Goal: Communication & Community: Ask a question

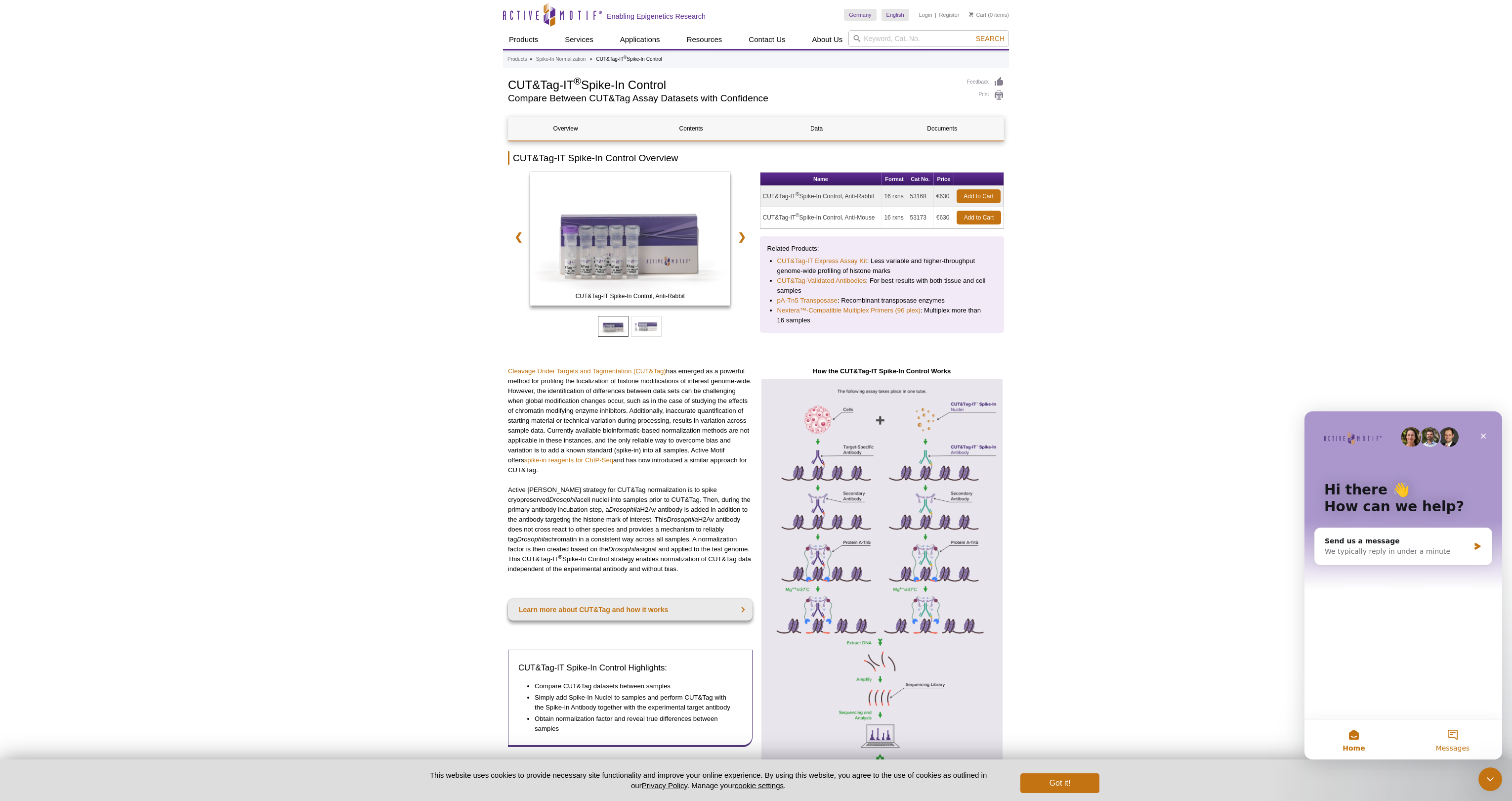
click at [1446, 729] on button "Messages" at bounding box center [1453, 739] width 99 height 39
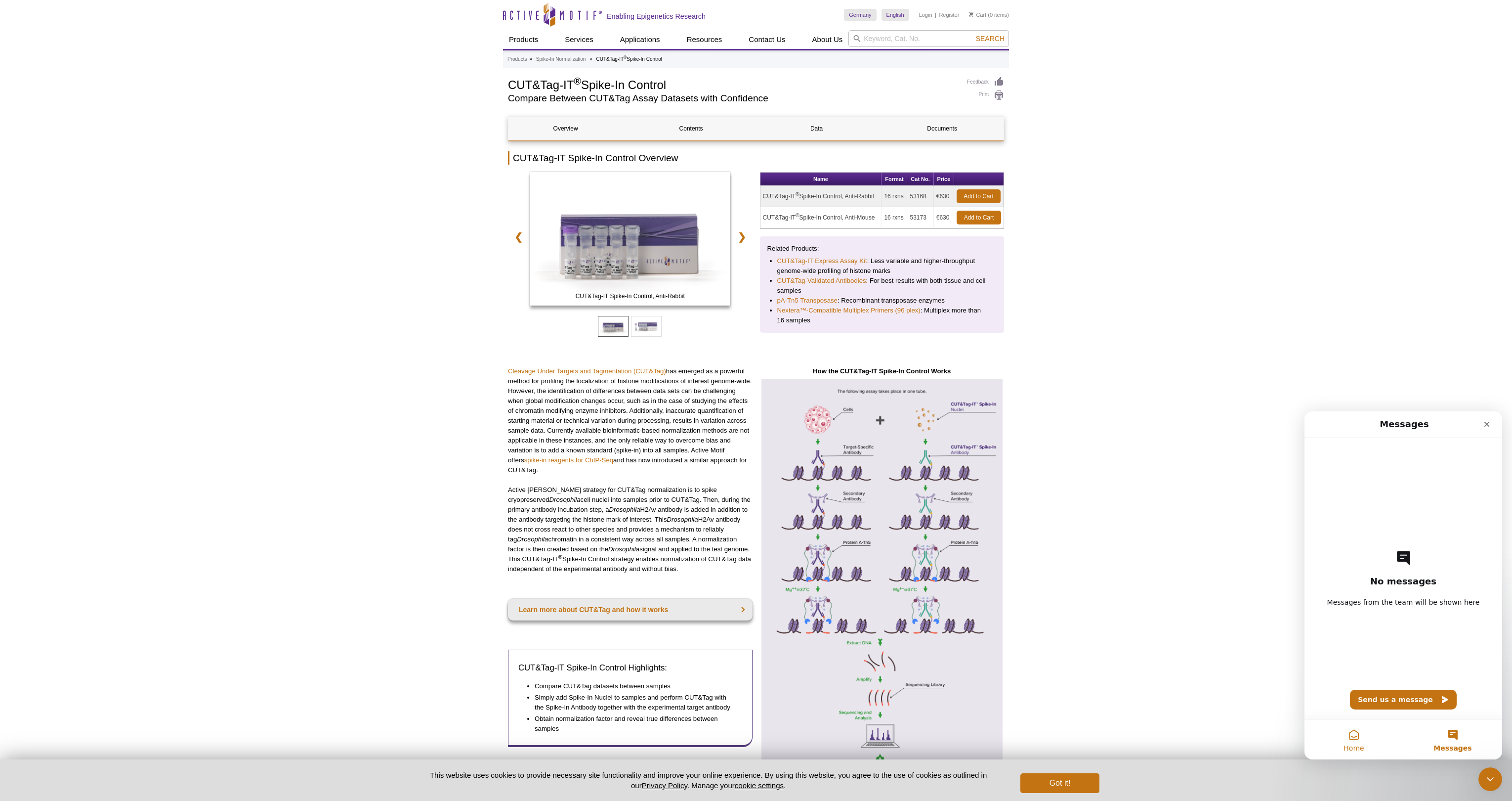
click at [1356, 736] on button "Home" at bounding box center [1354, 739] width 99 height 39
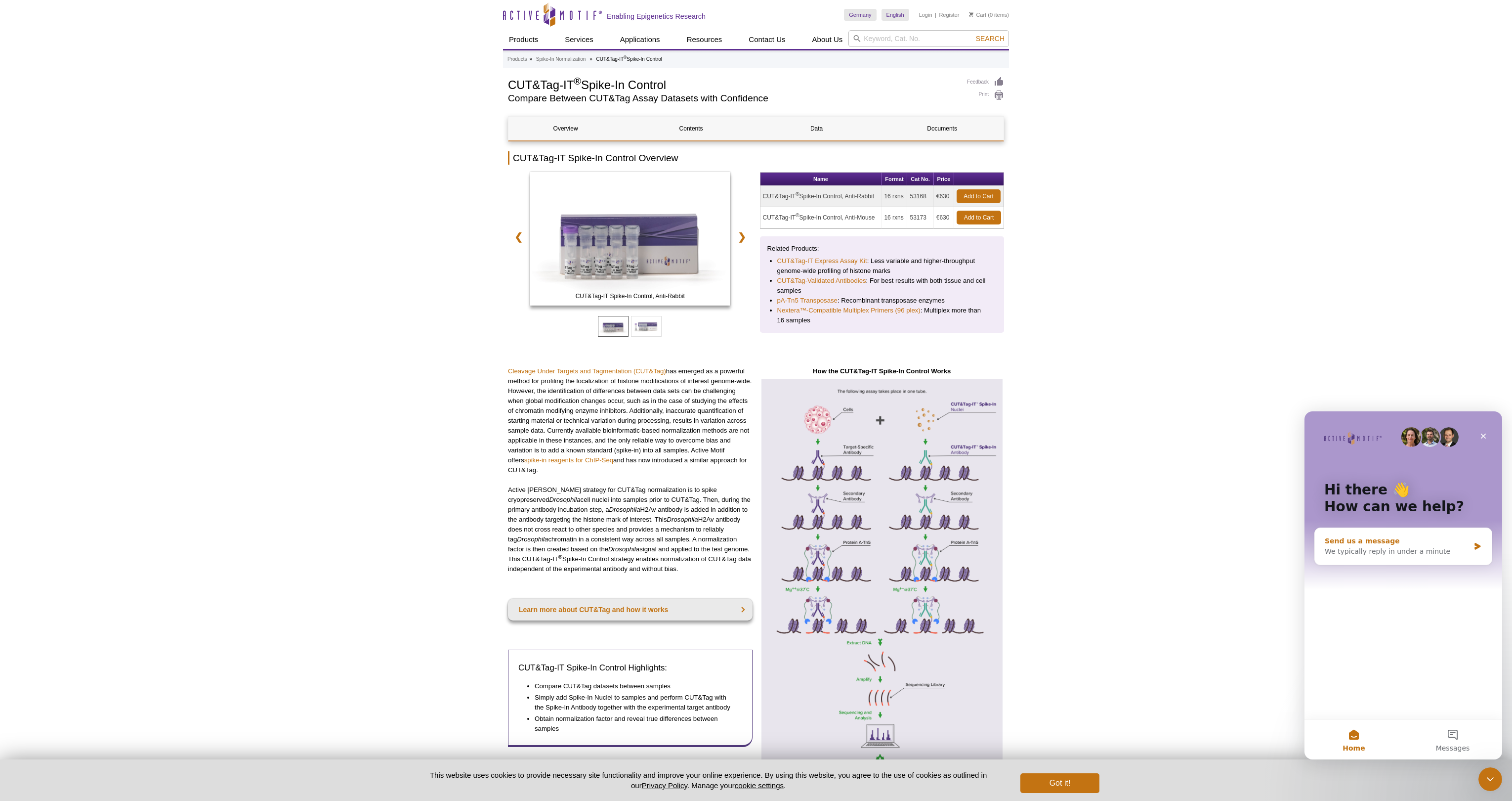
click at [1406, 539] on div "Send us a message" at bounding box center [1397, 541] width 145 height 11
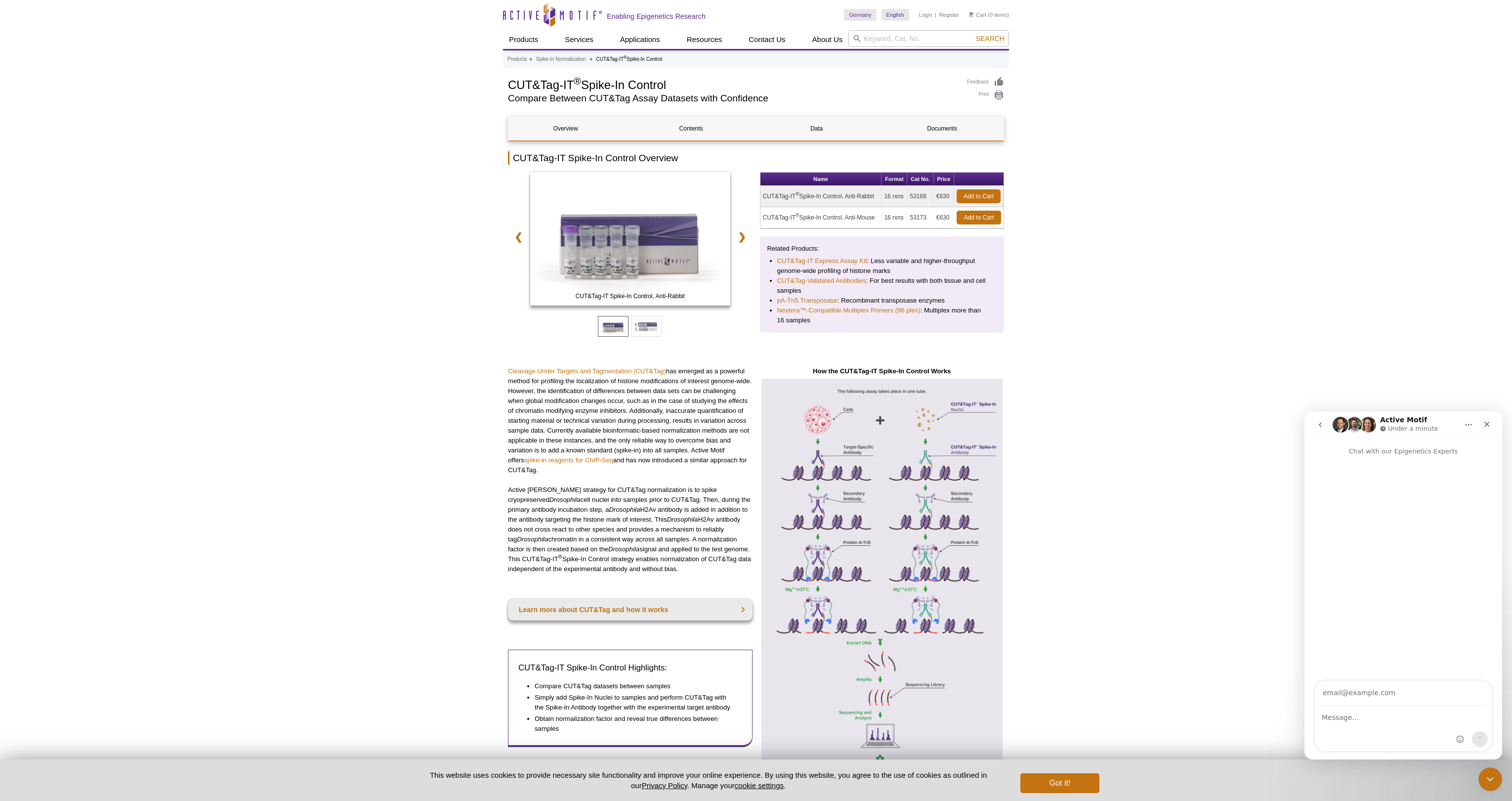
click at [1356, 691] on input "Your email" at bounding box center [1403, 693] width 165 height 25
click at [1473, 422] on button "Home" at bounding box center [1469, 425] width 19 height 19
click at [1349, 702] on input "Your email" at bounding box center [1403, 693] width 165 height 25
click at [1397, 730] on div "Intercom messenger" at bounding box center [1403, 729] width 177 height 45
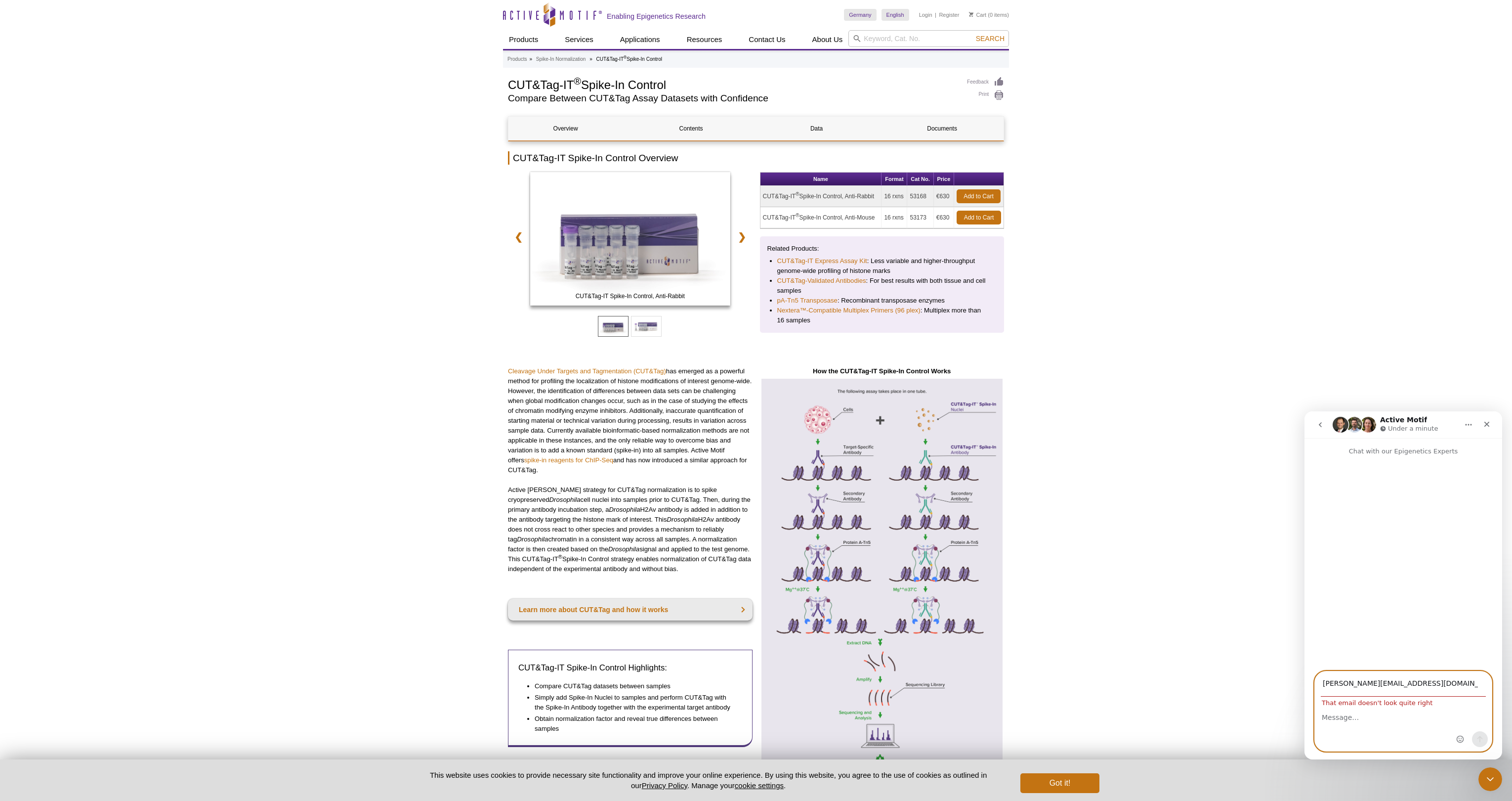
click at [1344, 706] on textarea "Message…" at bounding box center [1403, 715] width 177 height 17
click at [1410, 680] on input "oliver.vandrey@fau.de\" at bounding box center [1403, 684] width 165 height 25
type input "[PERSON_NAME][EMAIL_ADDRESS][PERSON_NAME][DOMAIN_NAME]"
click at [1386, 716] on textarea "Message…" at bounding box center [1403, 715] width 177 height 17
paste textarea "I am a PhD student planing to perform an CUT&Tag experiment using the CUT&Tag K…"
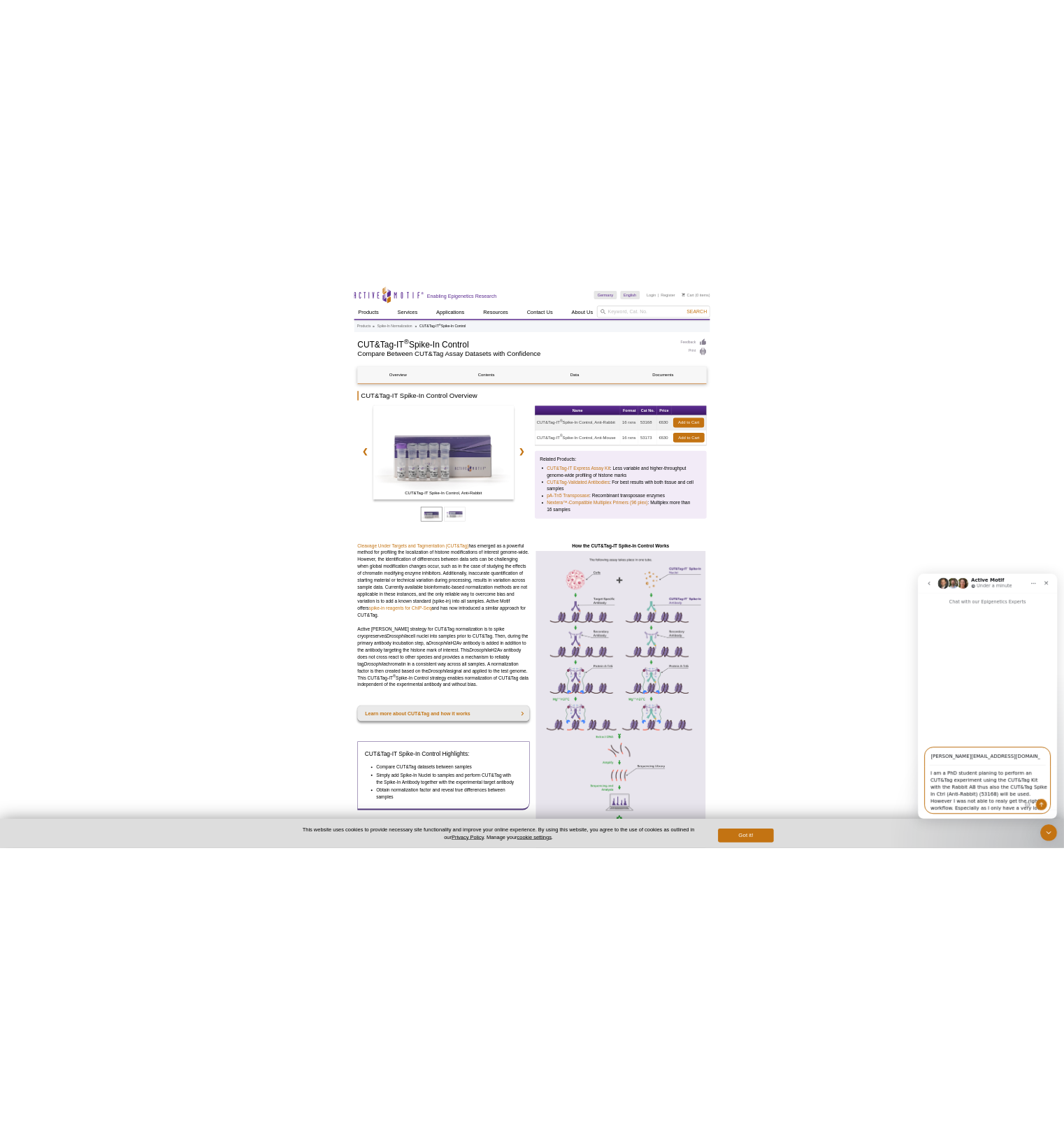
scroll to position [39, 0]
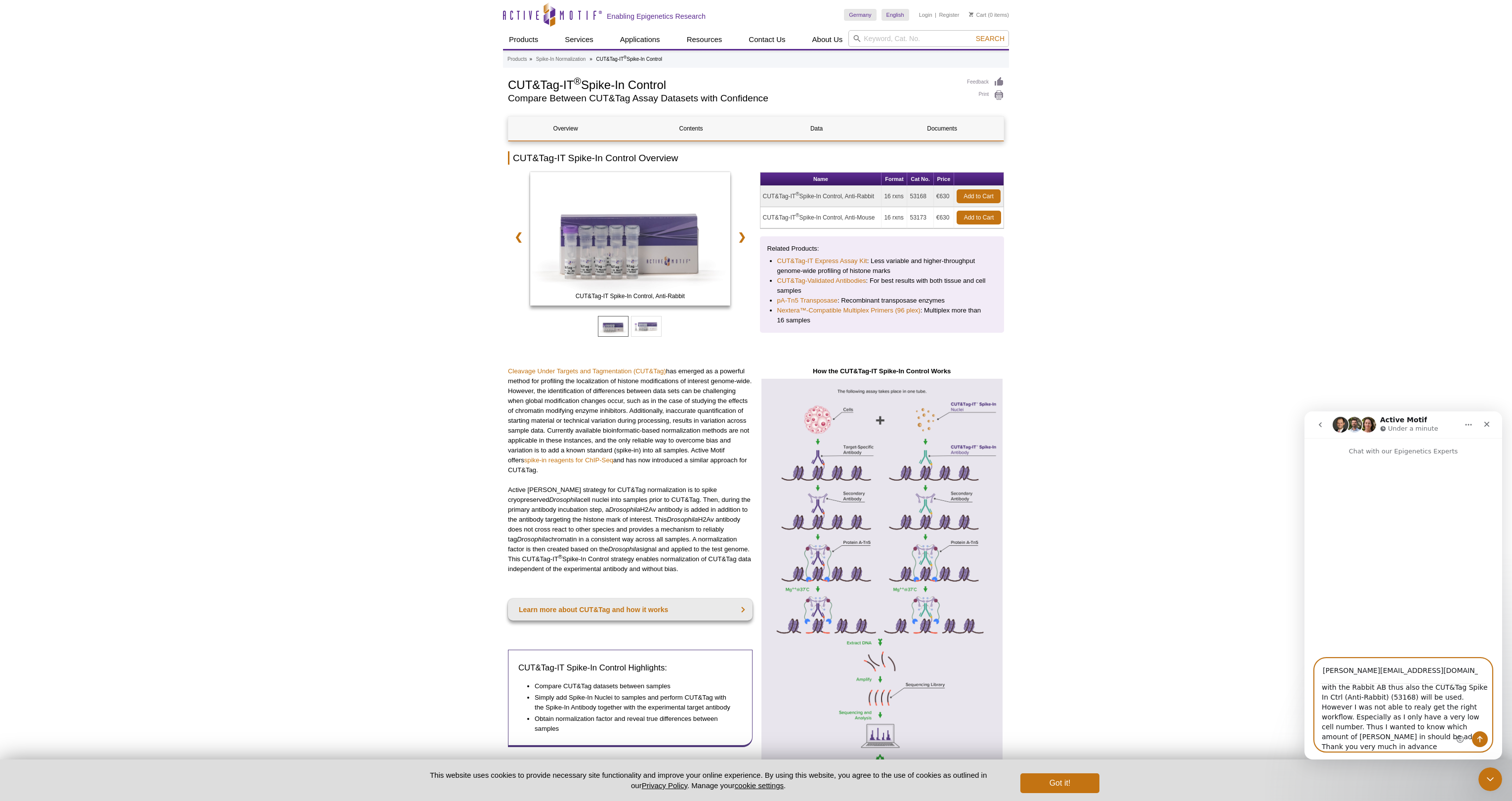
type textarea "I am a PhD student planing to perform an CUT&Tag experiment using the CUT&Tag K…"
click at [1479, 741] on icon "Send a message…" at bounding box center [1480, 739] width 5 height 6
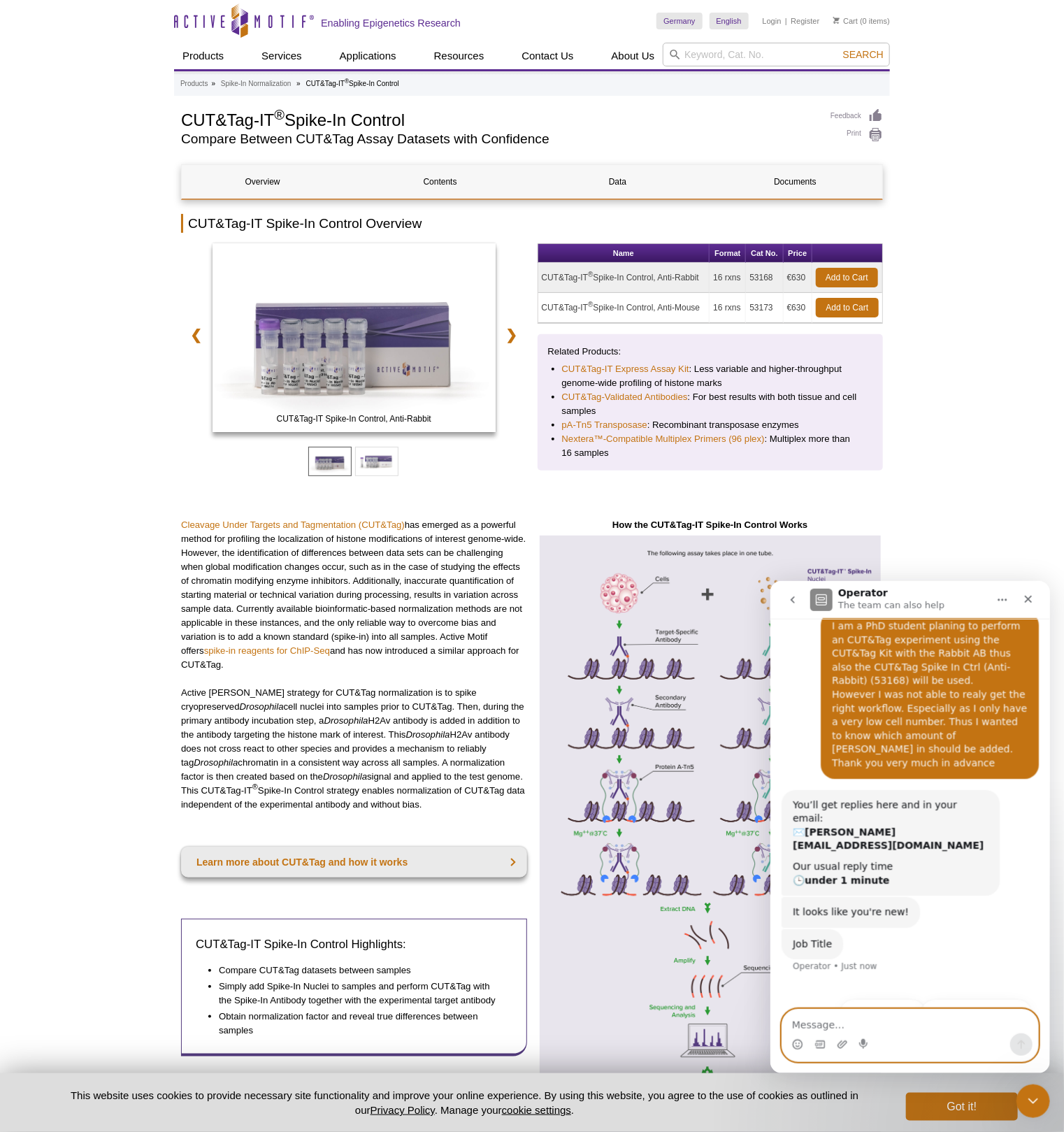
scroll to position [71, 0]
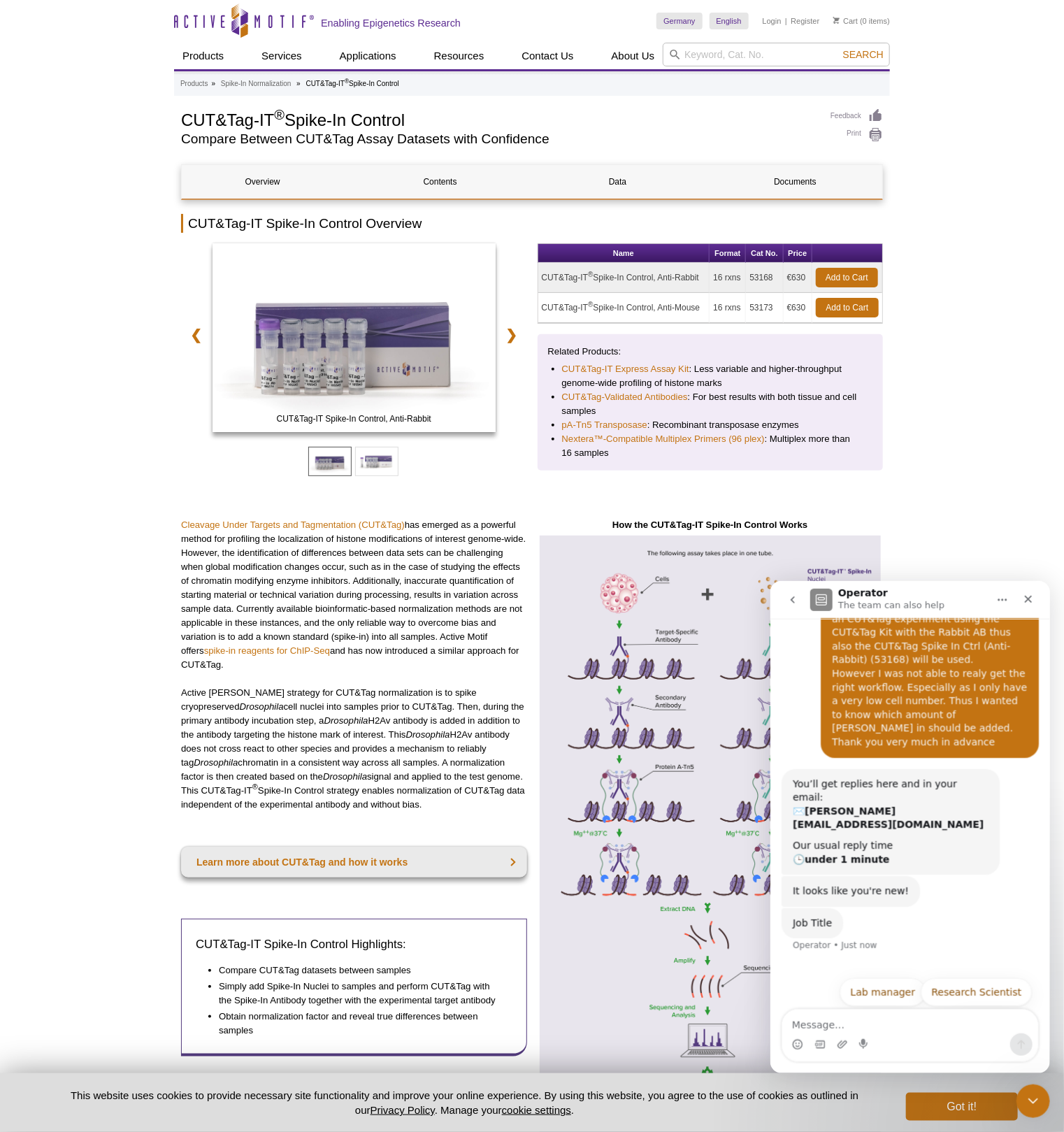
click at [977, 1012] on button "PhD student" at bounding box center [991, 1027] width 81 height 28
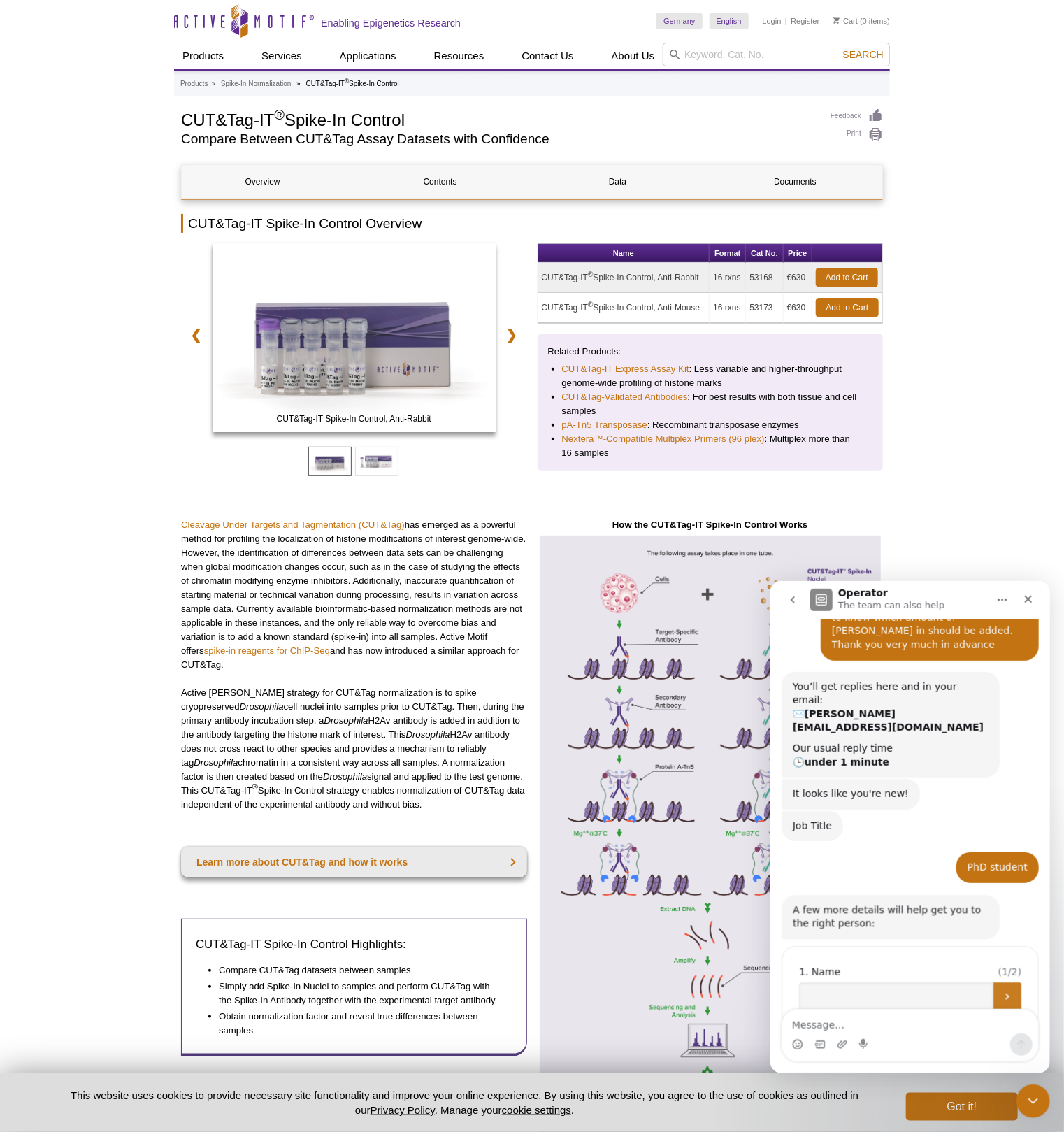
scroll to position [168, 0]
click at [891, 982] on input "Name" at bounding box center [895, 996] width 194 height 28
type input "[PERSON_NAME]"
click at [1002, 990] on icon "Submit" at bounding box center [1007, 995] width 11 height 11
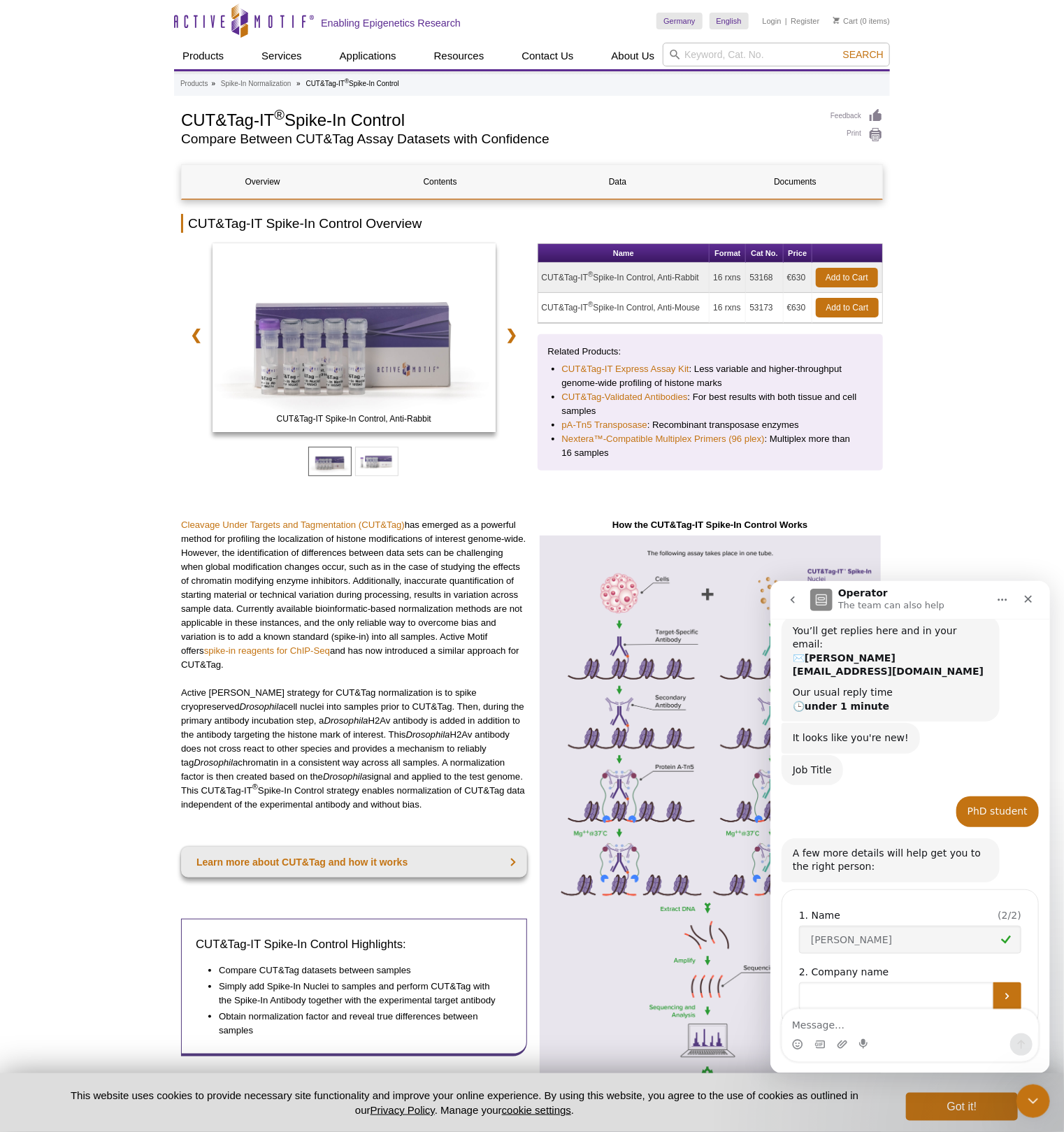
click at [890, 982] on input "Company name" at bounding box center [895, 996] width 194 height 28
type input "[GEOGRAPHIC_DATA]"
click at [1008, 982] on button "Submit" at bounding box center [1007, 996] width 28 height 28
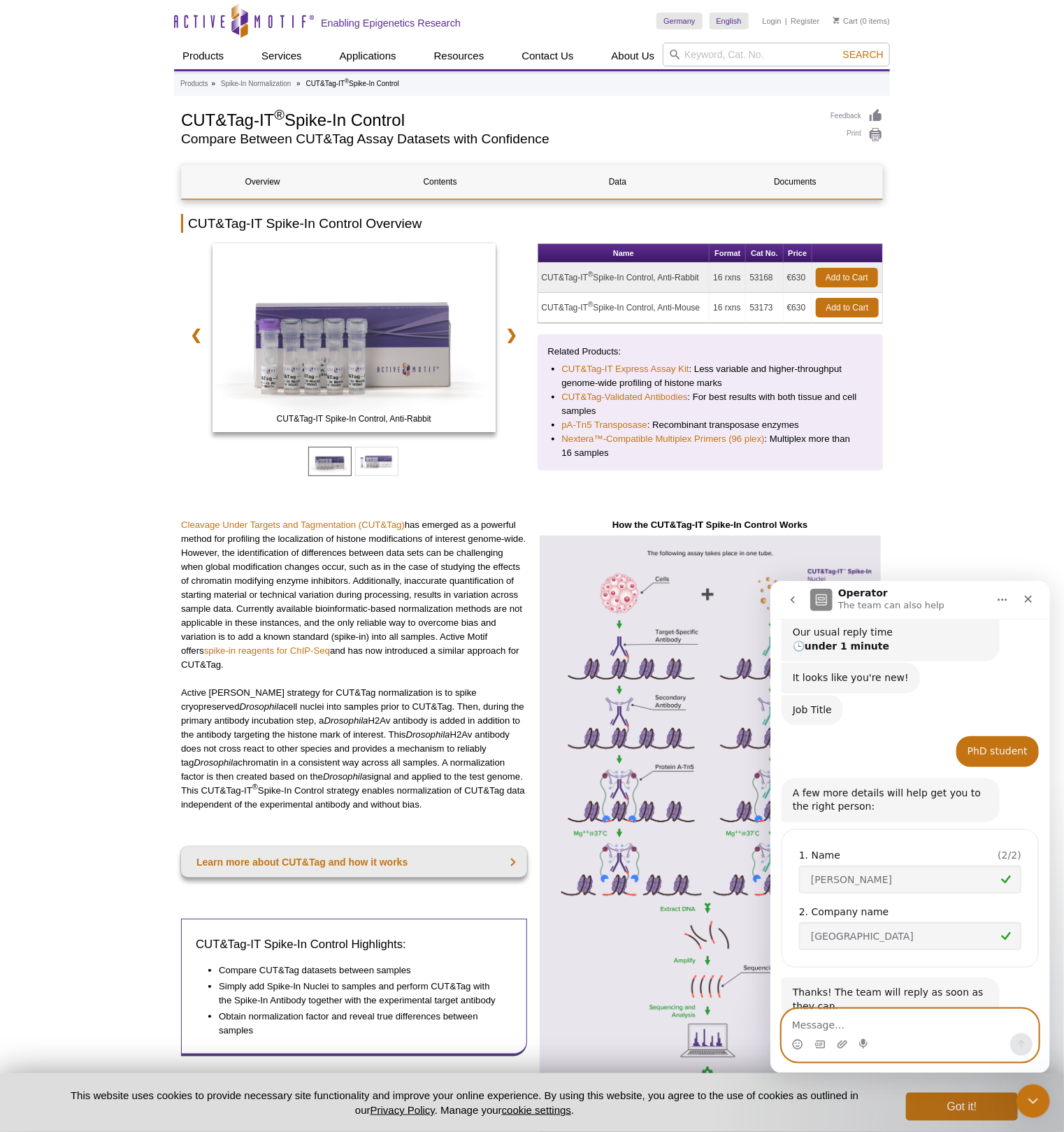
click at [844, 1025] on textarea "Message…" at bounding box center [910, 1021] width 256 height 24
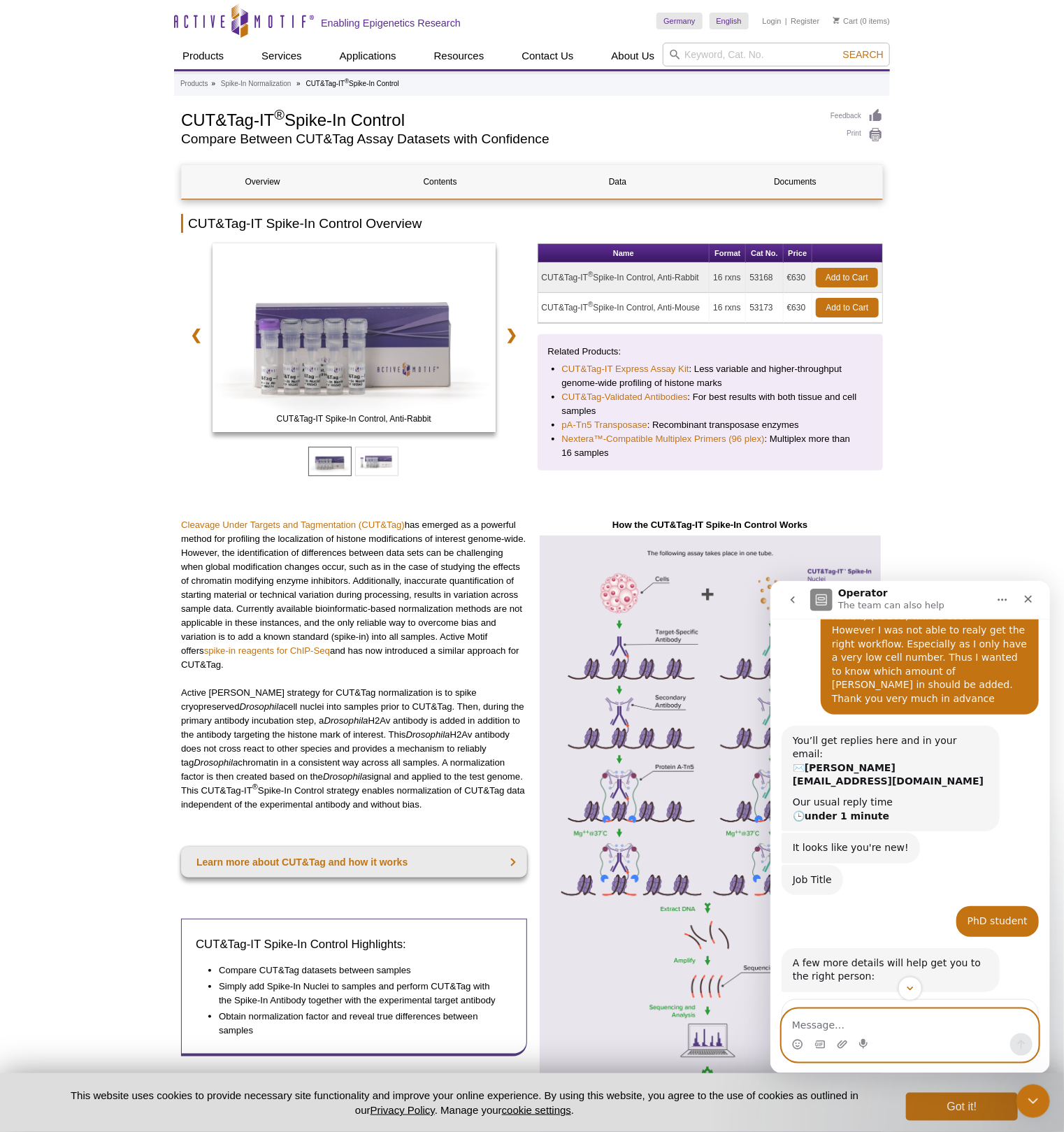
scroll to position [284, 0]
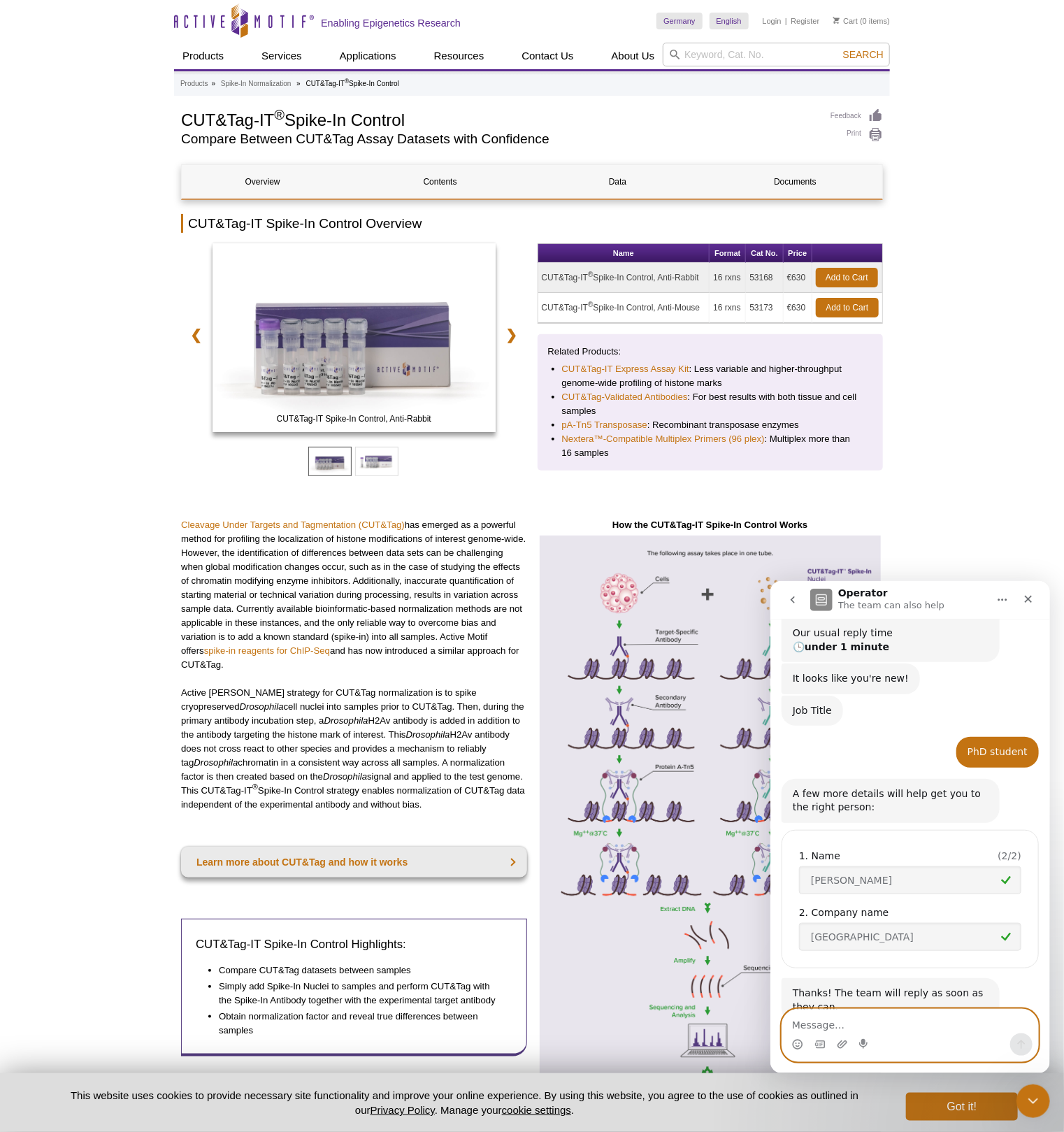
click at [837, 1022] on textarea "Message…" at bounding box center [910, 1021] width 256 height 24
click at [989, 978] on div "Thanks! The team will reply as soon as they can. Operator • 4m ago" at bounding box center [890, 999] width 218 height 44
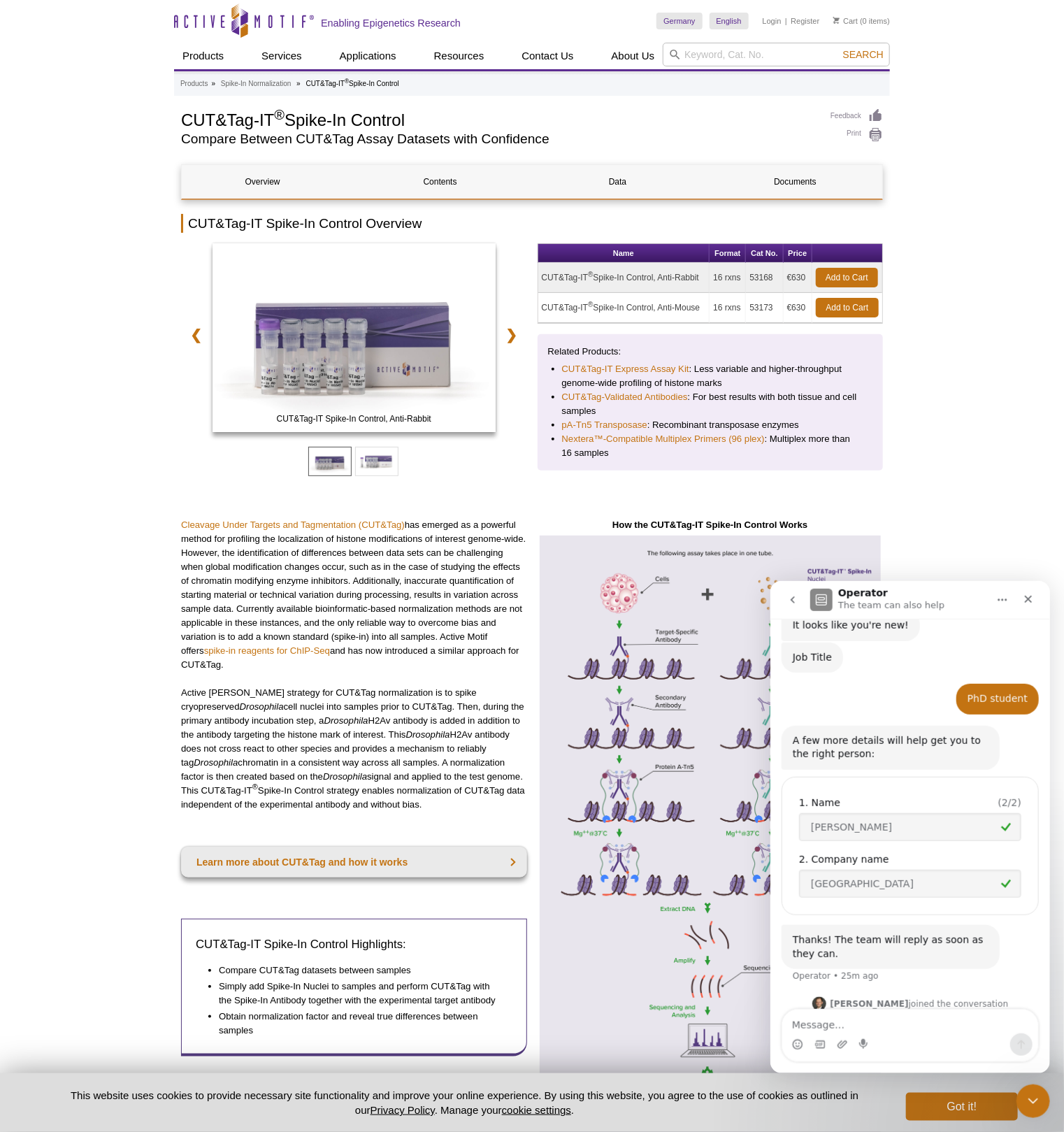
scroll to position [372, 0]
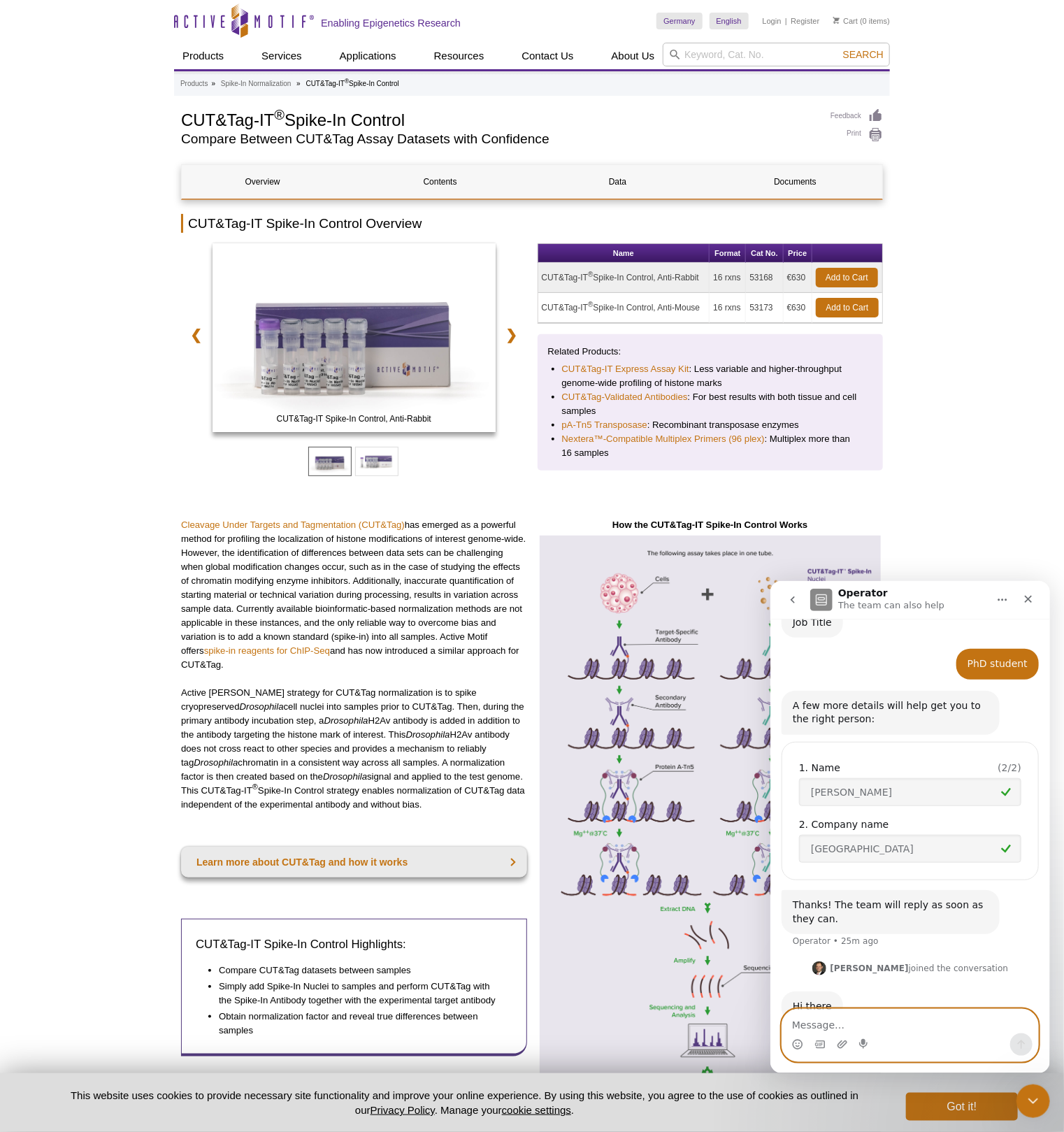
click at [833, 1023] on textarea "Message…" at bounding box center [910, 1021] width 256 height 24
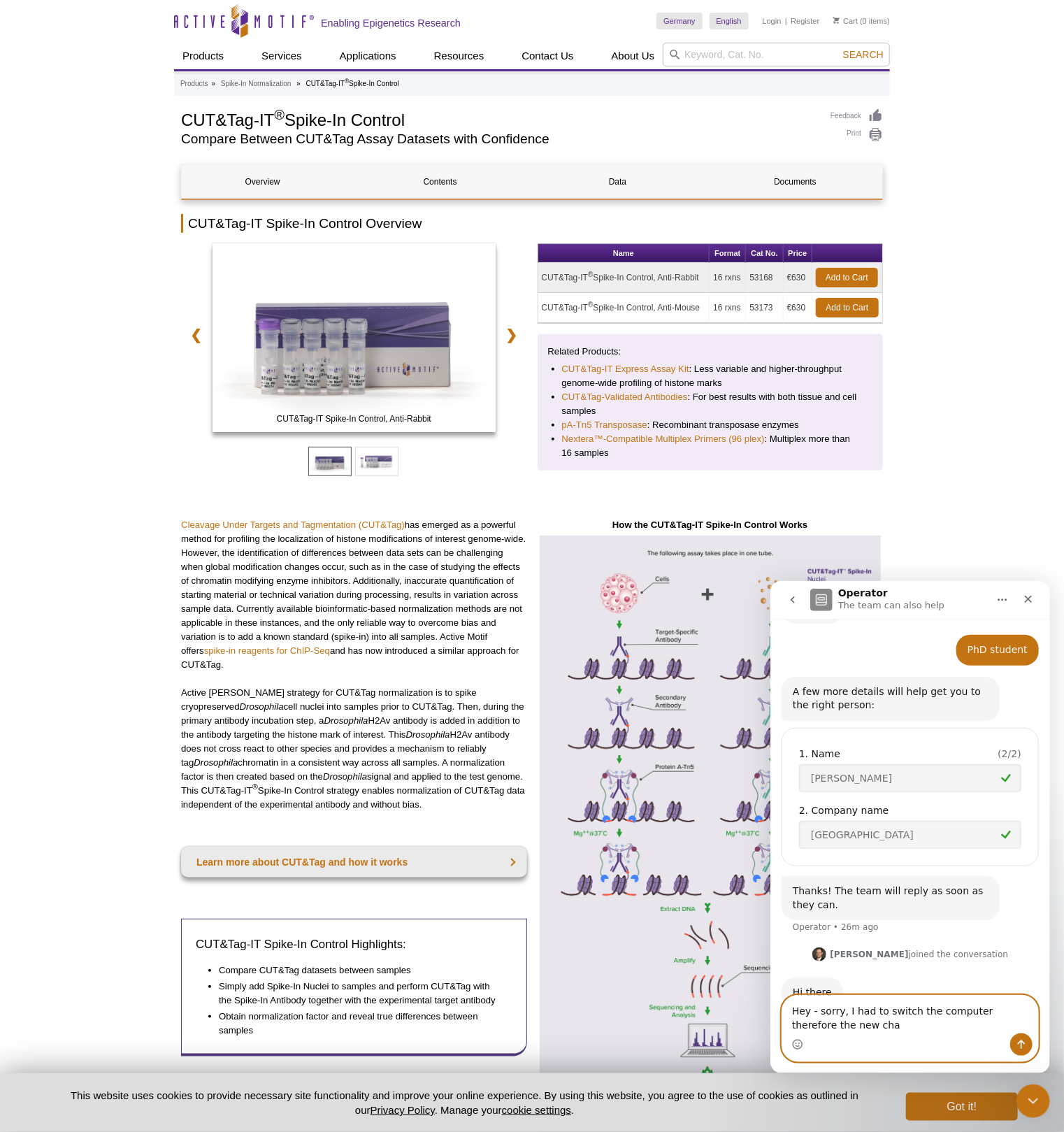
type textarea "Hey - sorry, I had to switch the computer therefore the new chat"
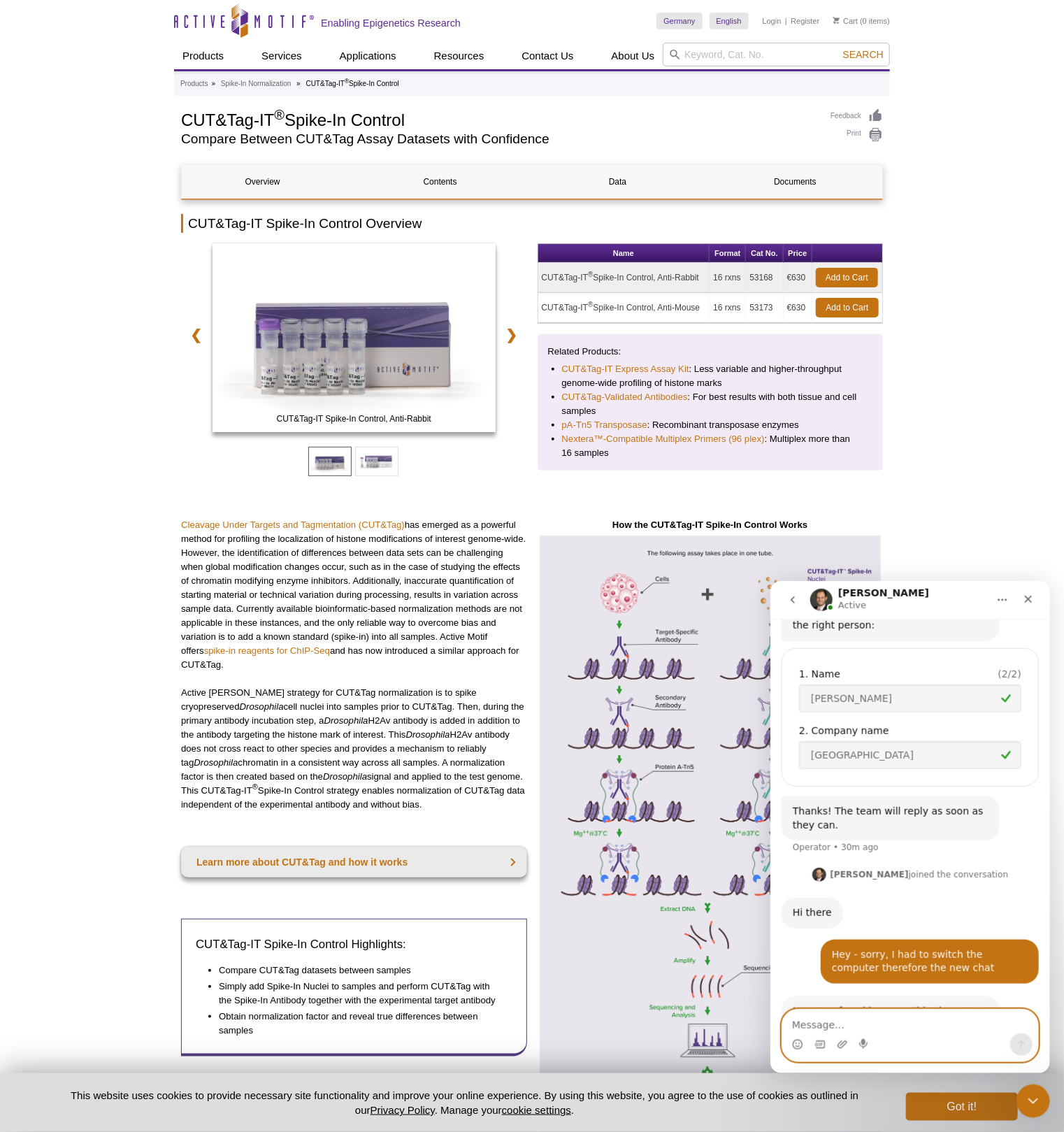
scroll to position [483, 0]
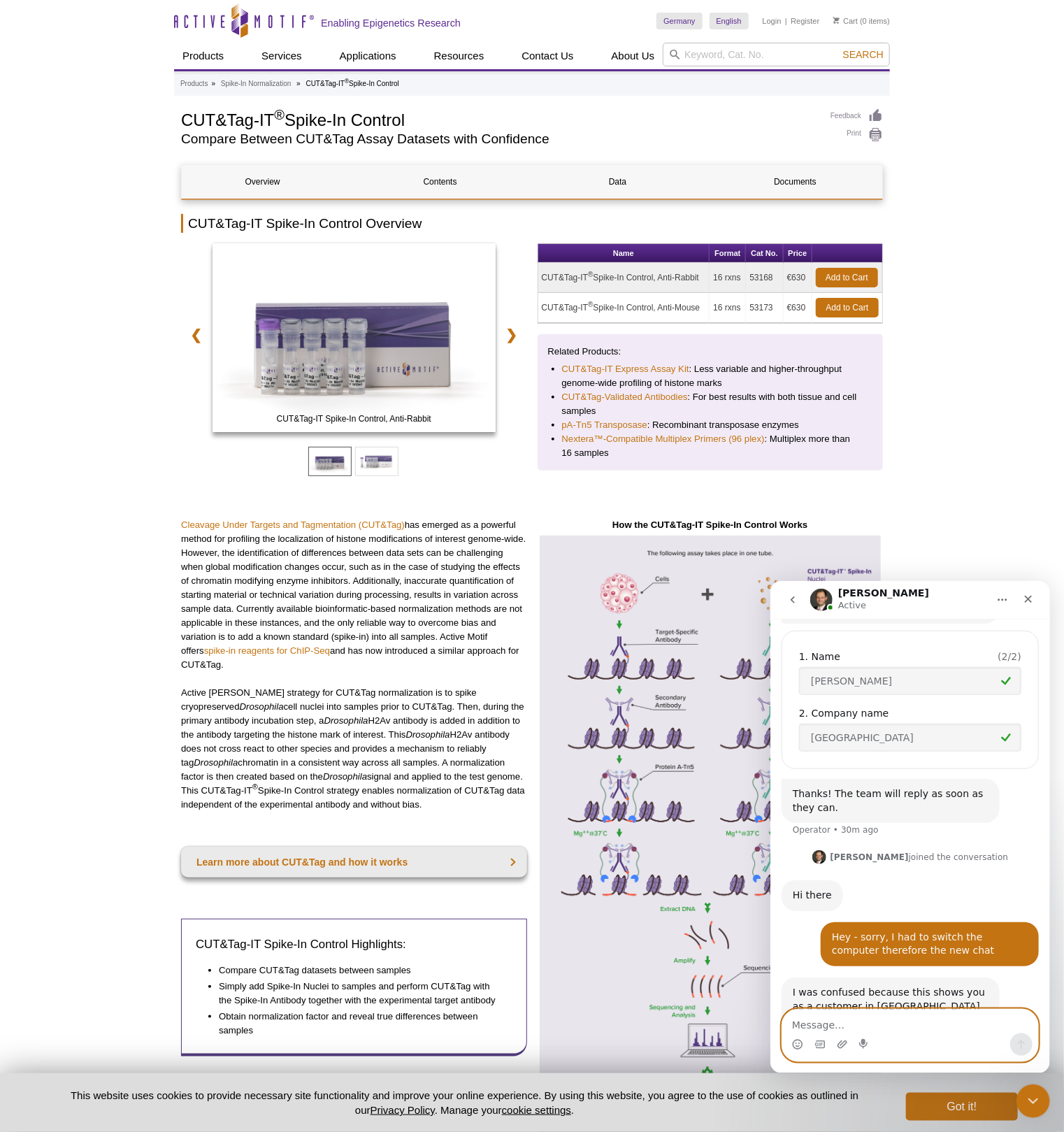
click at [835, 1022] on textarea "Message…" at bounding box center [910, 1021] width 256 height 24
type textarea "Thats right"
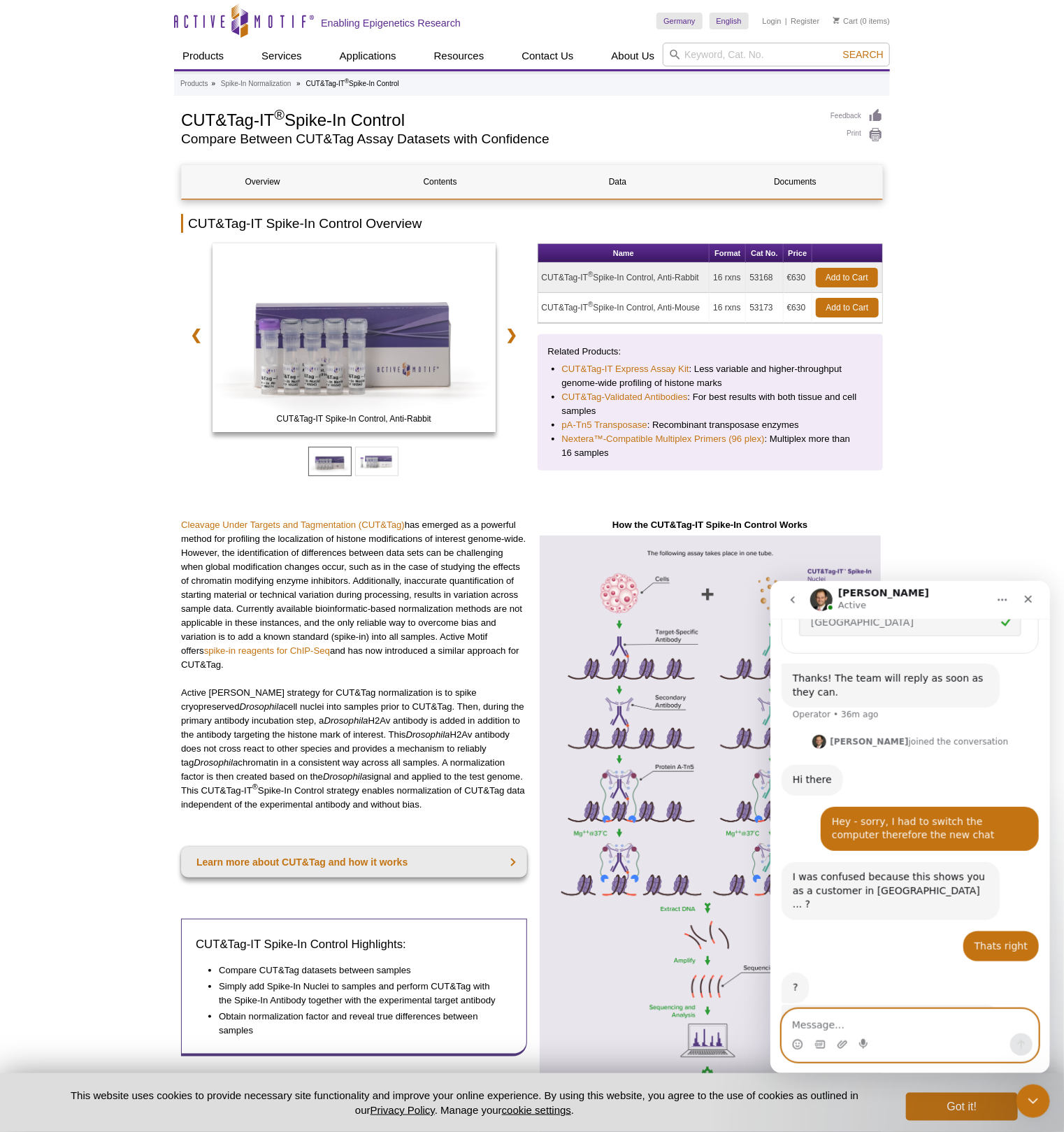
scroll to position [657, 0]
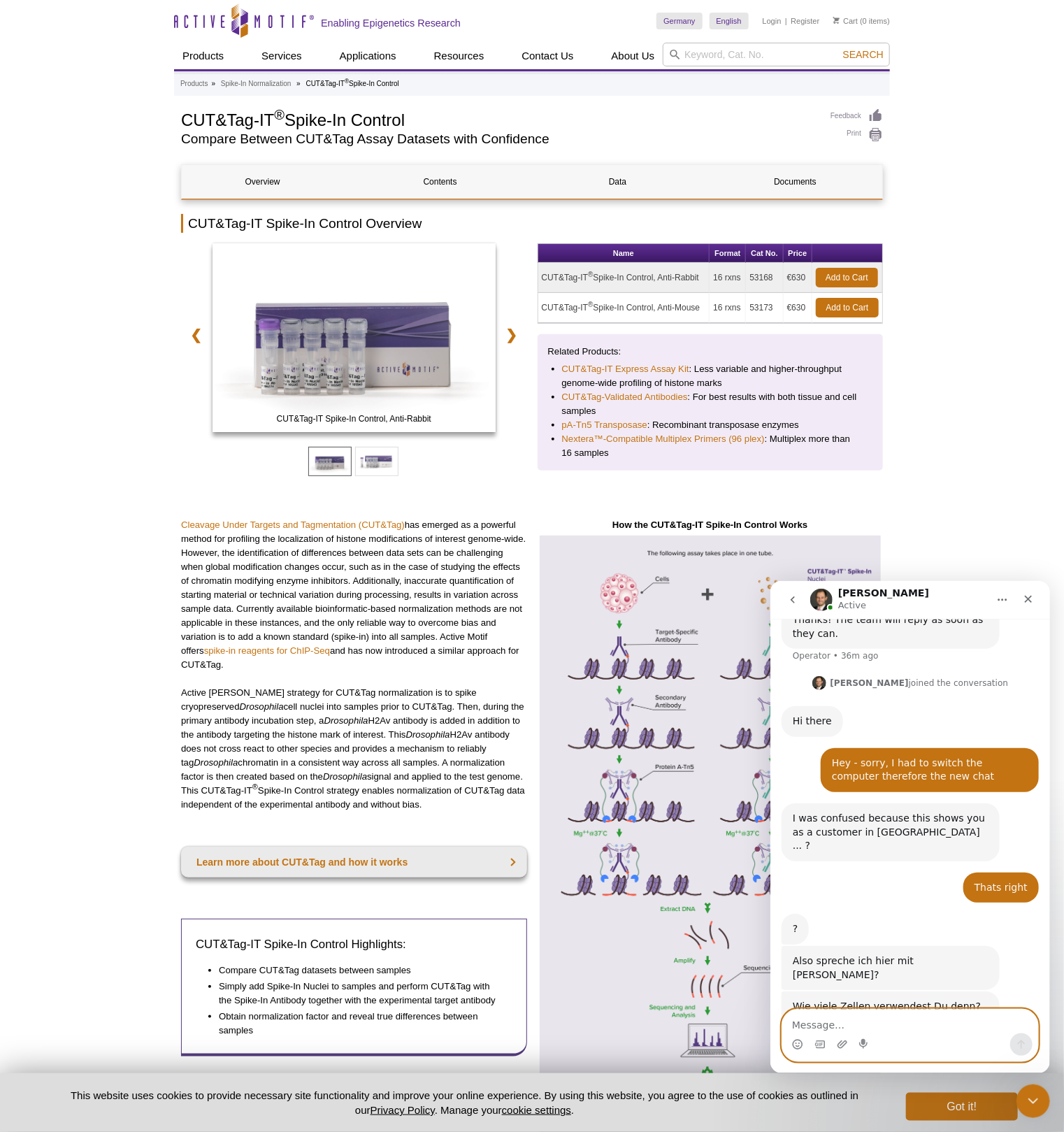
click at [845, 1021] on textarea "Message…" at bounding box center [910, 1021] width 256 height 24
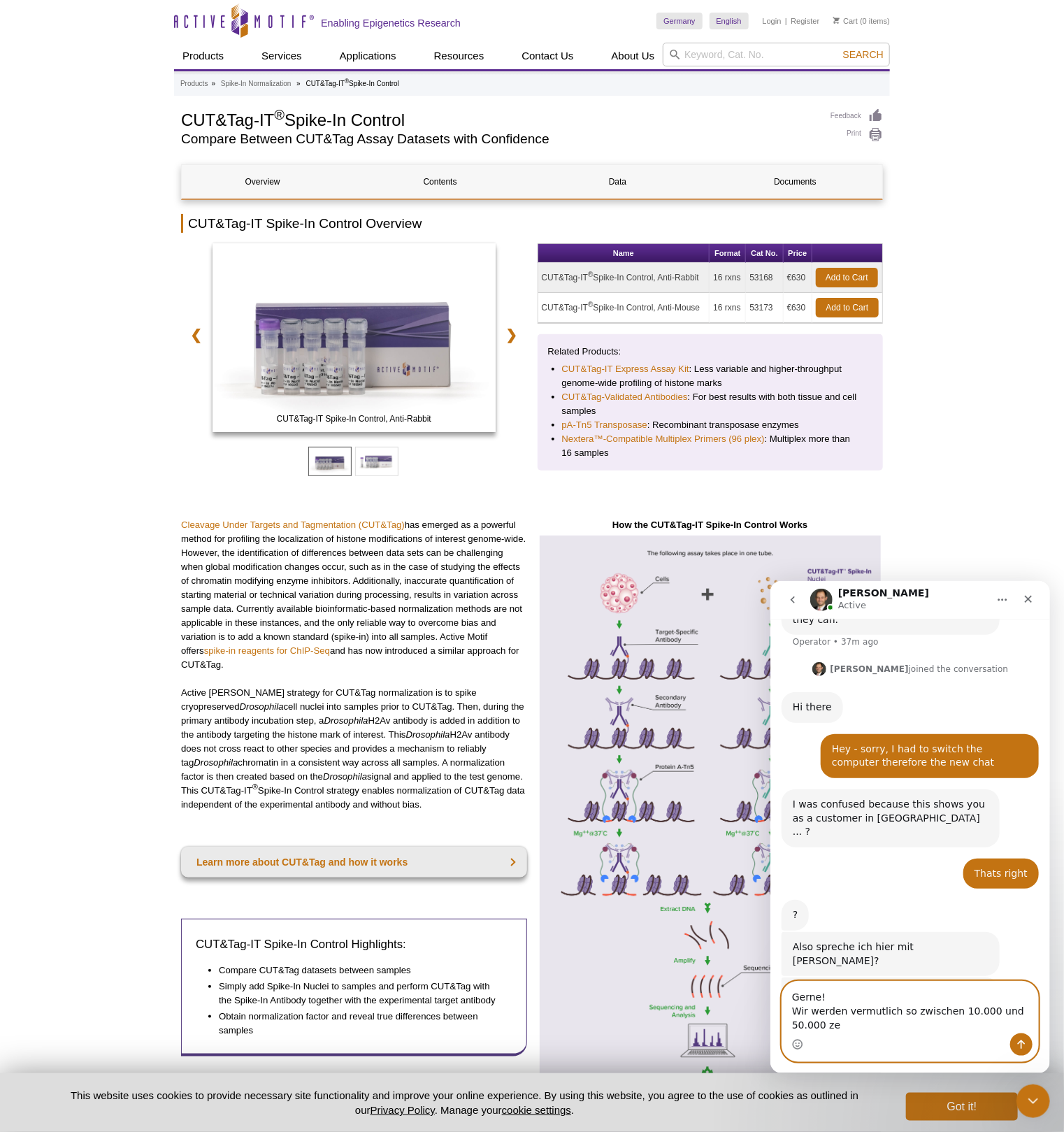
scroll to position [685, 0]
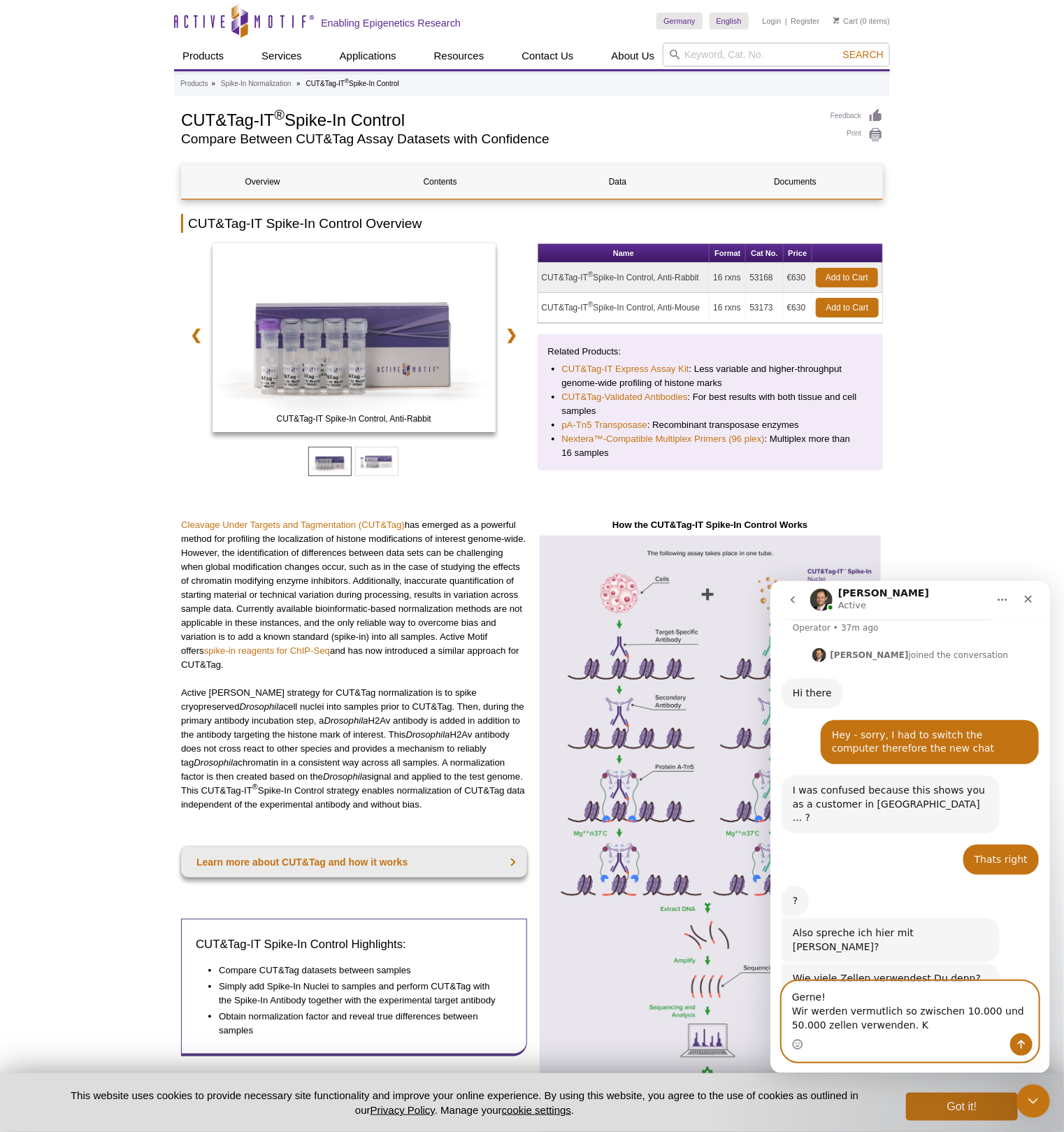
type textarea "Gerne! Wir werden vermutlich so zwischen 10.000 und 50.000 zellen verwenden."
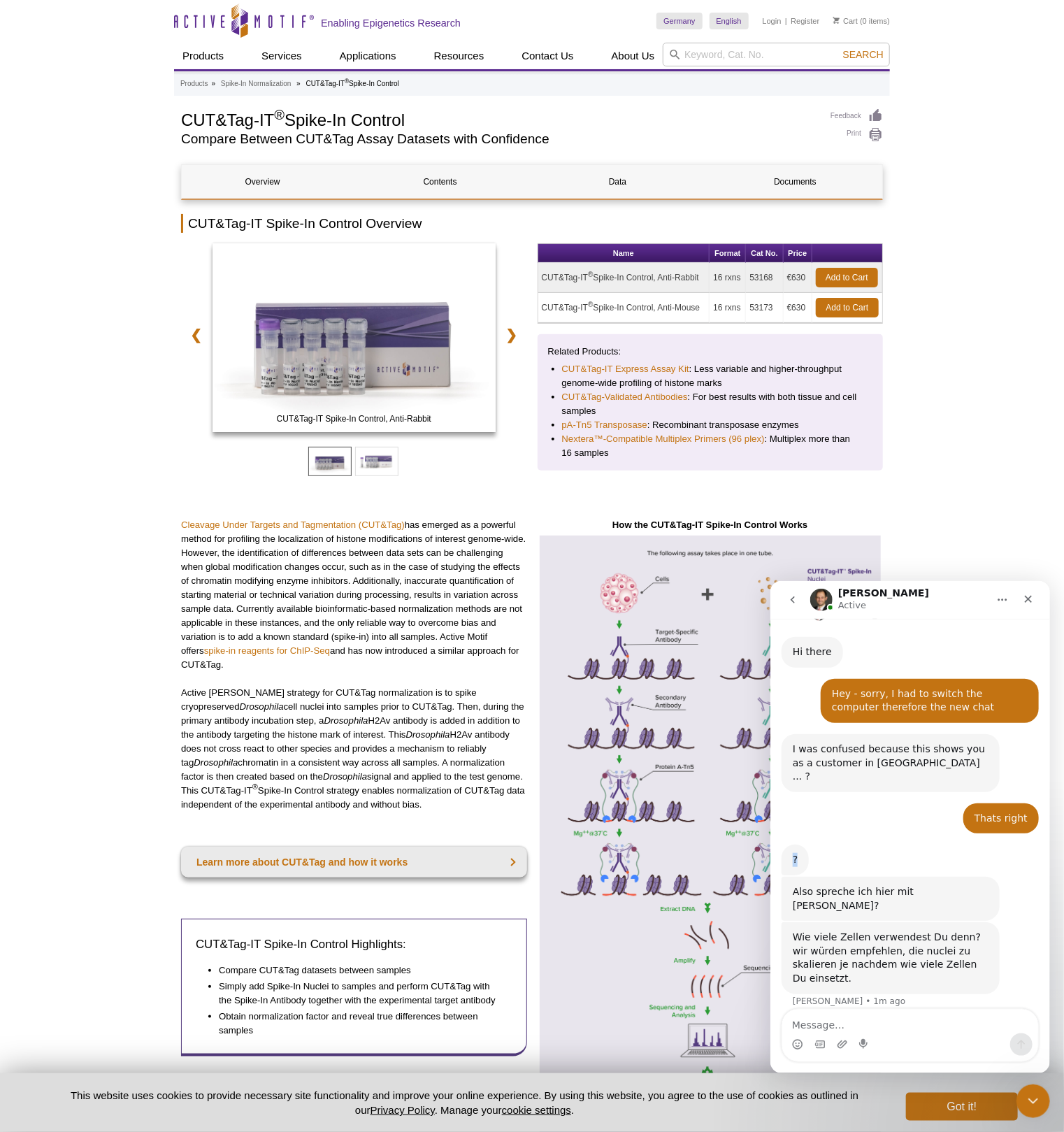
drag, startPoint x: 797, startPoint y: 806, endPoint x: 786, endPoint y: 801, distance: 12.1
click at [786, 844] on div "? Stefan • 2m ago" at bounding box center [794, 859] width 27 height 31
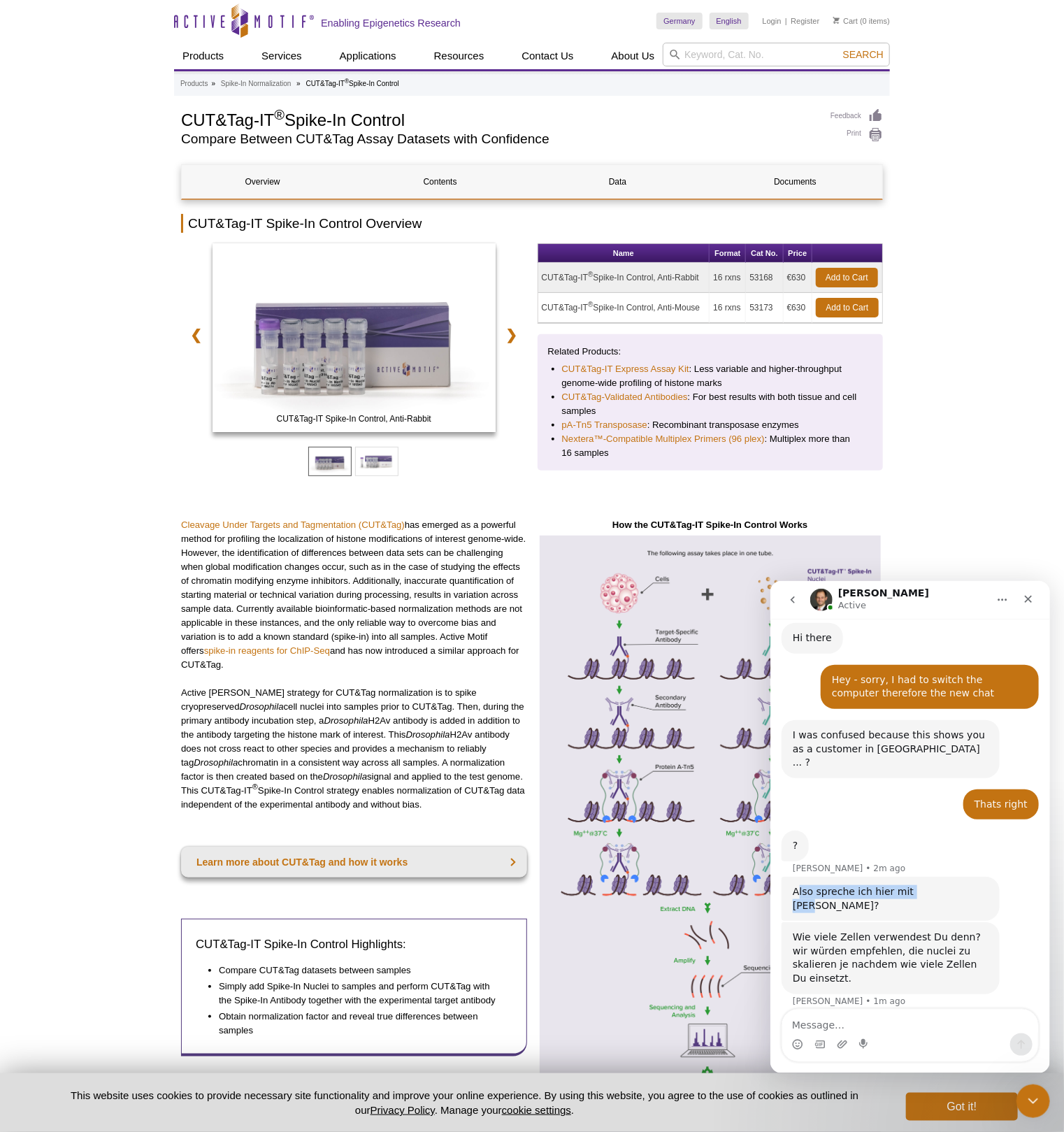
drag, startPoint x: 796, startPoint y: 836, endPoint x: 919, endPoint y: 831, distance: 123.1
click at [919, 885] on div "Also spreche ich hier mit [PERSON_NAME]?" at bounding box center [890, 898] width 196 height 27
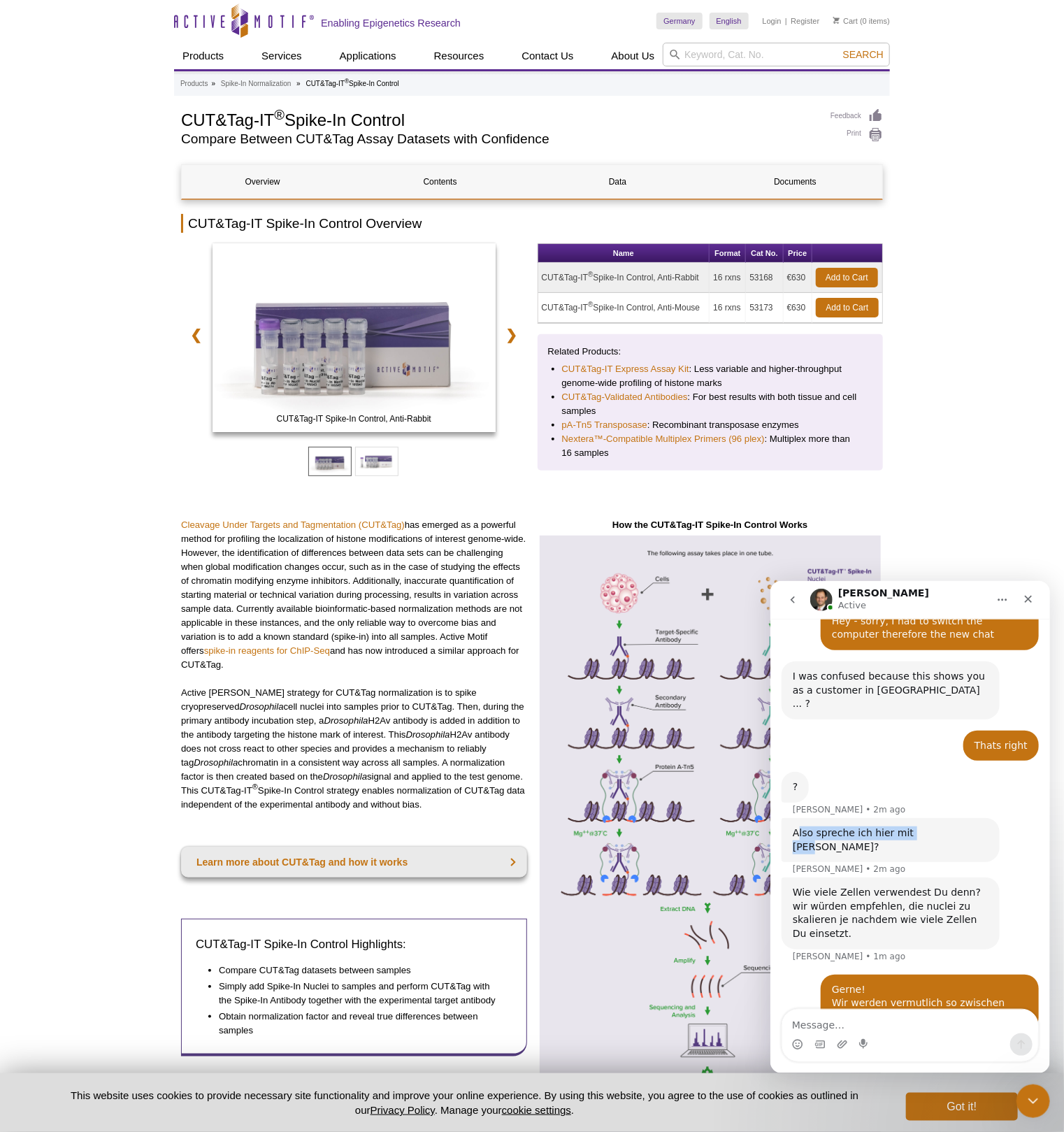
scroll to position [808, 0]
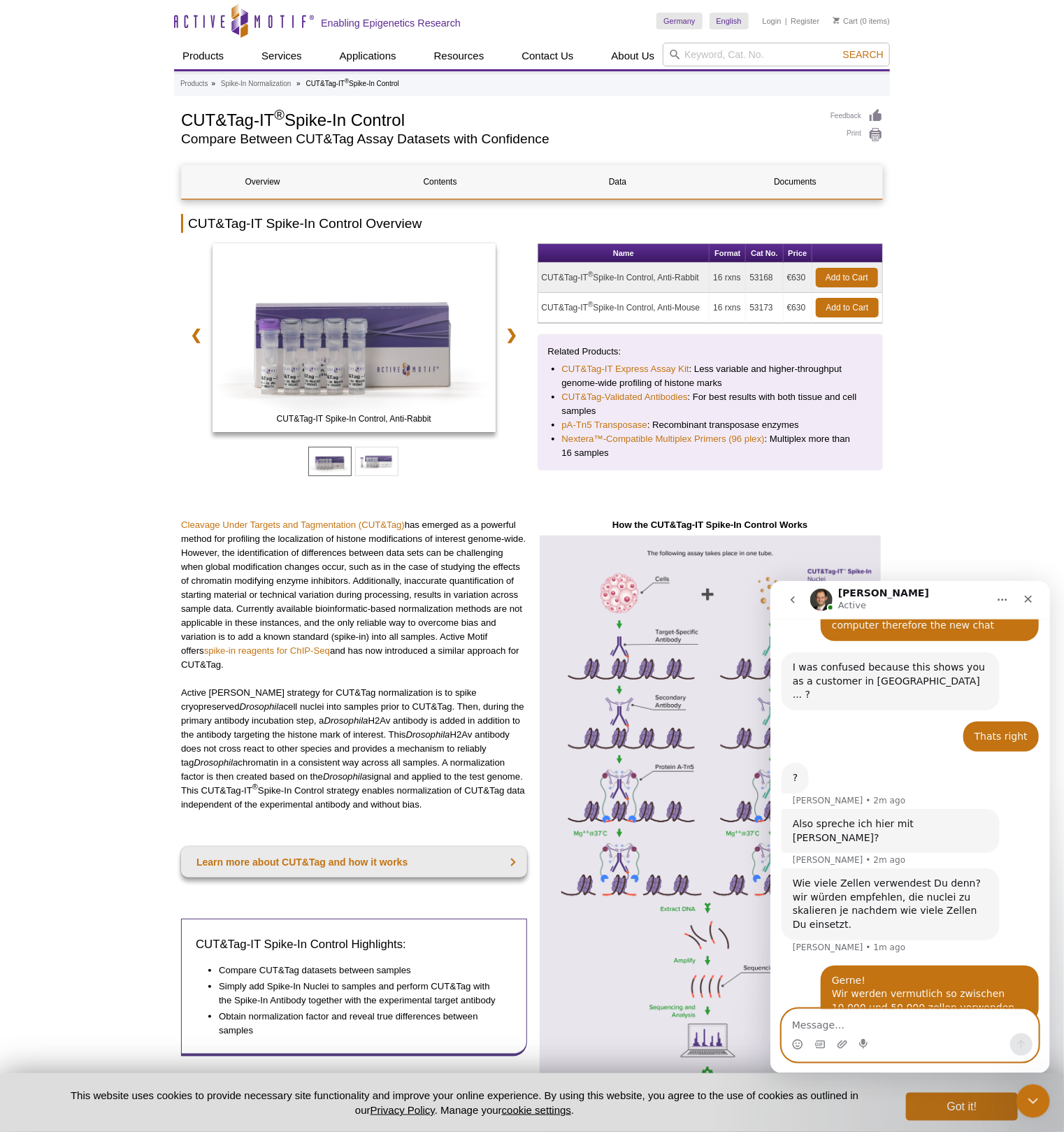
click at [830, 1025] on textarea "Message…" at bounding box center [910, 1021] width 256 height 24
click at [803, 1030] on textarea "Message…" at bounding box center [910, 1021] width 256 height 24
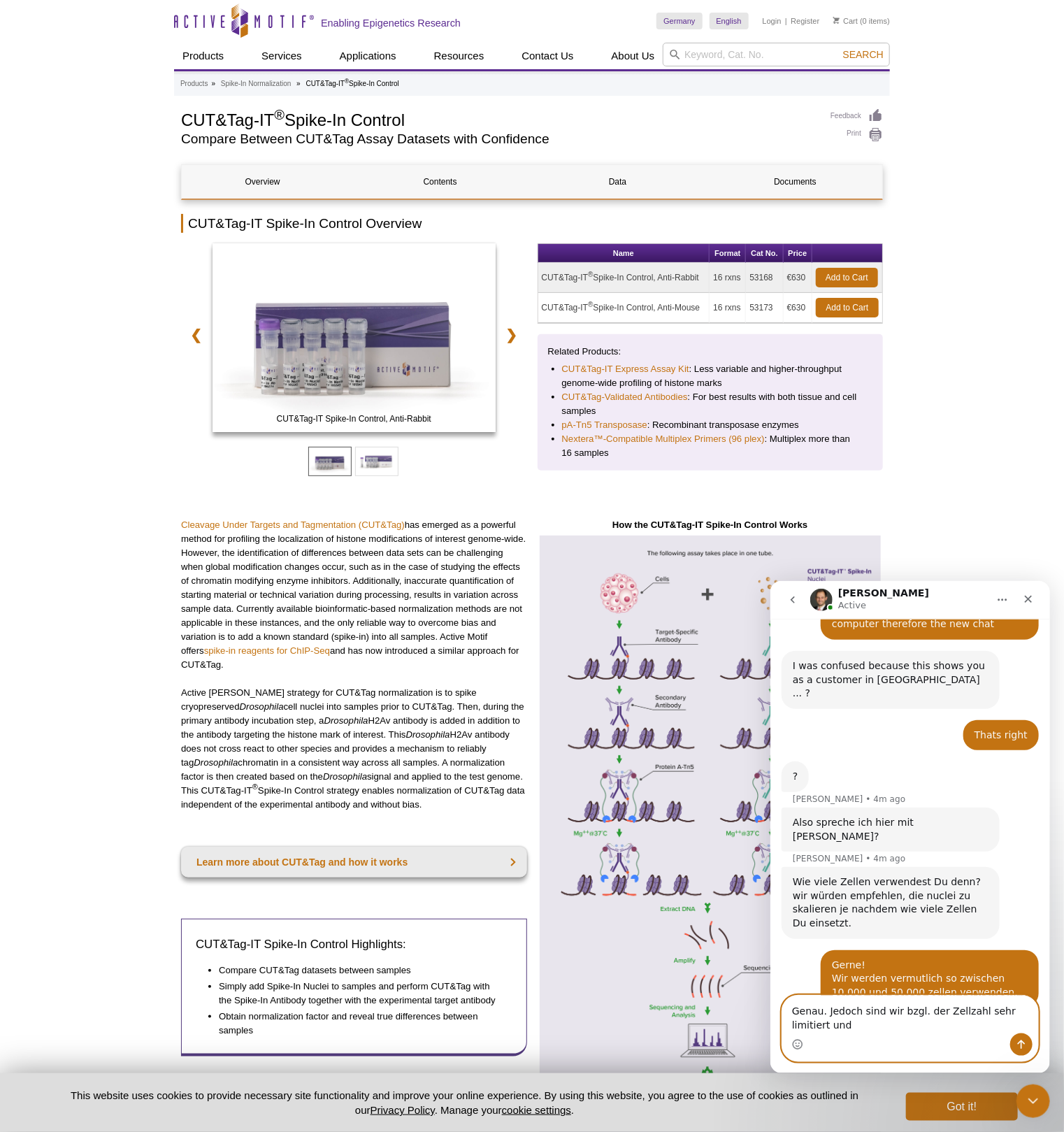
scroll to position [824, 0]
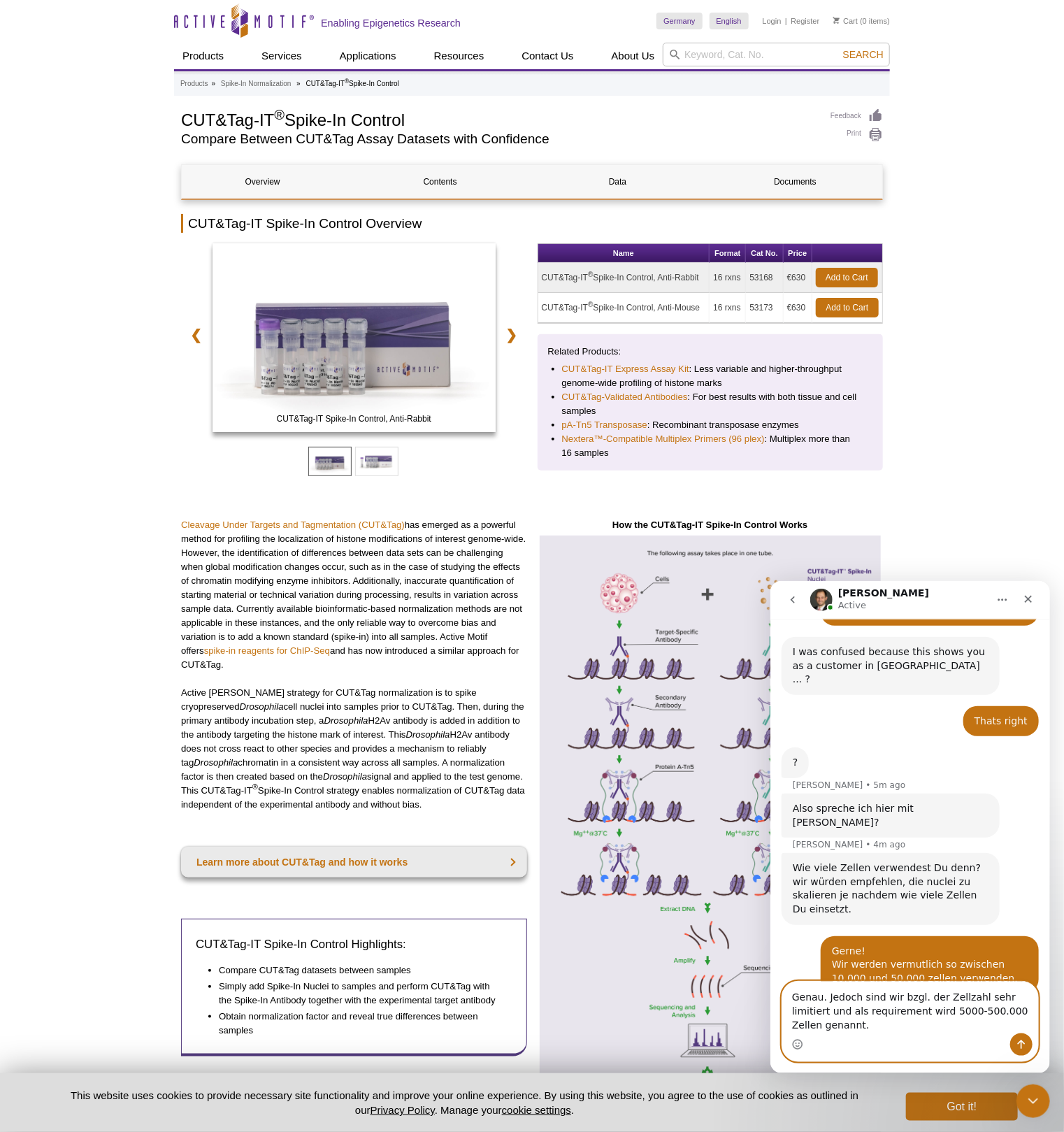
click at [907, 1026] on textarea "Genau. Jedoch sind wir bzgl. der Zellzahl sehr limitiert und als requirement wi…" at bounding box center [910, 1007] width 256 height 51
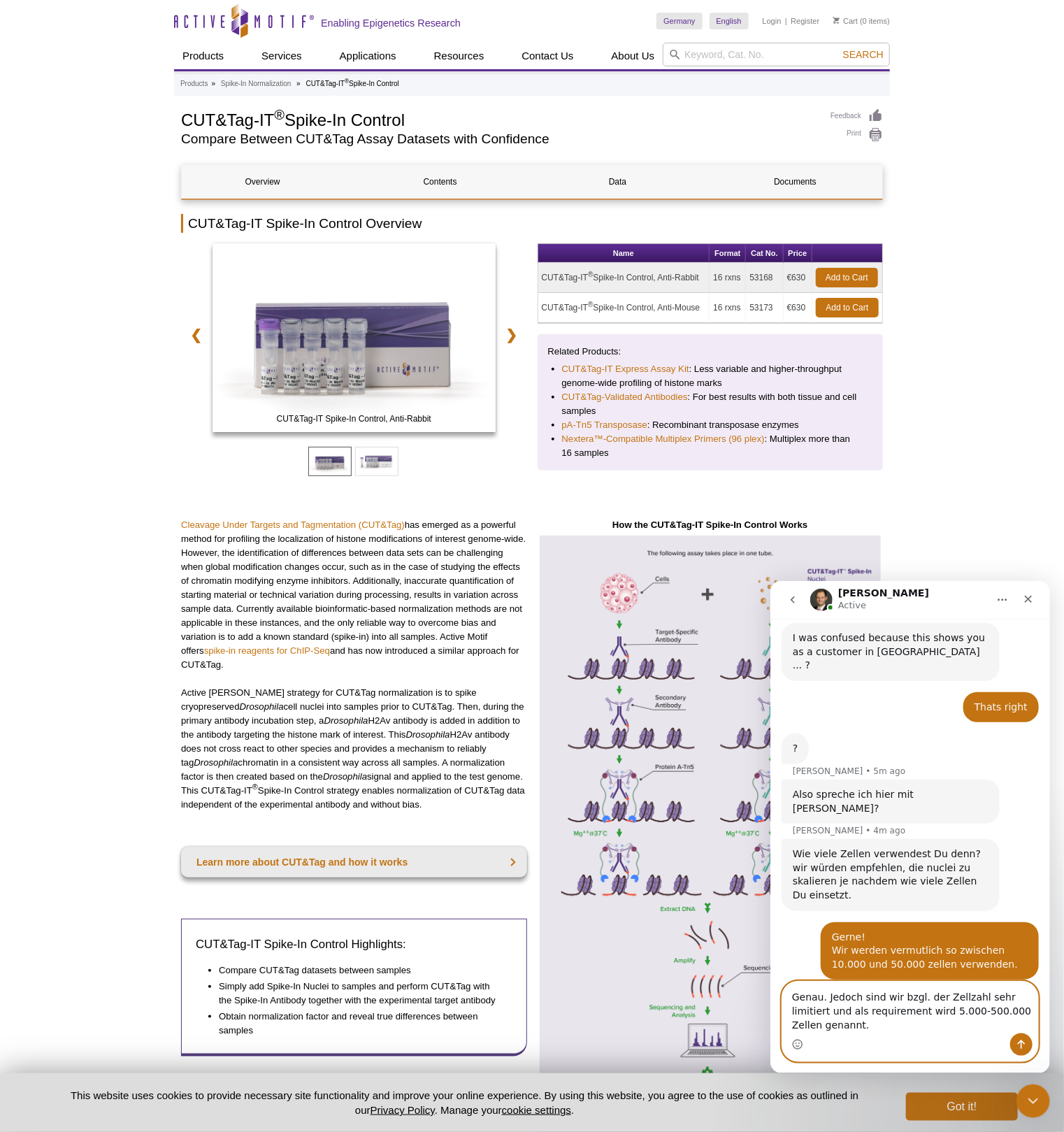
drag, startPoint x: 829, startPoint y: 1020, endPoint x: 837, endPoint y: 1031, distance: 13.6
click at [831, 1030] on textarea "Genau. Jedoch sind wir bzgl. der Zellzahl sehr limitiert und als requirement wi…" at bounding box center [910, 1007] width 256 height 51
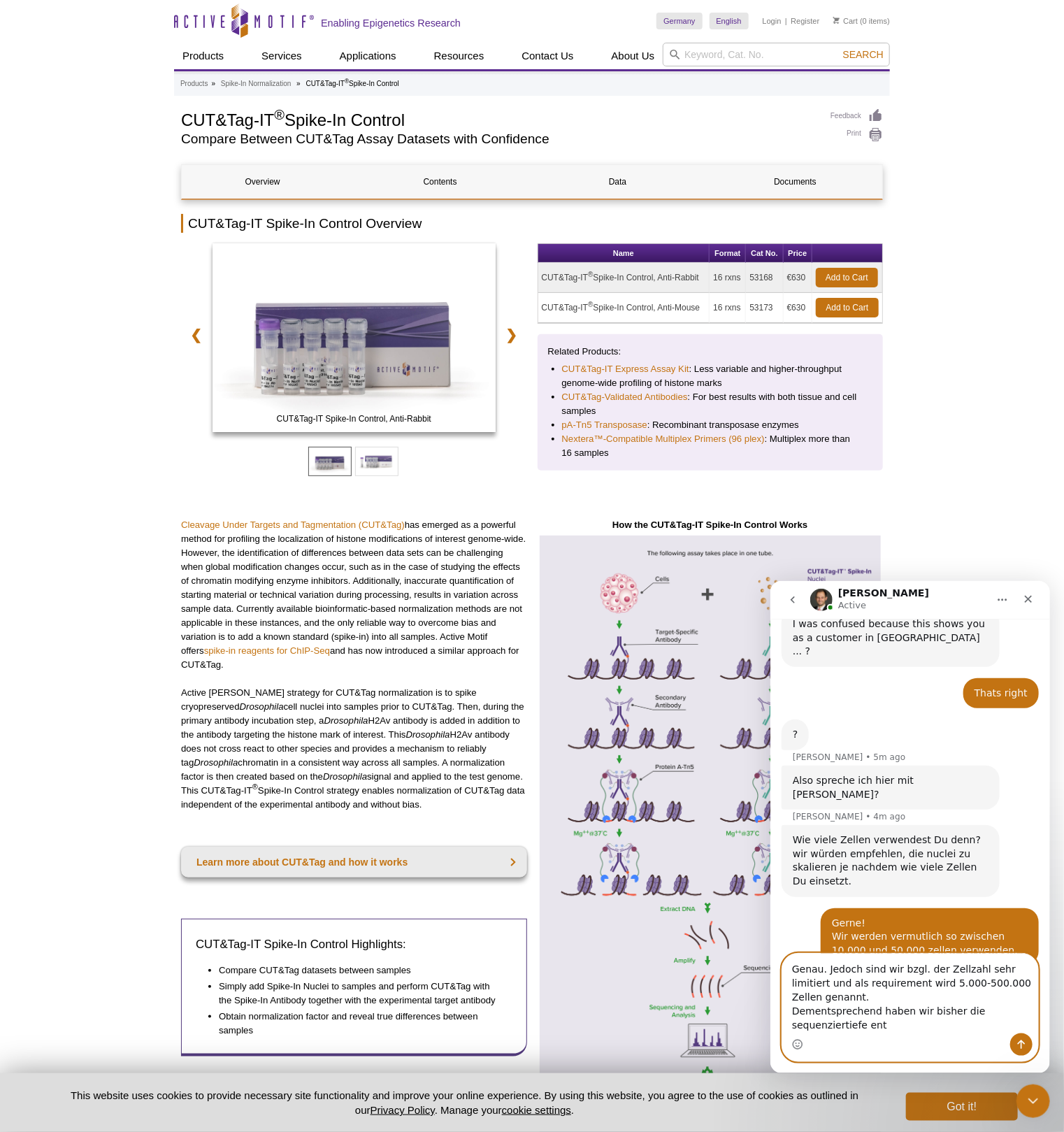
scroll to position [865, 0]
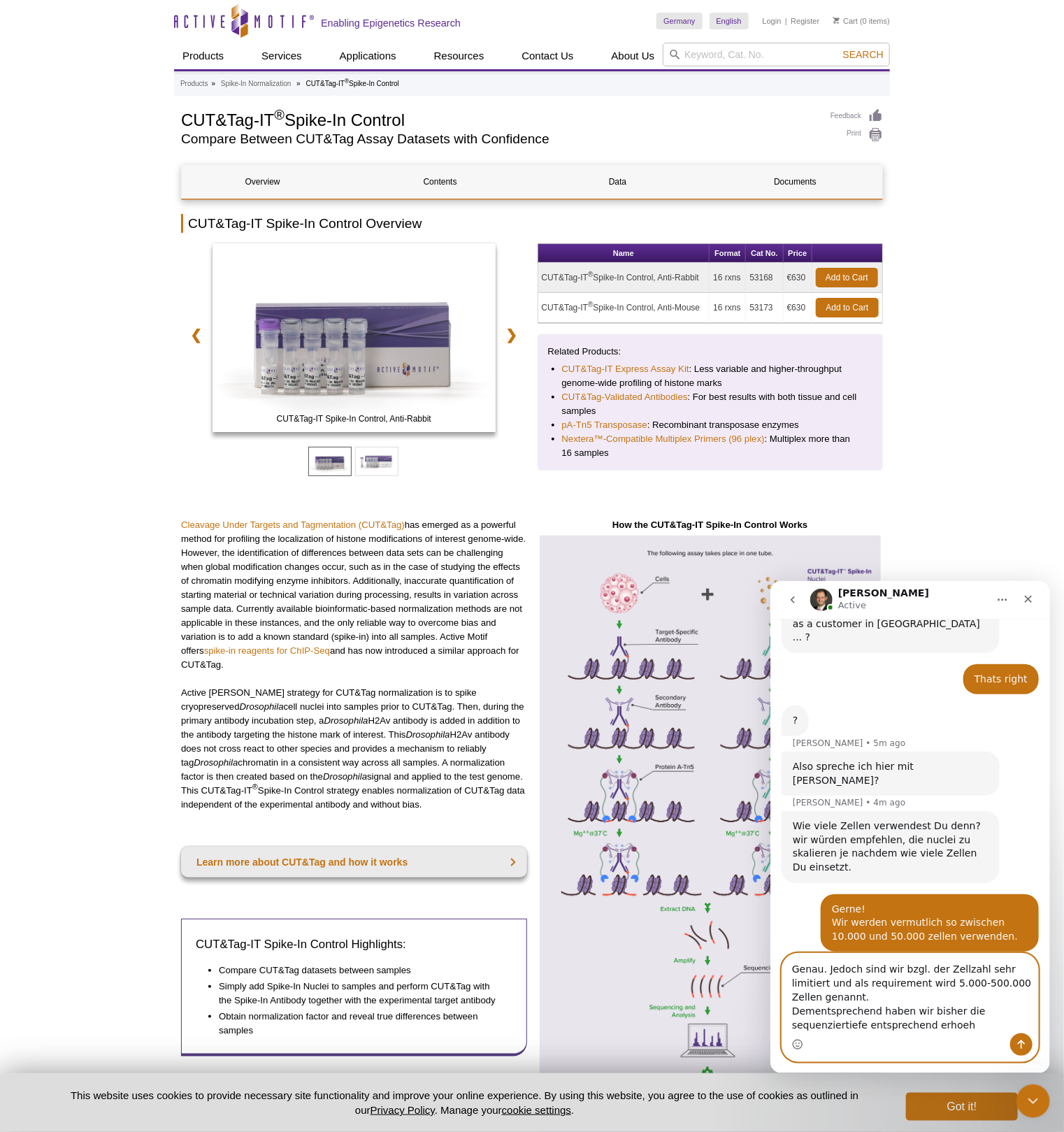
type textarea "Genau. Jedoch sind wir bzgl. der Zellzahl sehr limitiert und als requirement wi…"
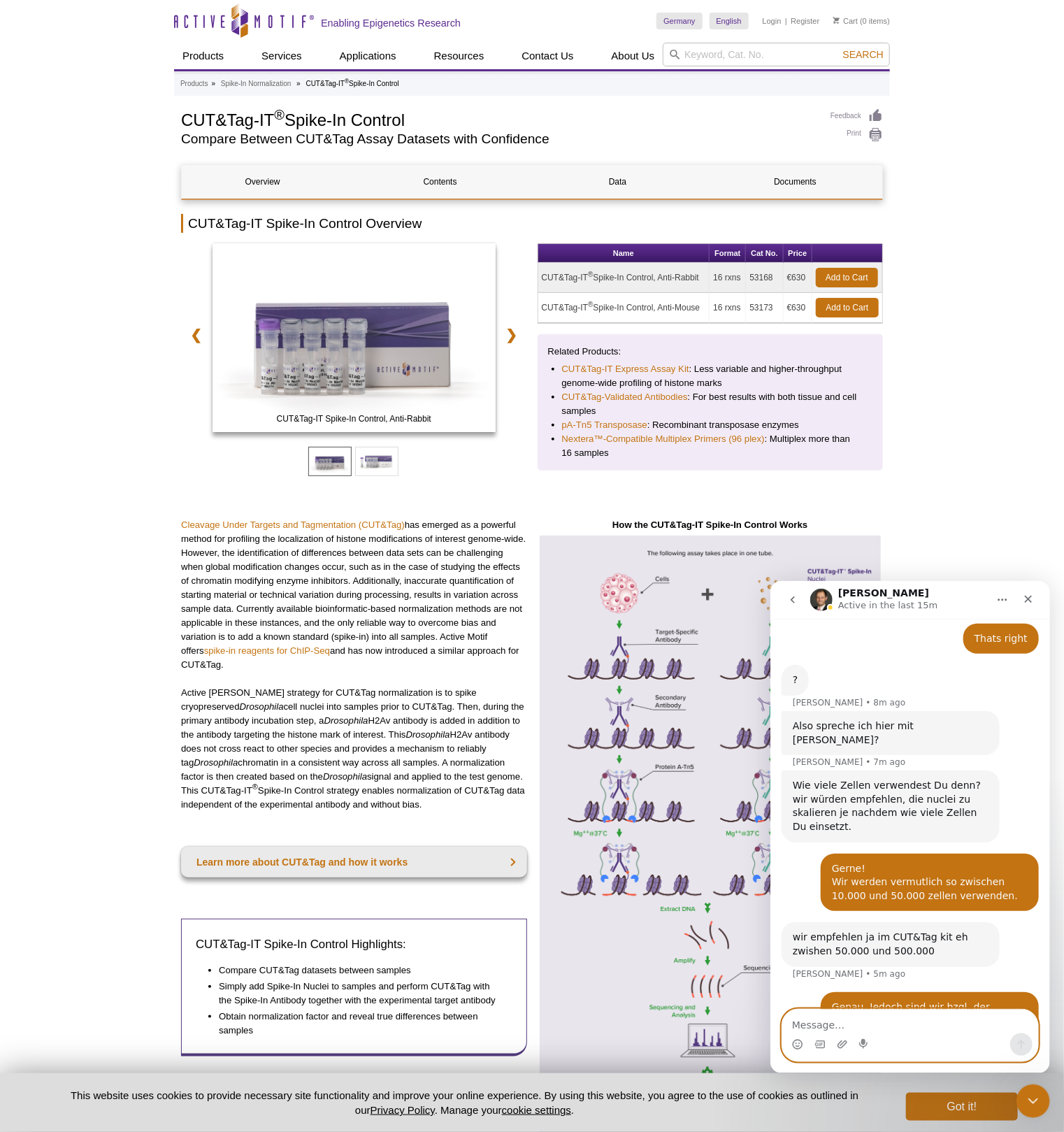
scroll to position [906, 0]
click at [1031, 1105] on icon "Close Intercom Messenger" at bounding box center [1032, 1099] width 17 height 17
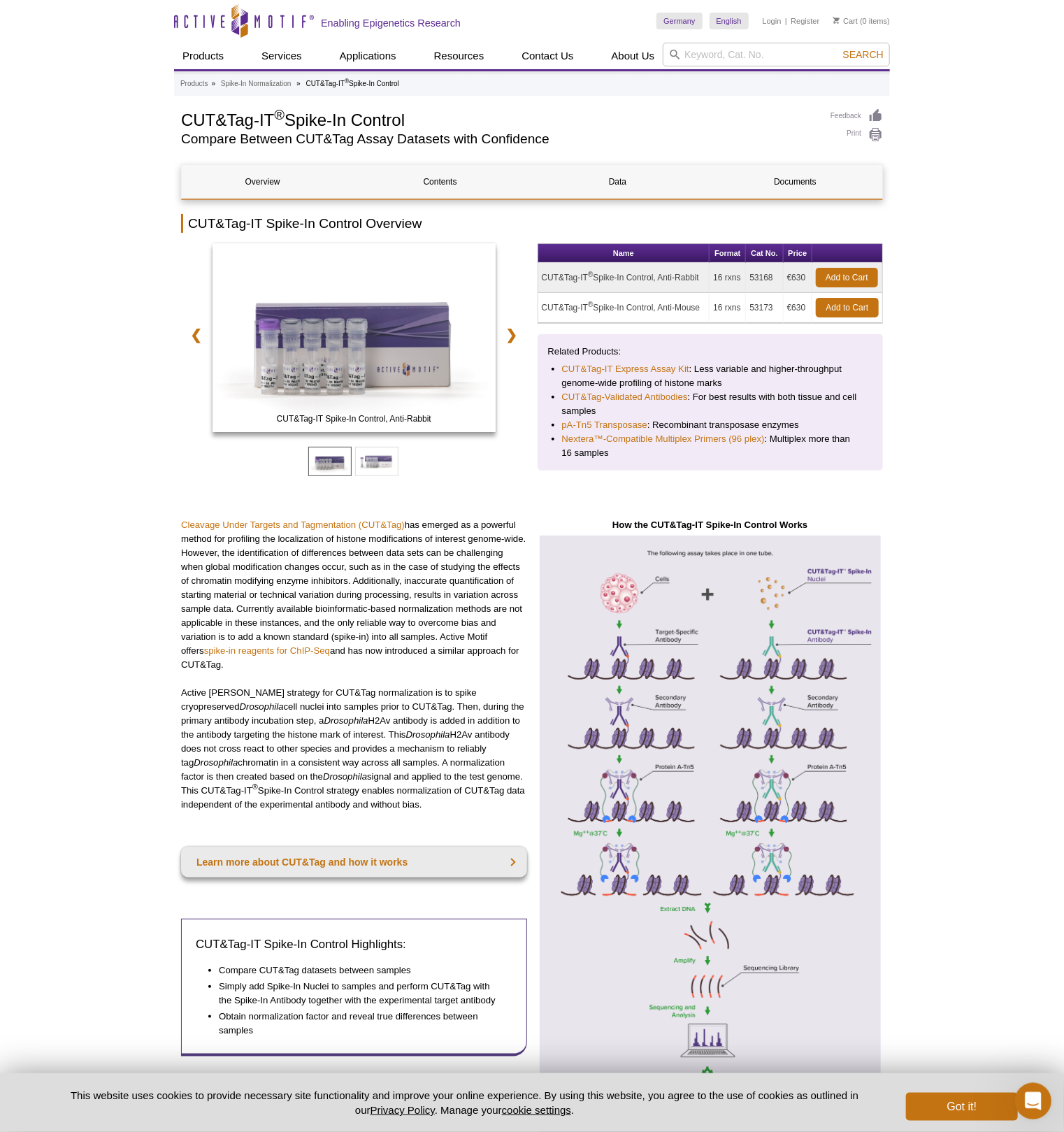
scroll to position [855, 0]
click at [1032, 1105] on icon "Open Intercom Messenger" at bounding box center [1032, 1100] width 23 height 23
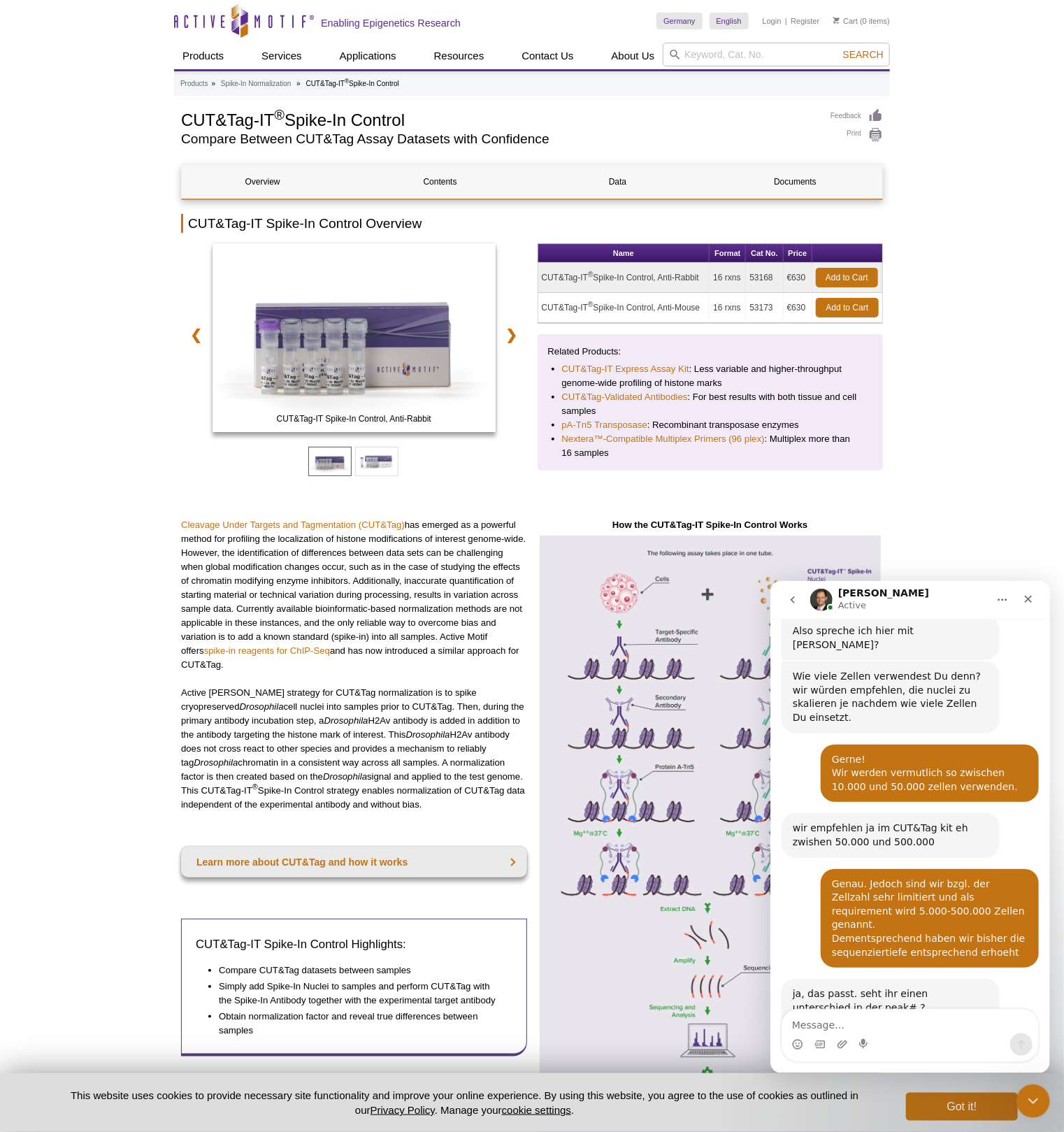
scroll to position [979, 0]
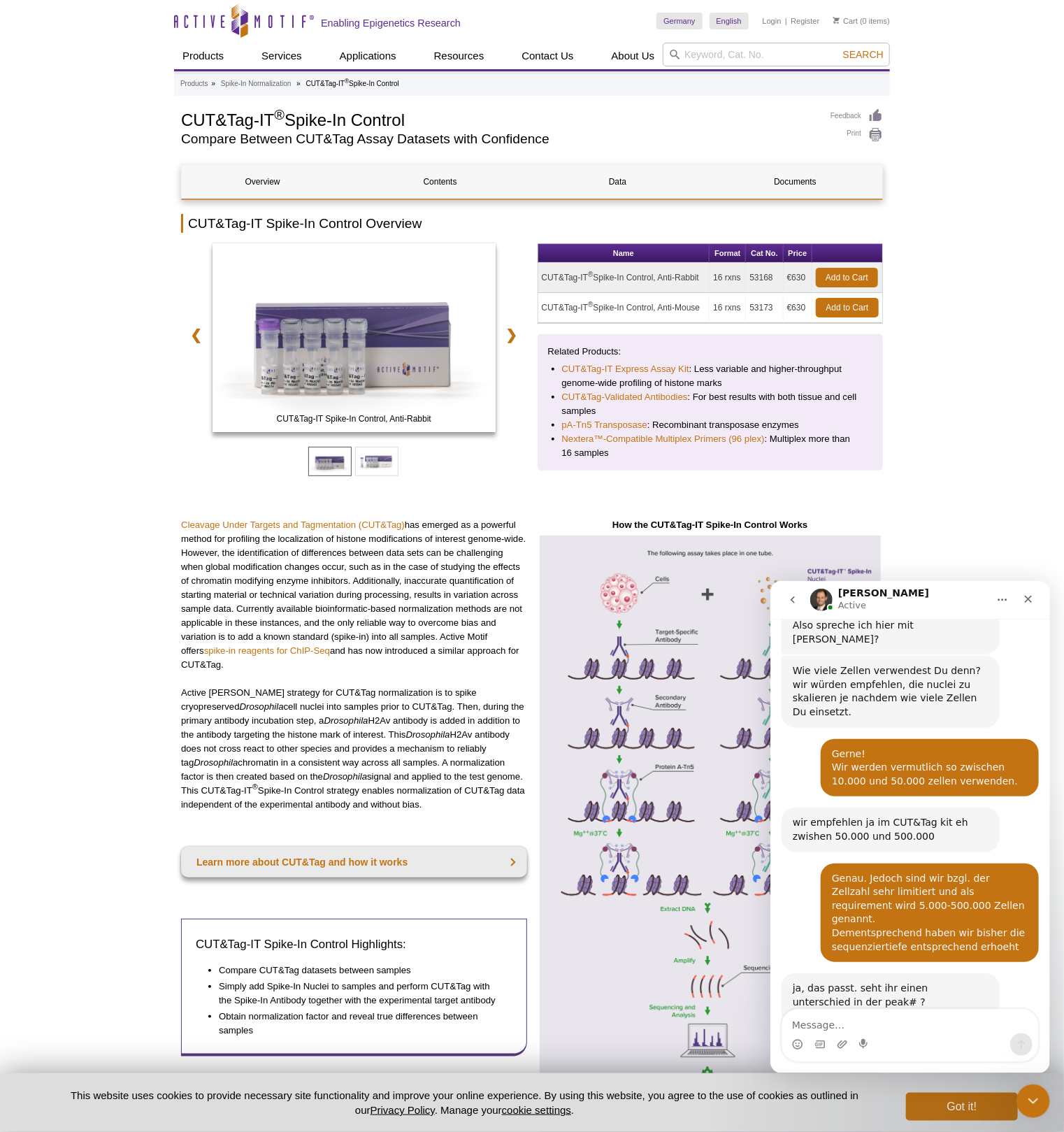
click at [869, 1018] on textarea "Message…" at bounding box center [910, 1021] width 256 height 24
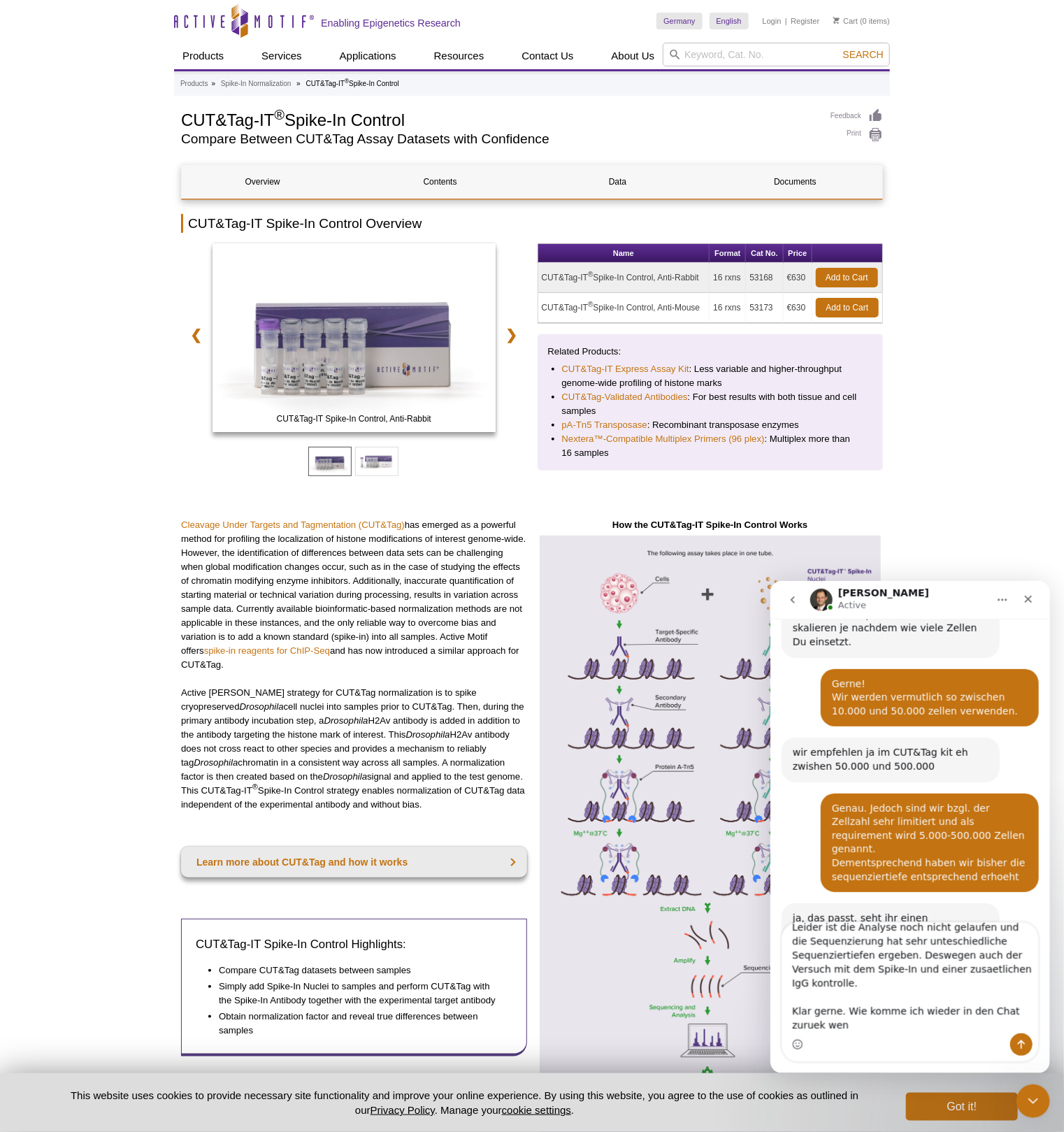
scroll to position [1063, 0]
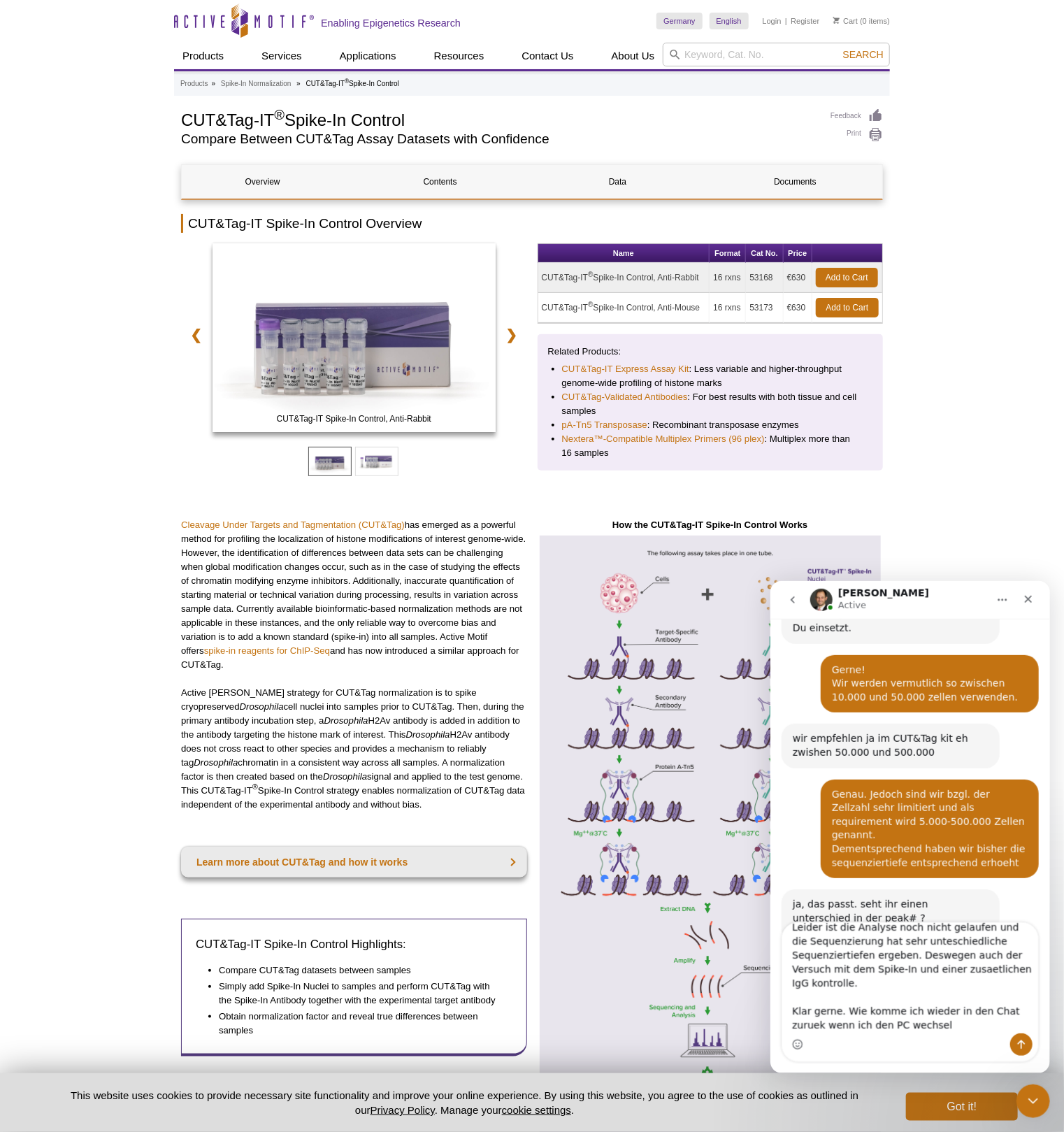
type textarea "Leider ist die Analyse noch nicht gelaufen und die Sequenzierung hat sehr untes…"
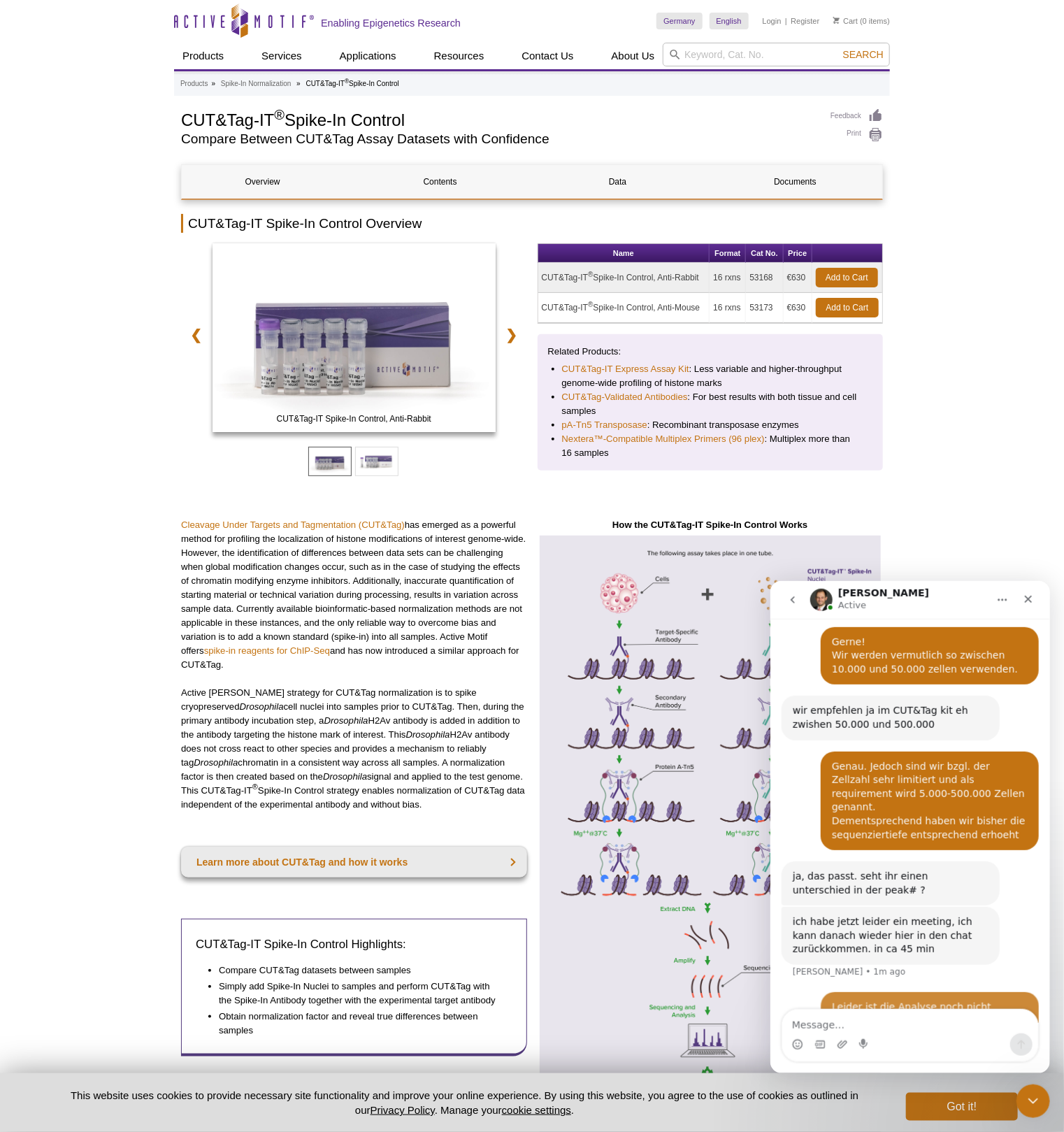
scroll to position [1110, 0]
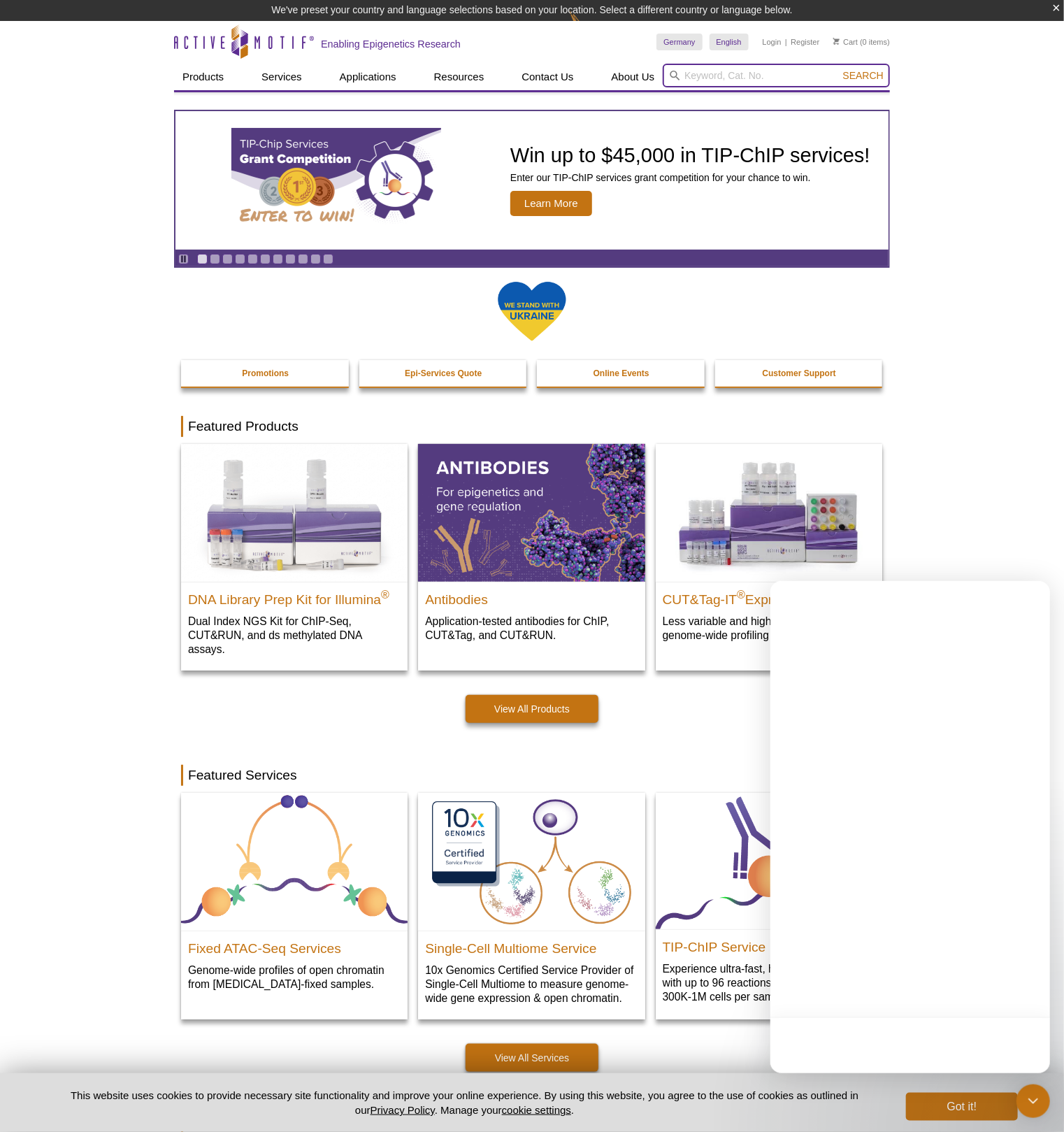
click at [692, 73] on input "search" at bounding box center [777, 76] width 228 height 24
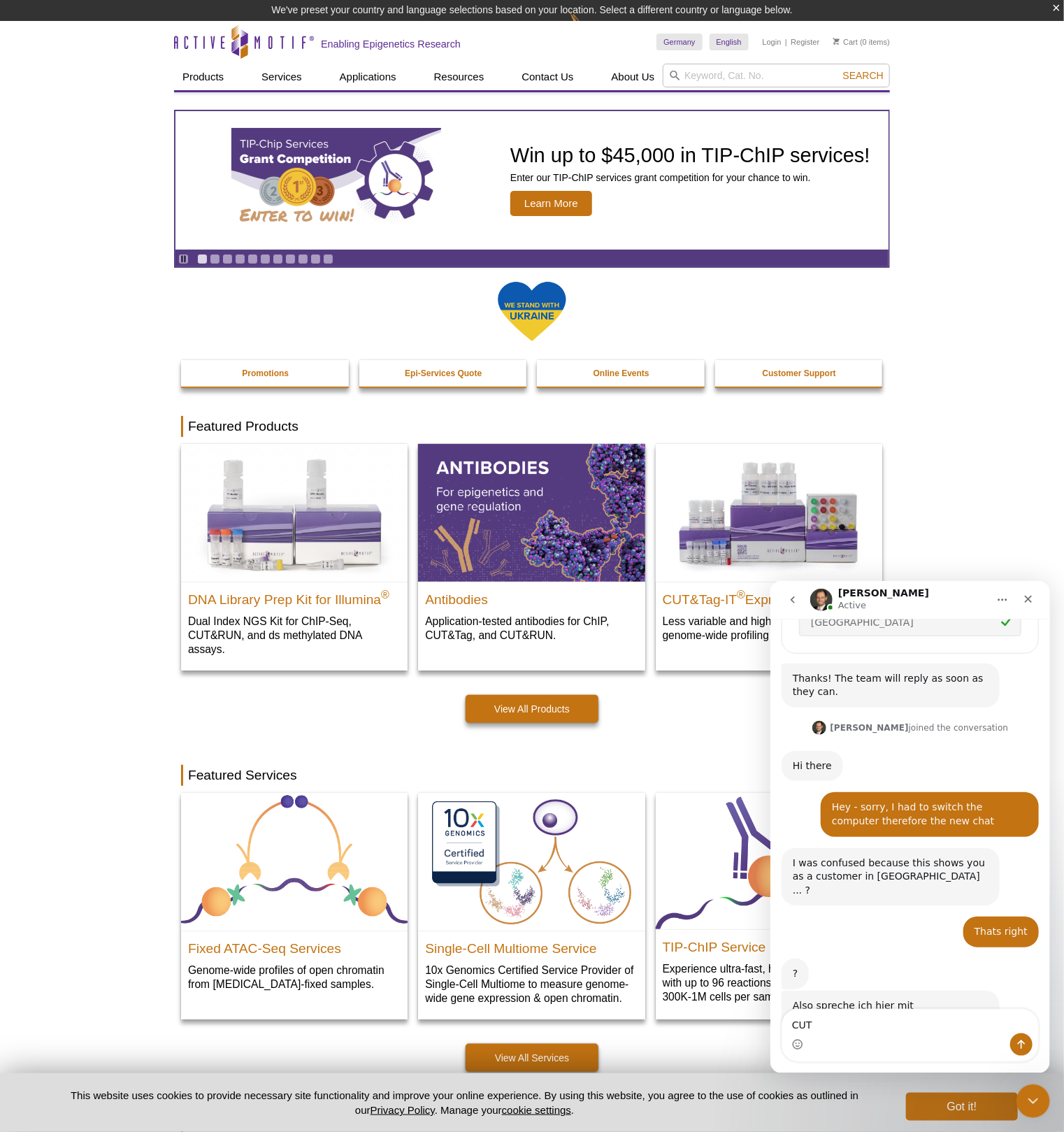
scroll to position [767, 0]
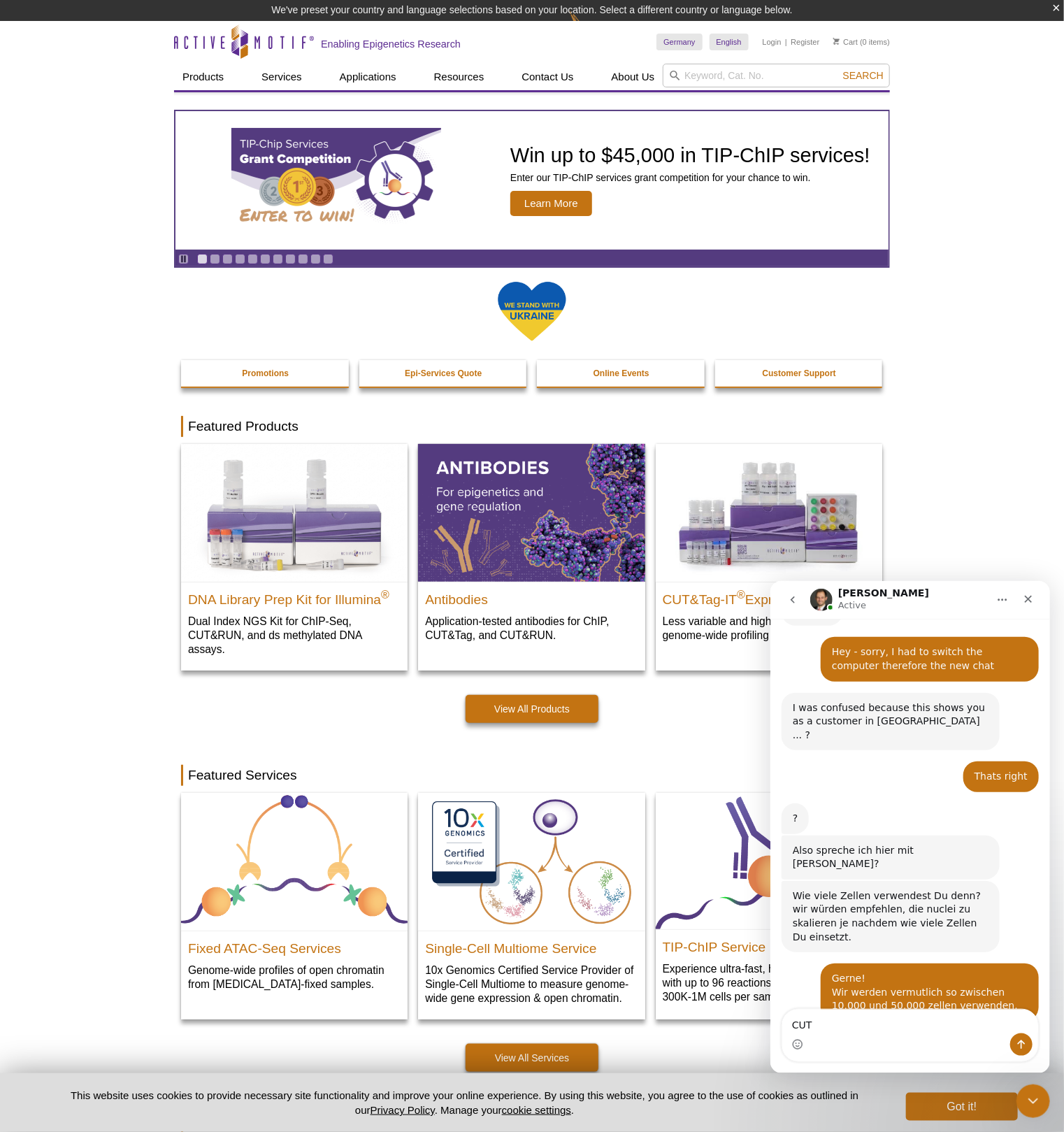
type textarea "CUT"
click at [696, 60] on div "Germany Australia Austria Belgium Brazil Canada China Czech Republic Denmark Fi…" at bounding box center [772, 42] width 233 height 42
click at [697, 72] on input "search" at bounding box center [777, 76] width 228 height 24
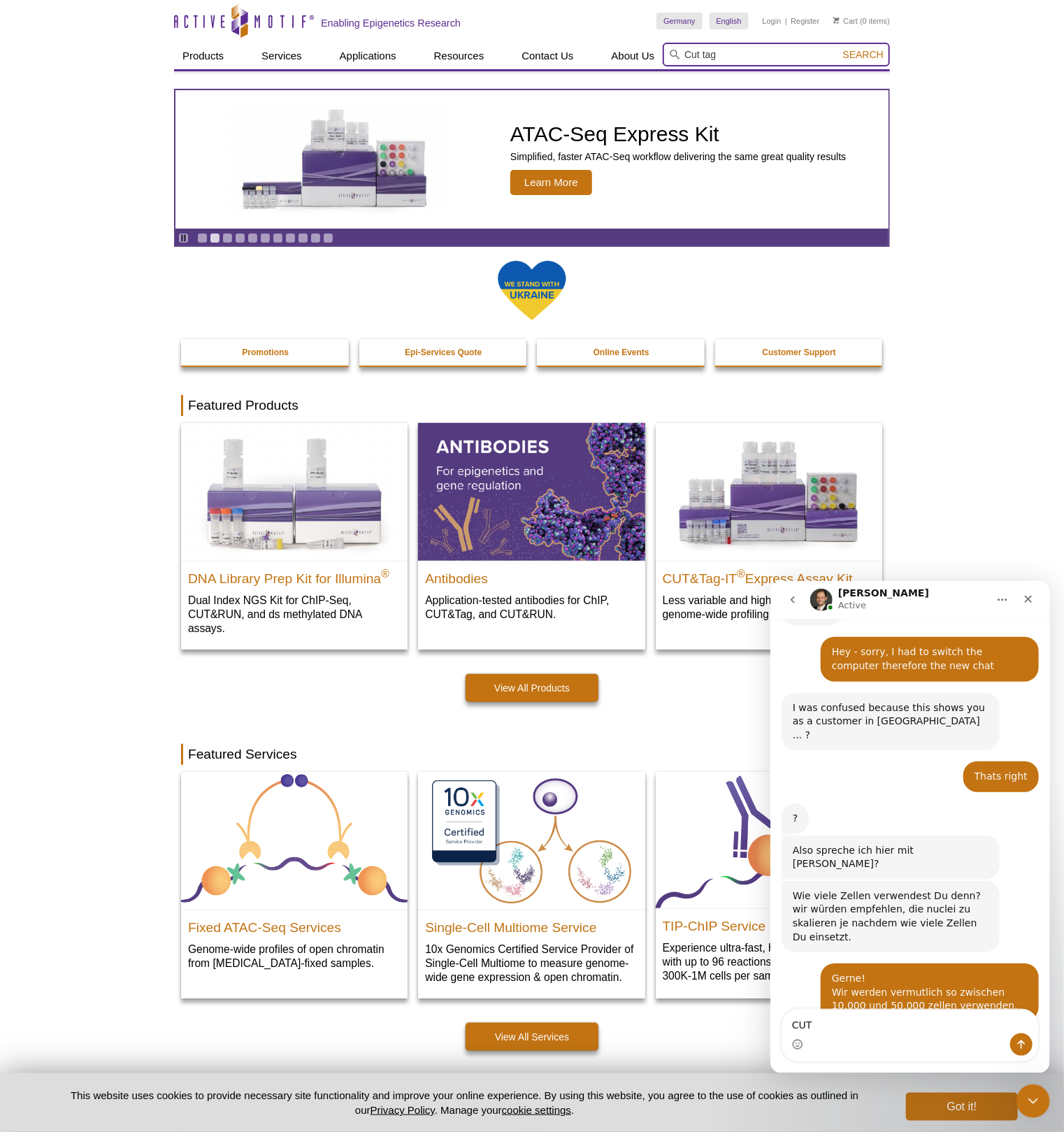
type input "Cut tag"
click at [839, 48] on button "Search" at bounding box center [863, 54] width 49 height 12
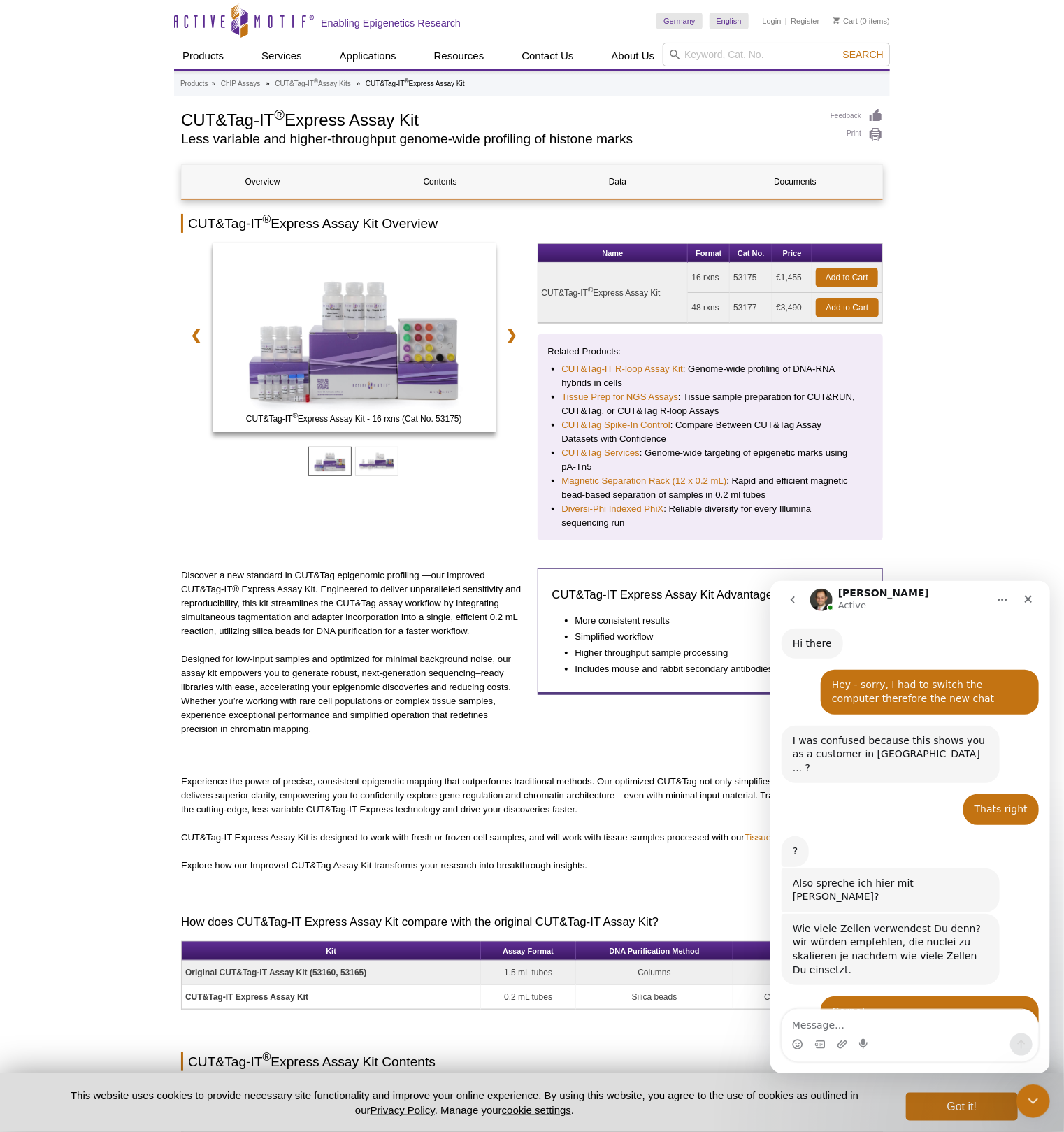
scroll to position [767, 0]
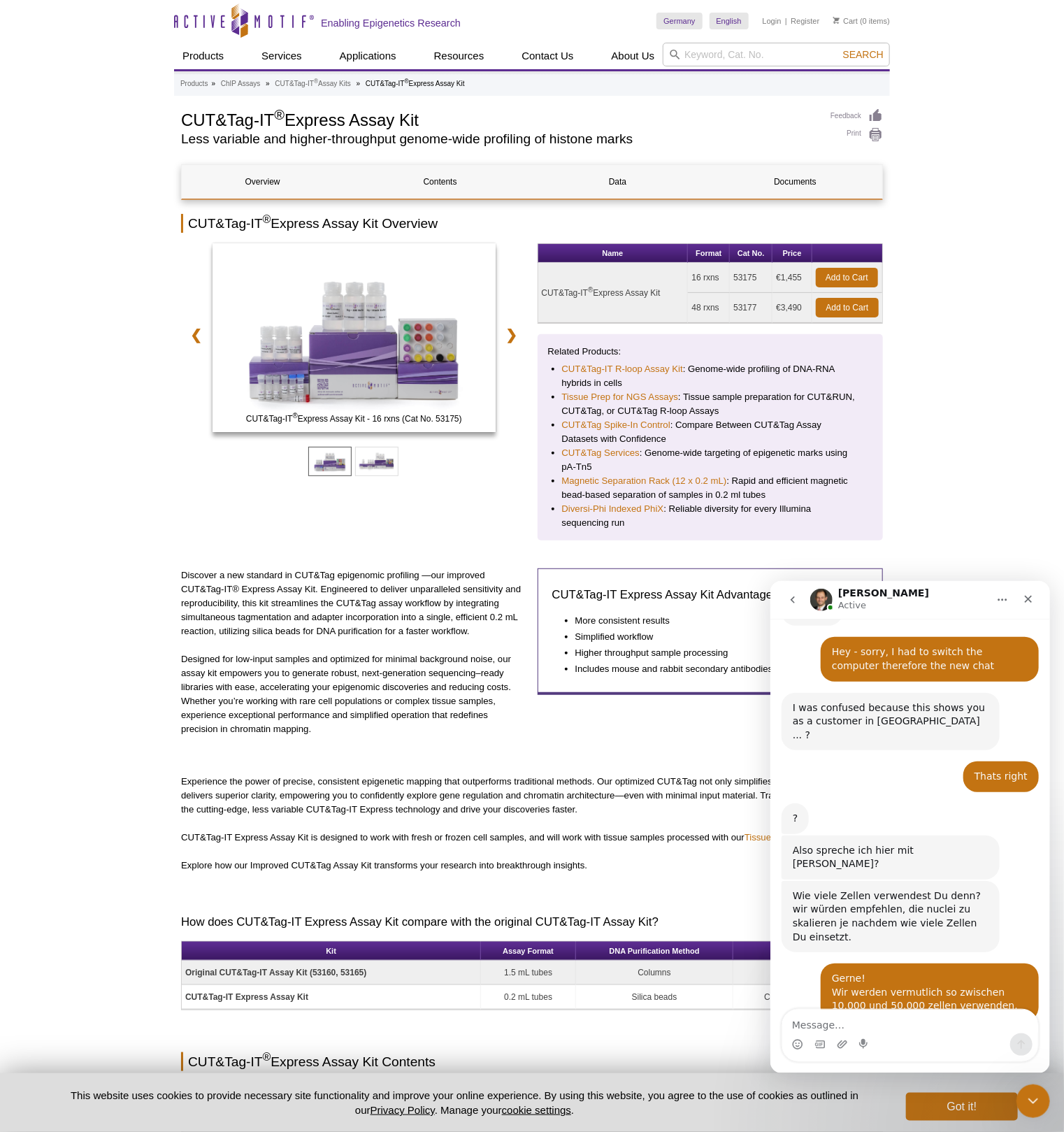
drag, startPoint x: 541, startPoint y: 291, endPoint x: 577, endPoint y: 292, distance: 36.0
click at [577, 292] on td "CUT&Tag-IT ® Express Assay Kit" at bounding box center [613, 293] width 150 height 60
copy td "CUT&Tag"
click at [743, 53] on input "search" at bounding box center [777, 54] width 228 height 24
paste input "CUT&Tag"
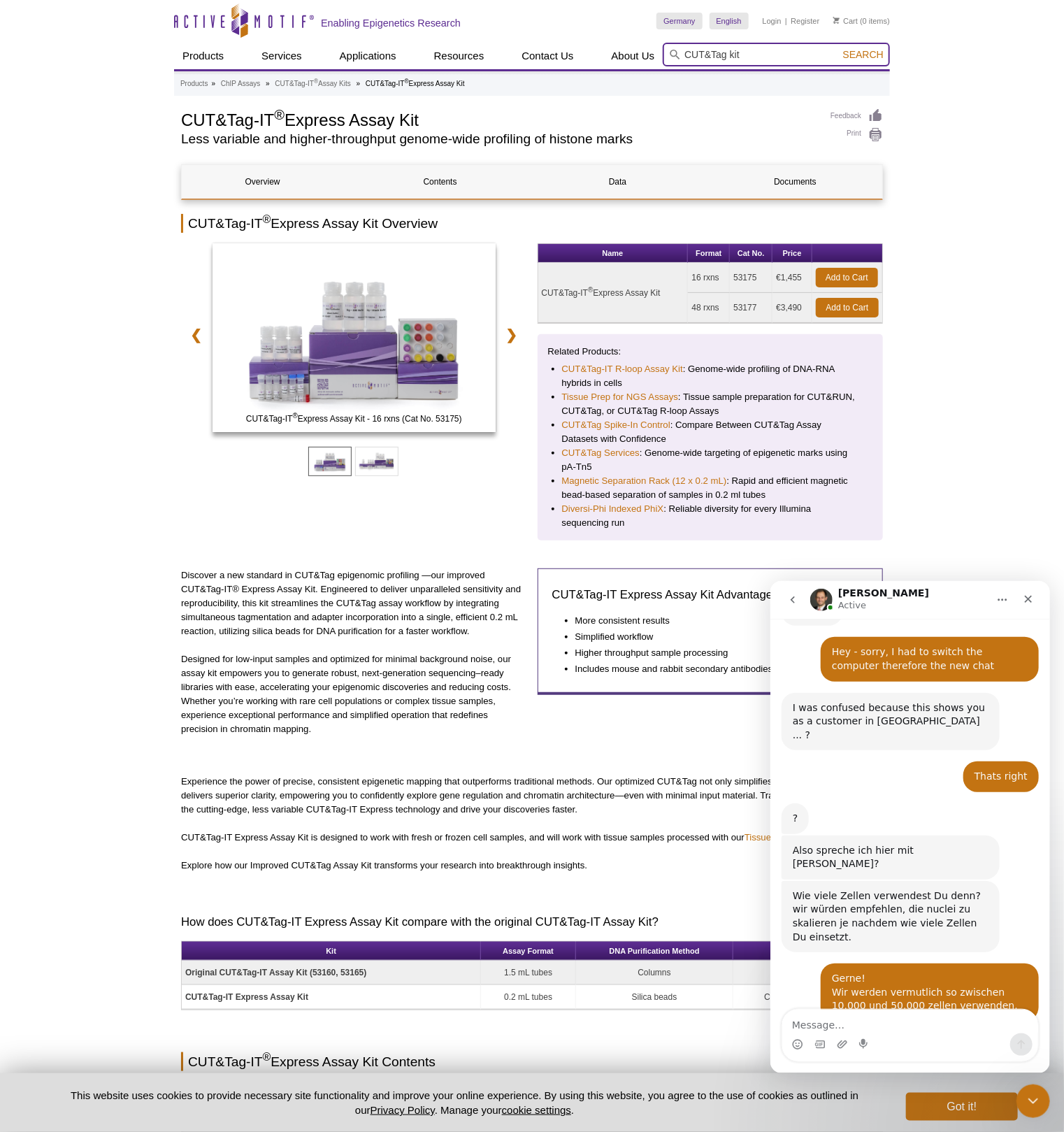
type input "CUT&Tag kit"
click at [839, 48] on button "Search" at bounding box center [863, 54] width 49 height 12
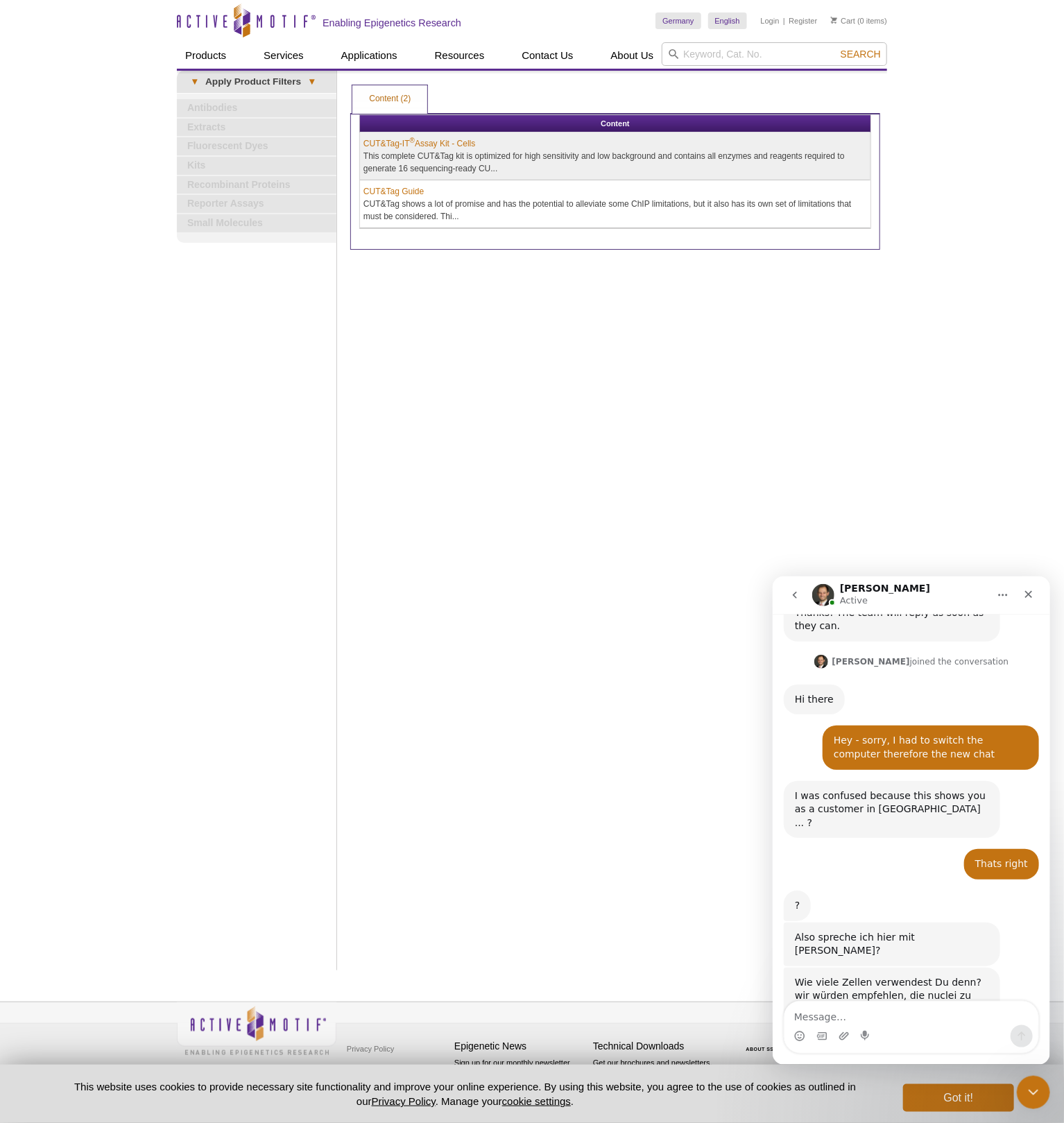
scroll to position [761, 0]
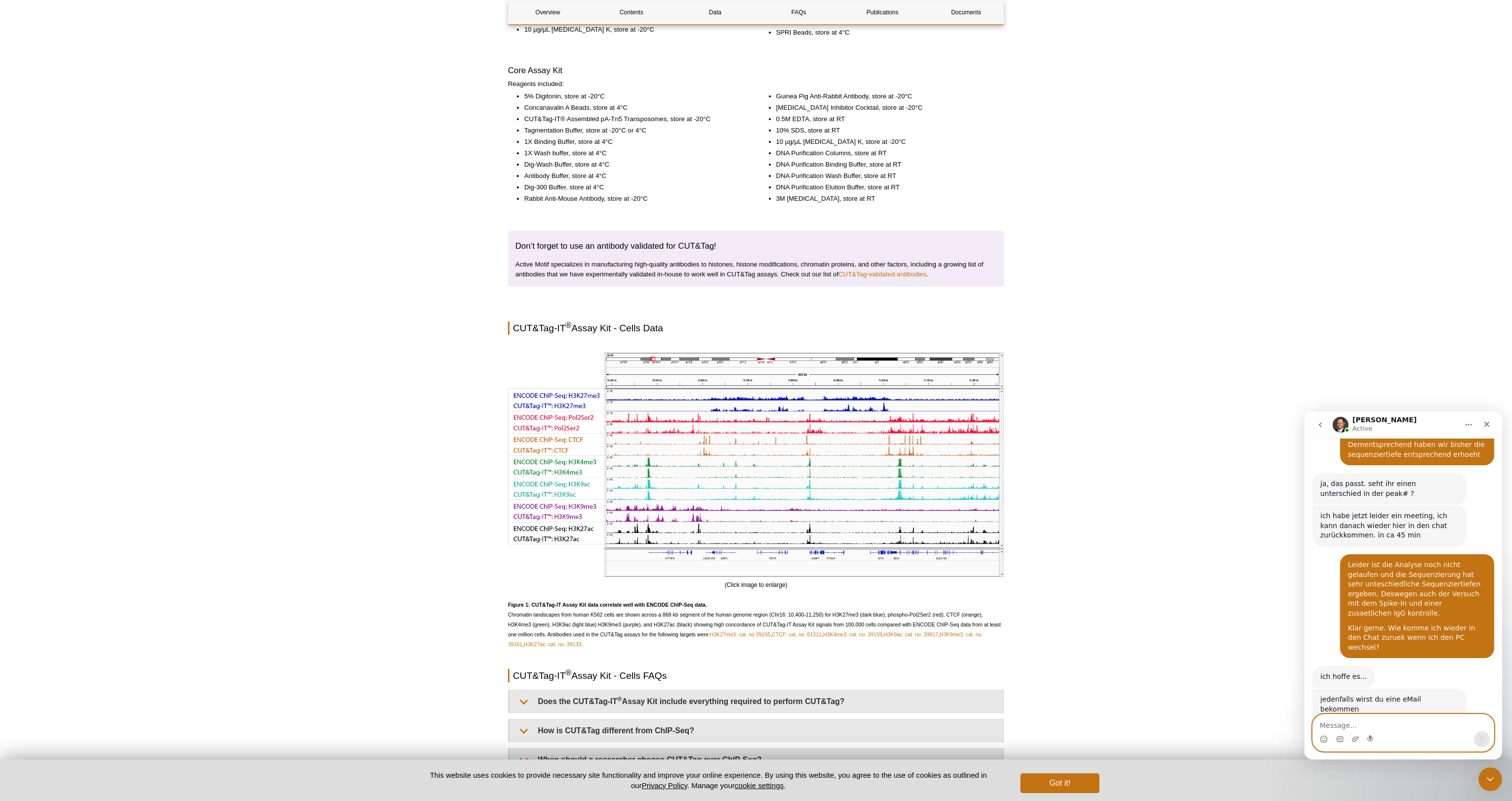
scroll to position [908, 0]
click at [751, 726] on div "IgG ist halt immer so eine Sache. Die können von Fall zu Fall schon mal sehr "s…" at bounding box center [1389, 755] width 139 height 58
click at [751, 727] on textarea "Message…" at bounding box center [1403, 722] width 181 height 17
type textarea "C"
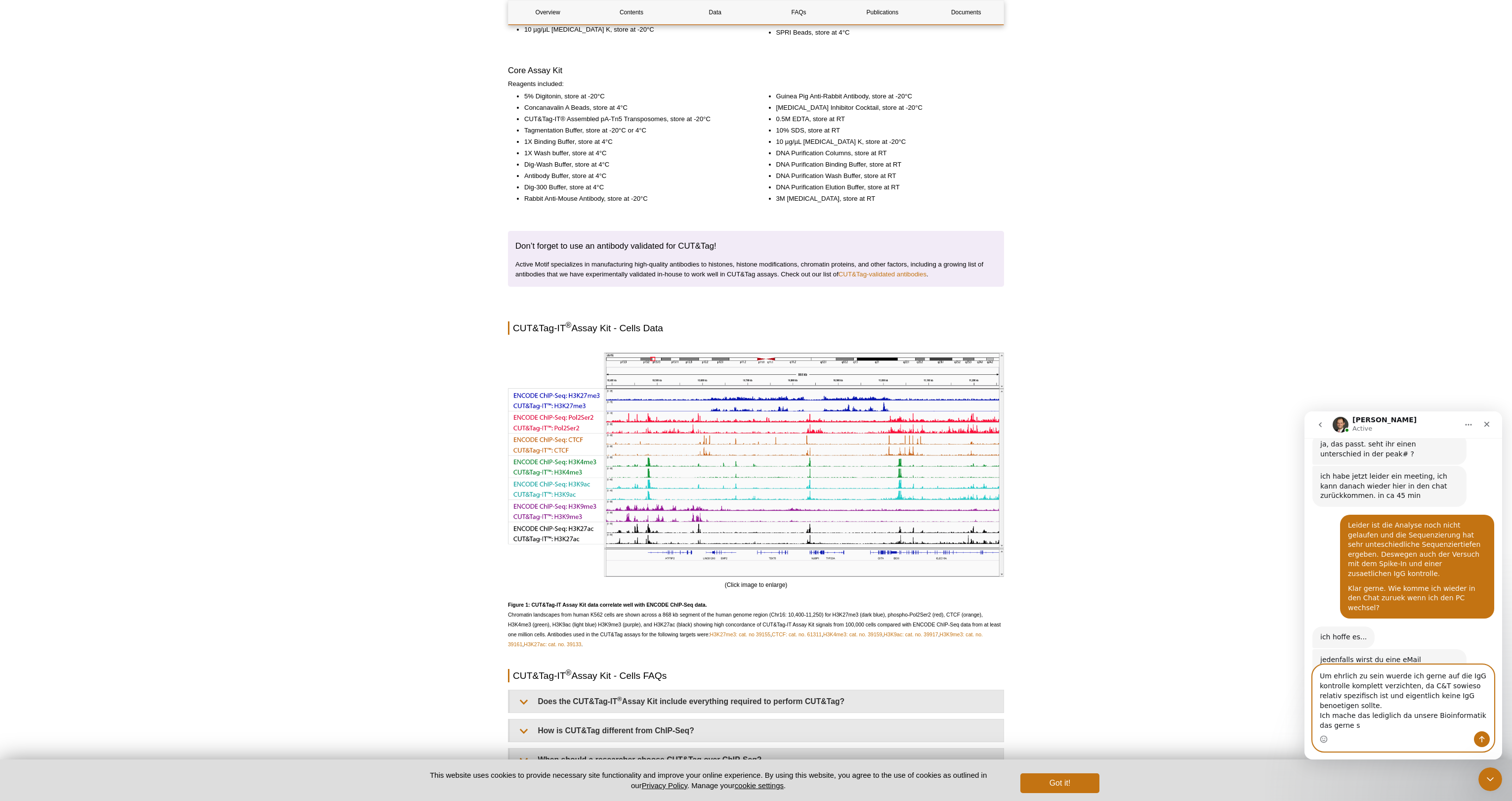
scroll to position [957, 0]
type textarea "Um ehrlich zu sein wuerde ich gerne auf die IgG kontrolle komplett verzichten, …"
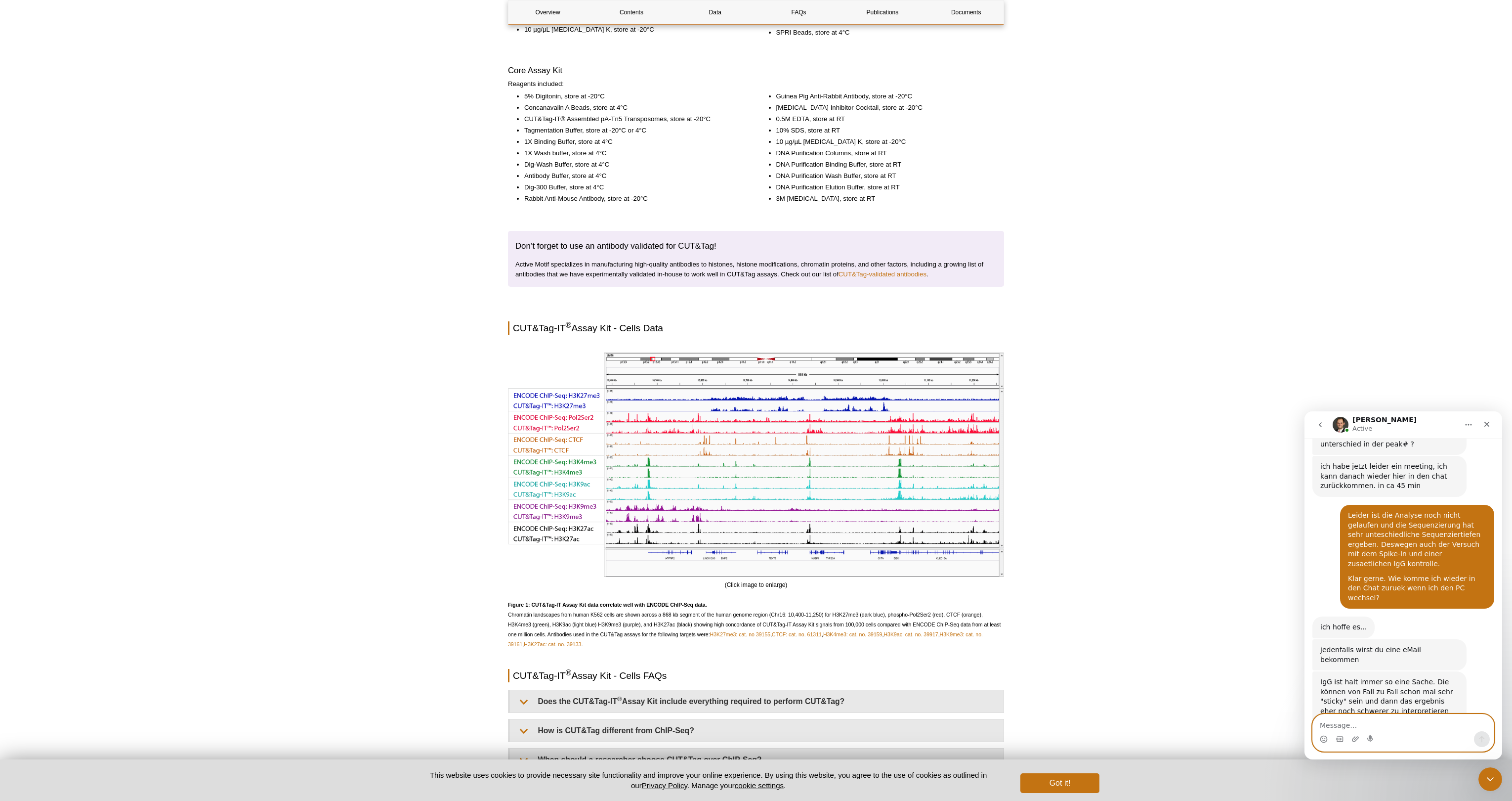
scroll to position [986, 0]
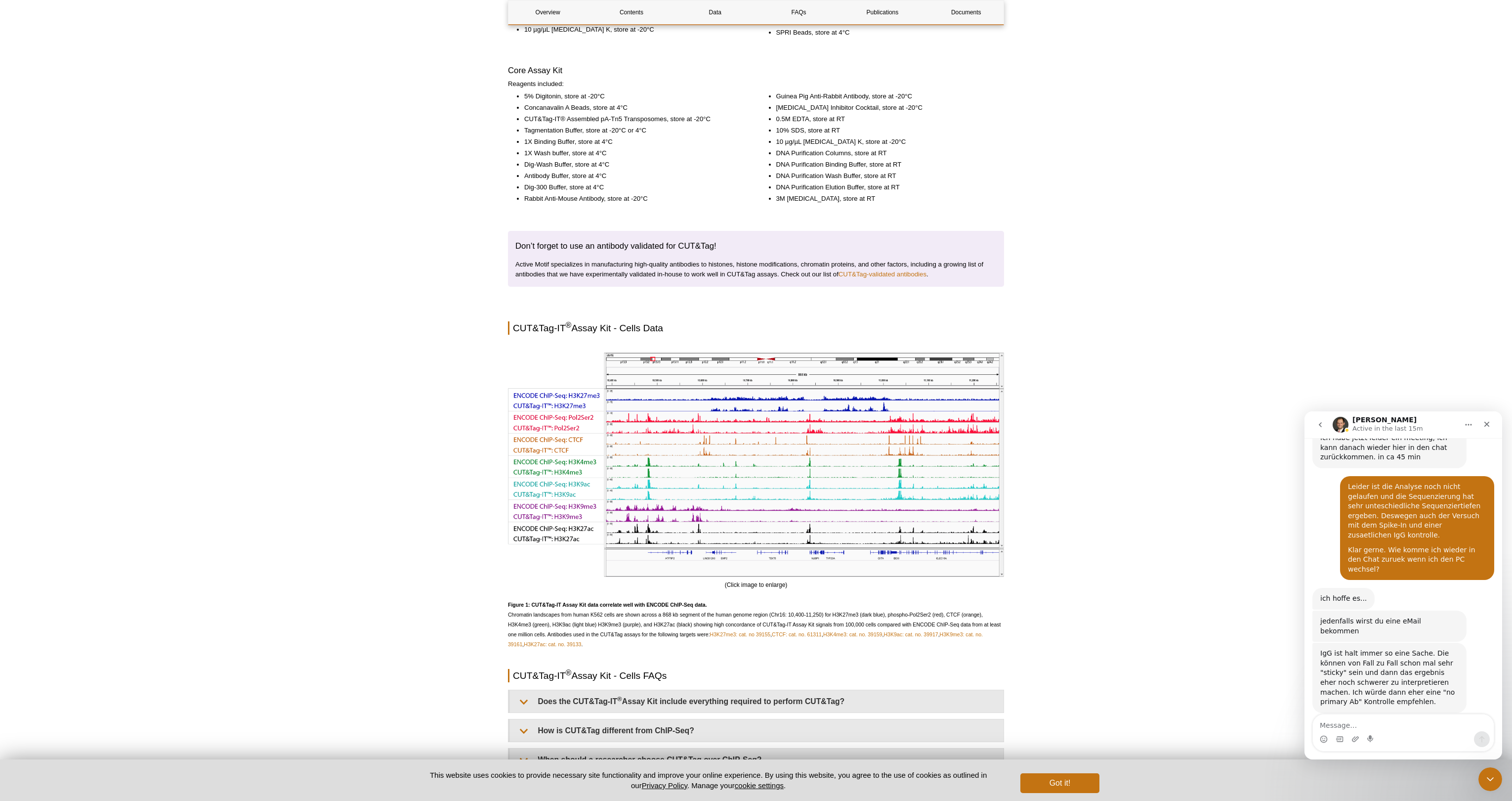
click at [751, 731] on div "Intercom messenger" at bounding box center [1355, 739] width 8 height 16
click at [751, 726] on textarea "Message…" at bounding box center [1403, 722] width 181 height 17
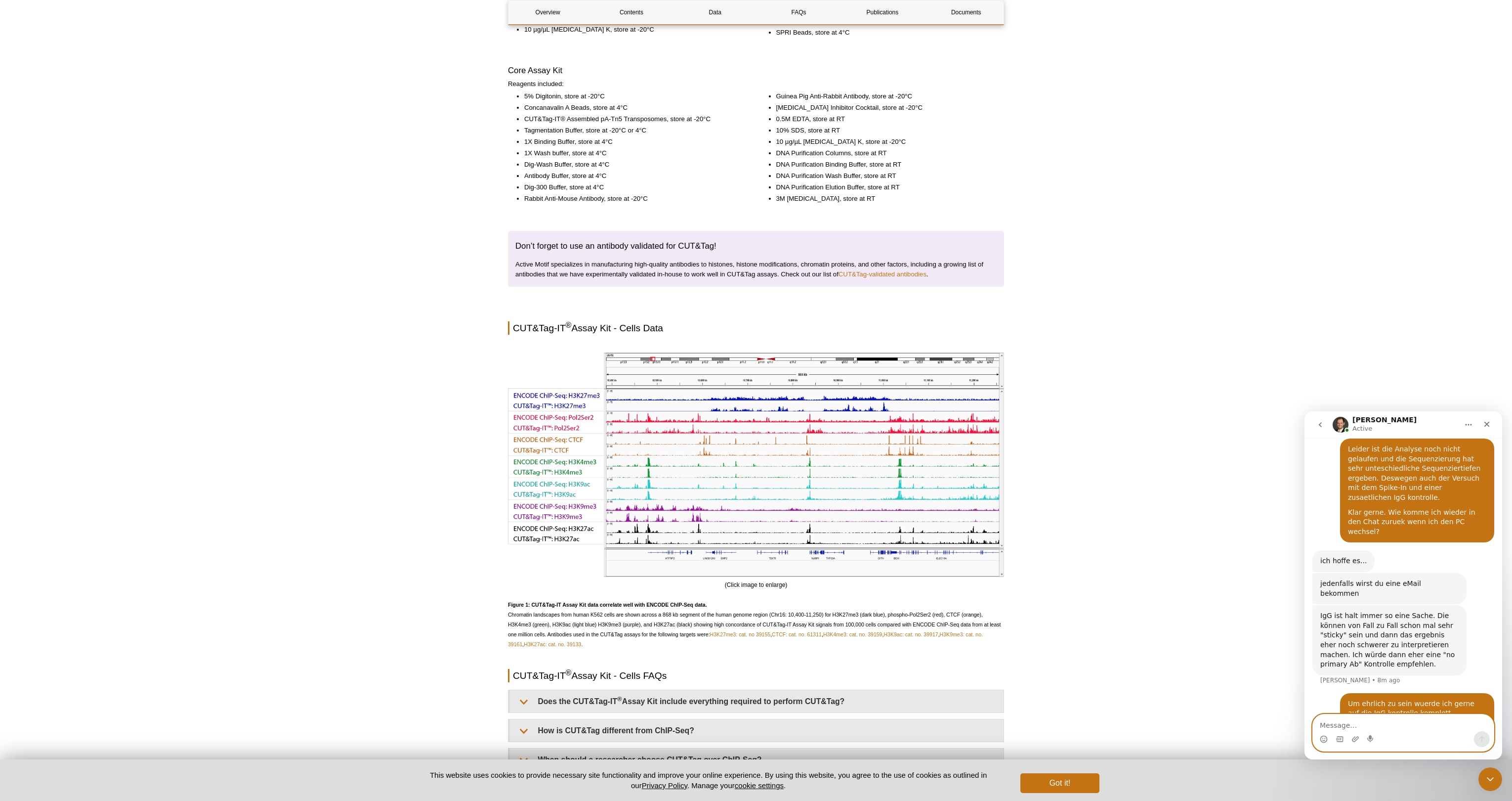
scroll to position [1025, 0]
click at [751, 726] on textarea "Message…" at bounding box center [1403, 722] width 181 height 17
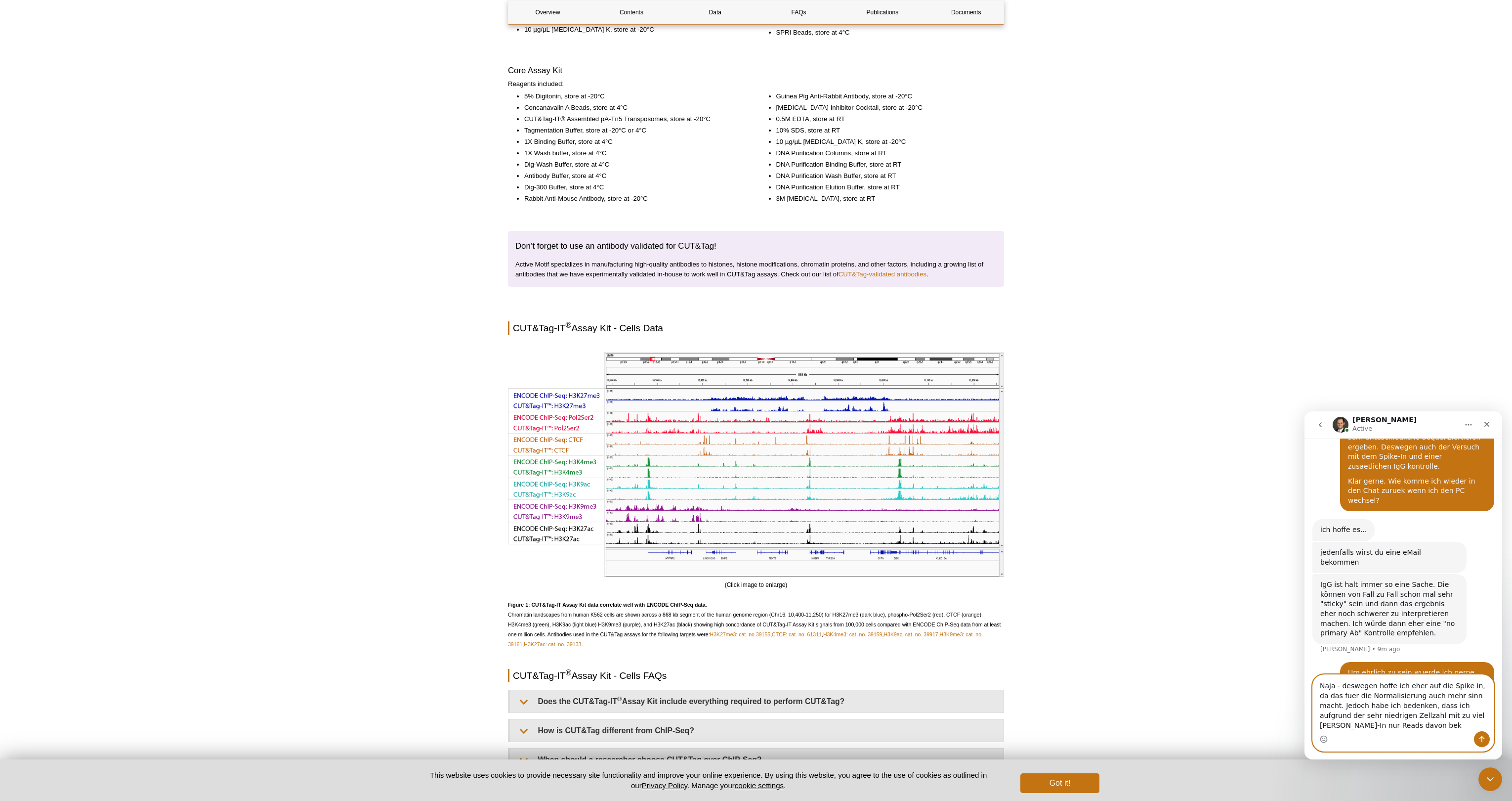
scroll to position [1064, 0]
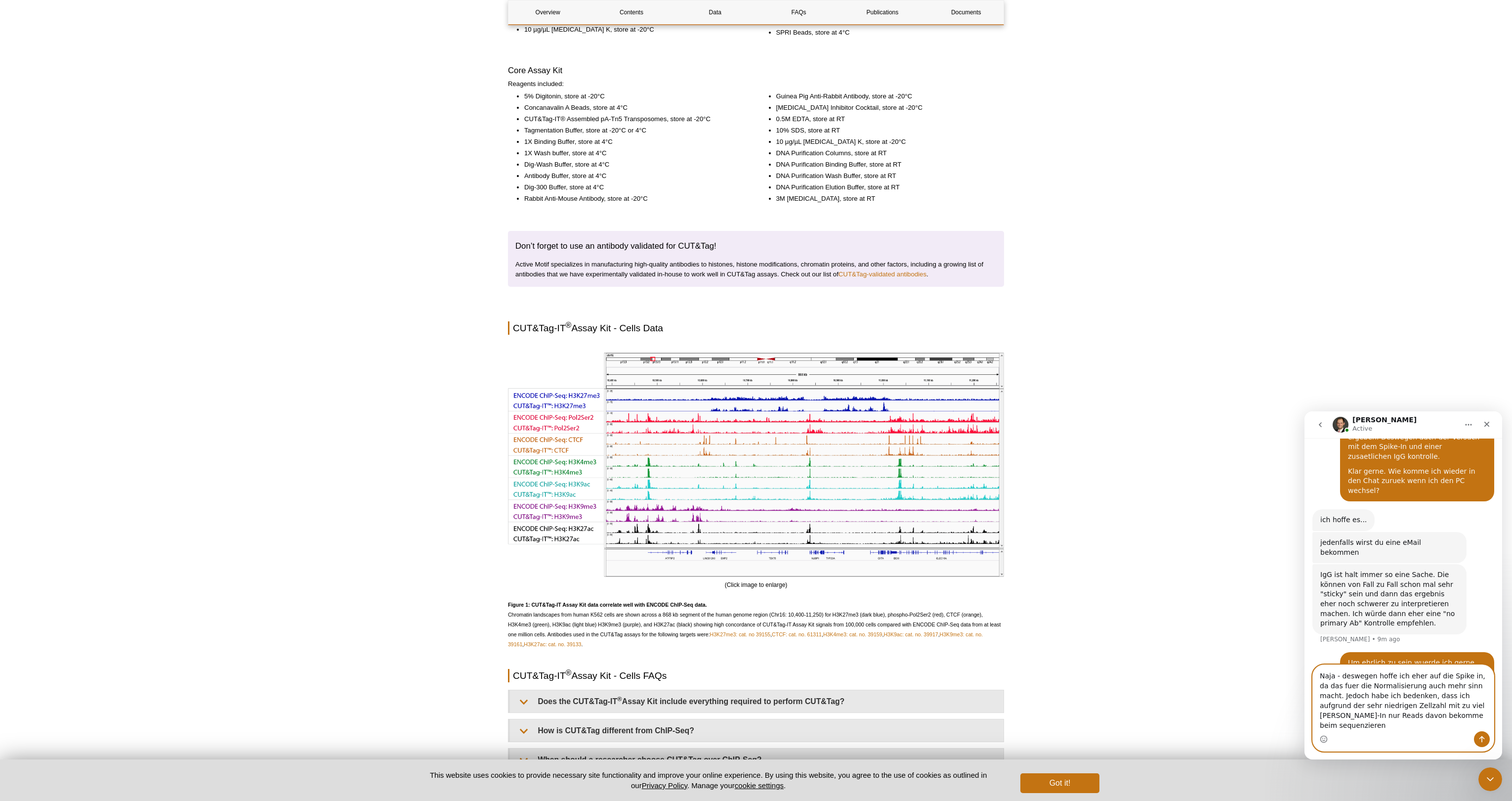
type textarea "Naja - deswegen hoffe ich eher auf die Spike in, da das fuer die Normalisierung…"
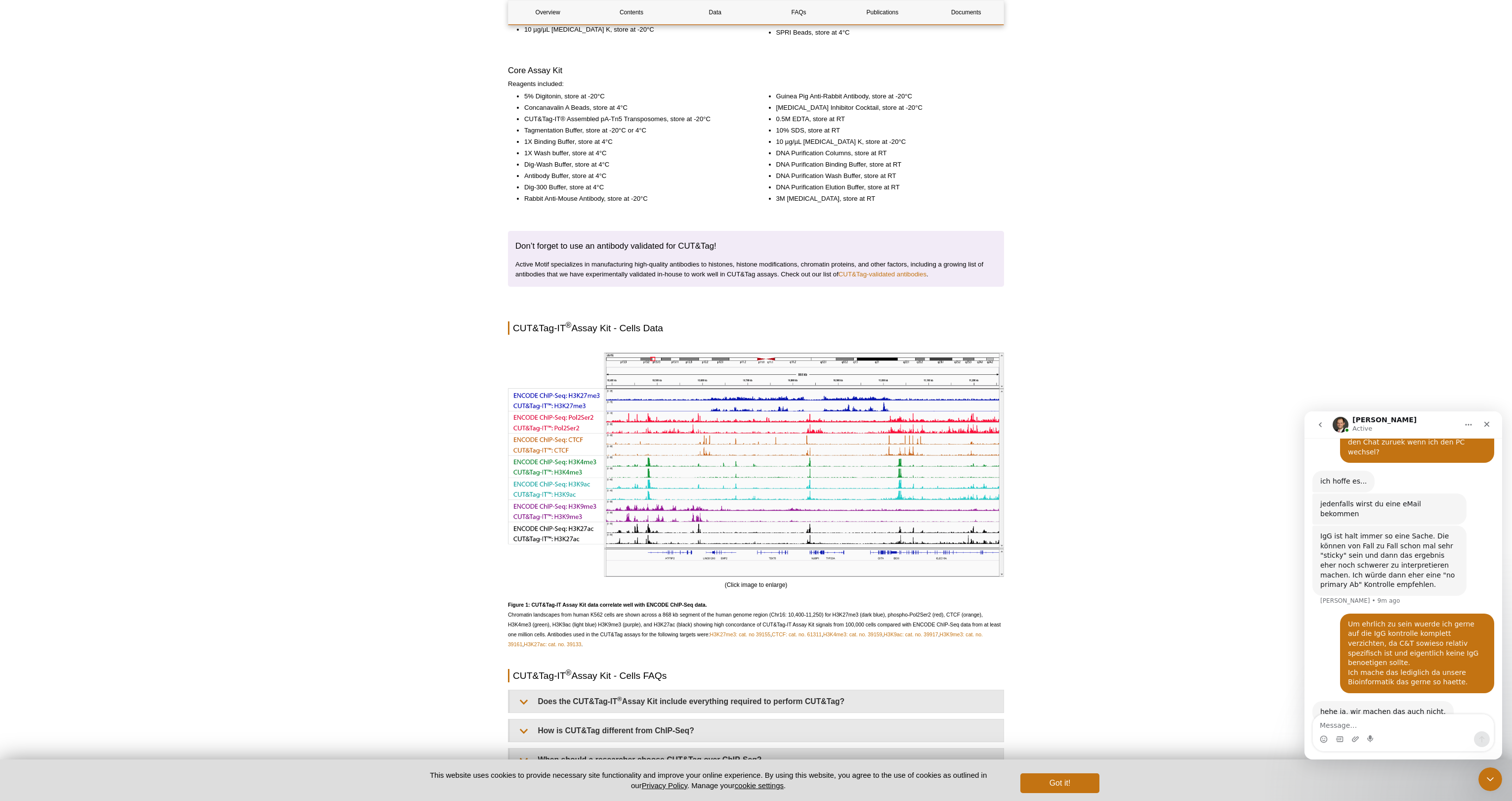
drag, startPoint x: 157, startPoint y: 598, endPoint x: 164, endPoint y: 628, distance: 30.8
click at [157, 598] on div "Active Motif Logo Enabling Epigenetics Research 0 Search Skip to content Active…" at bounding box center [756, 428] width 1512 height 3972
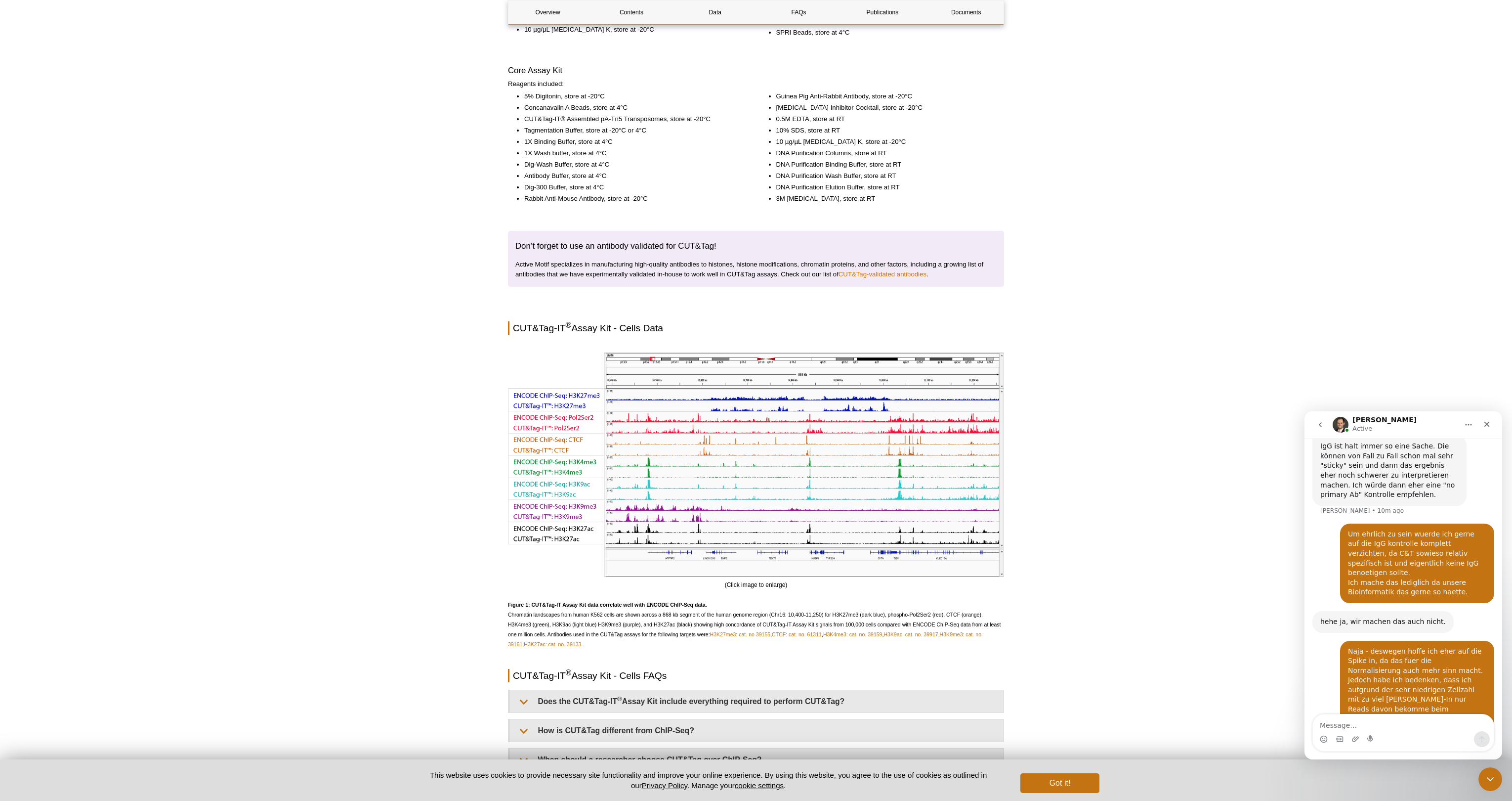
scroll to position [1199, 0]
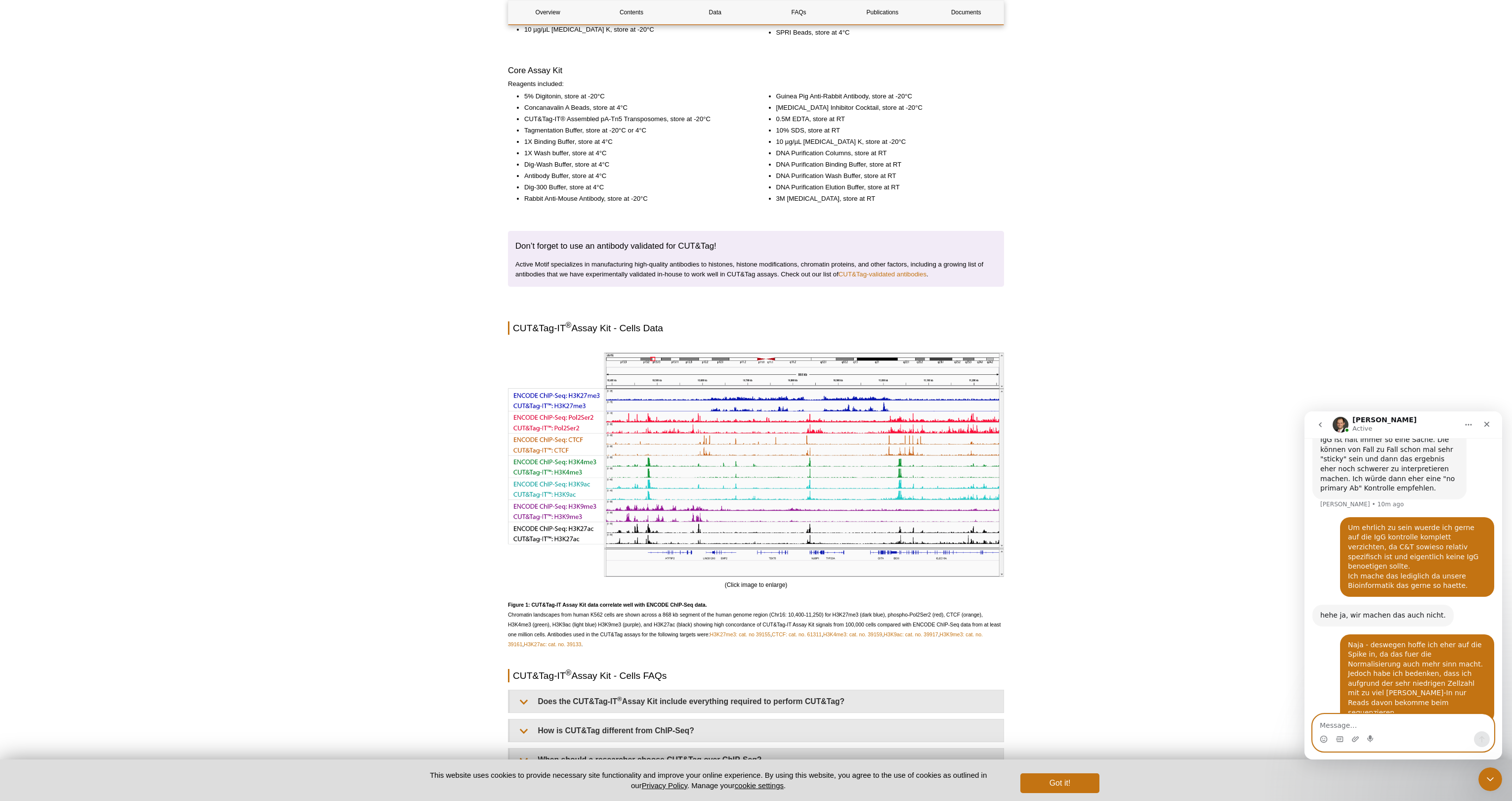
click at [751, 725] on textarea "Message…" at bounding box center [1403, 722] width 181 height 17
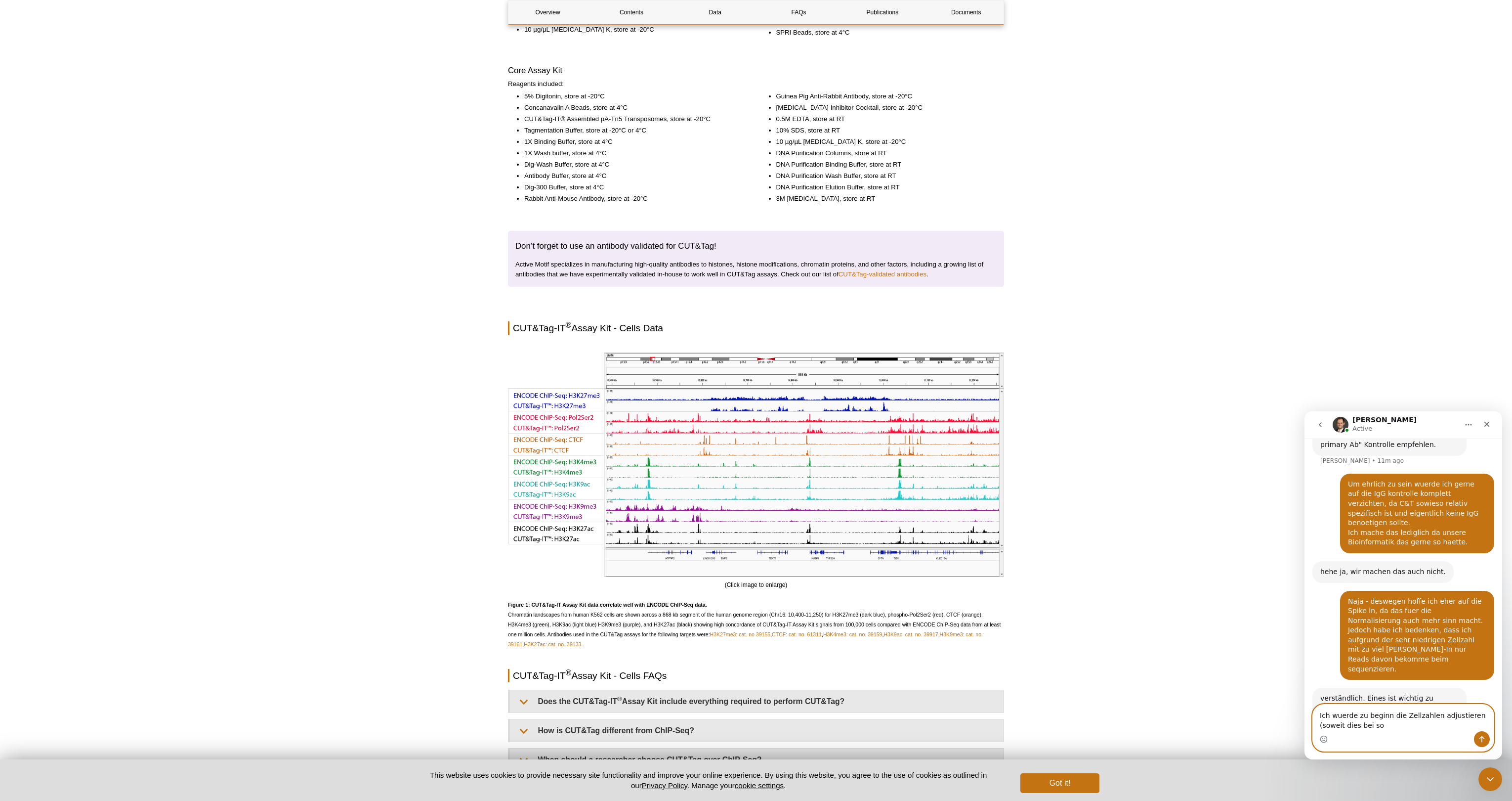
scroll to position [1261, 0]
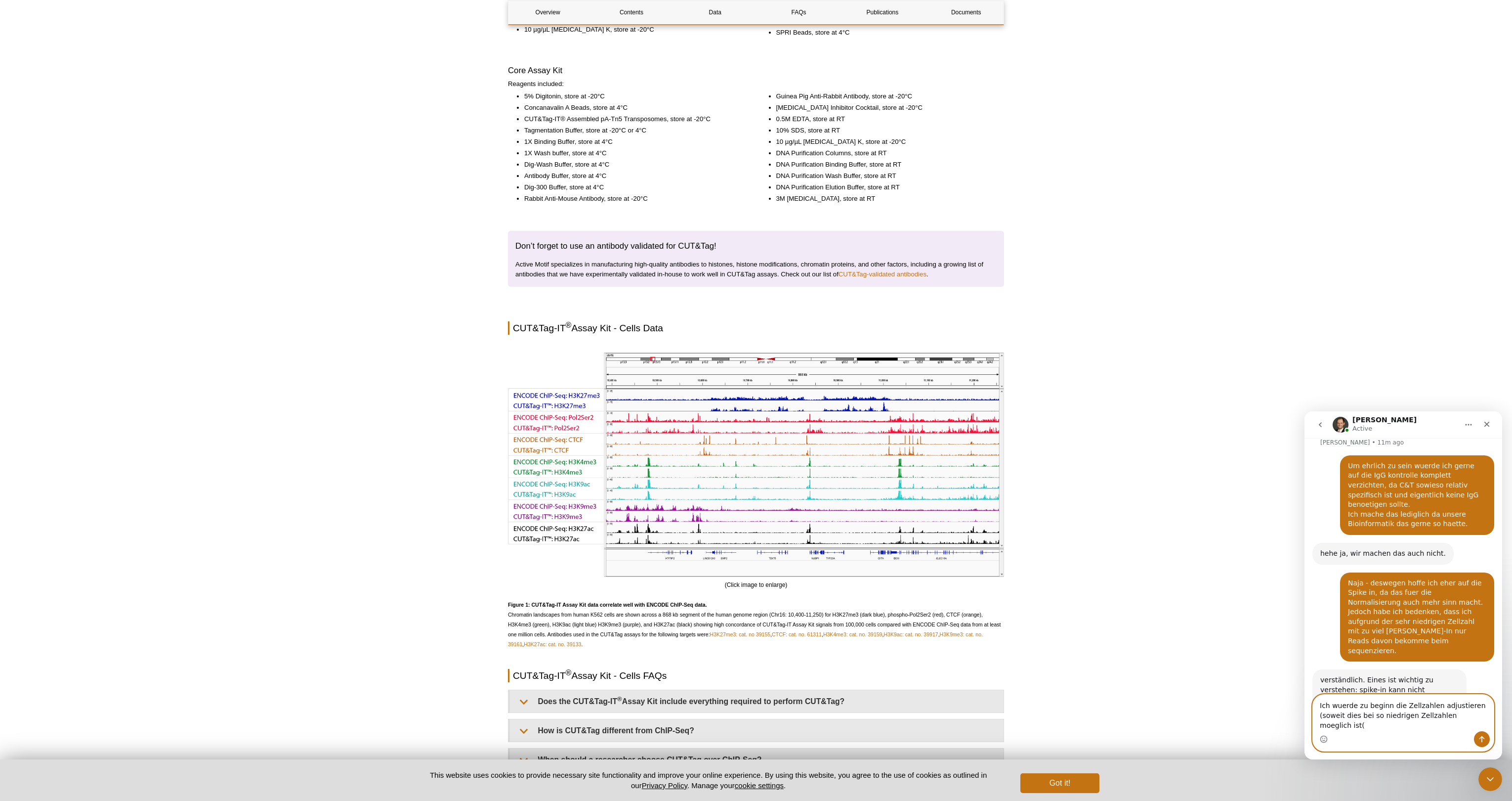
type textarea "Ich wuerde zu beginn die Zellzahlen adjustieren (soweit dies bei so niedrigen Z…"
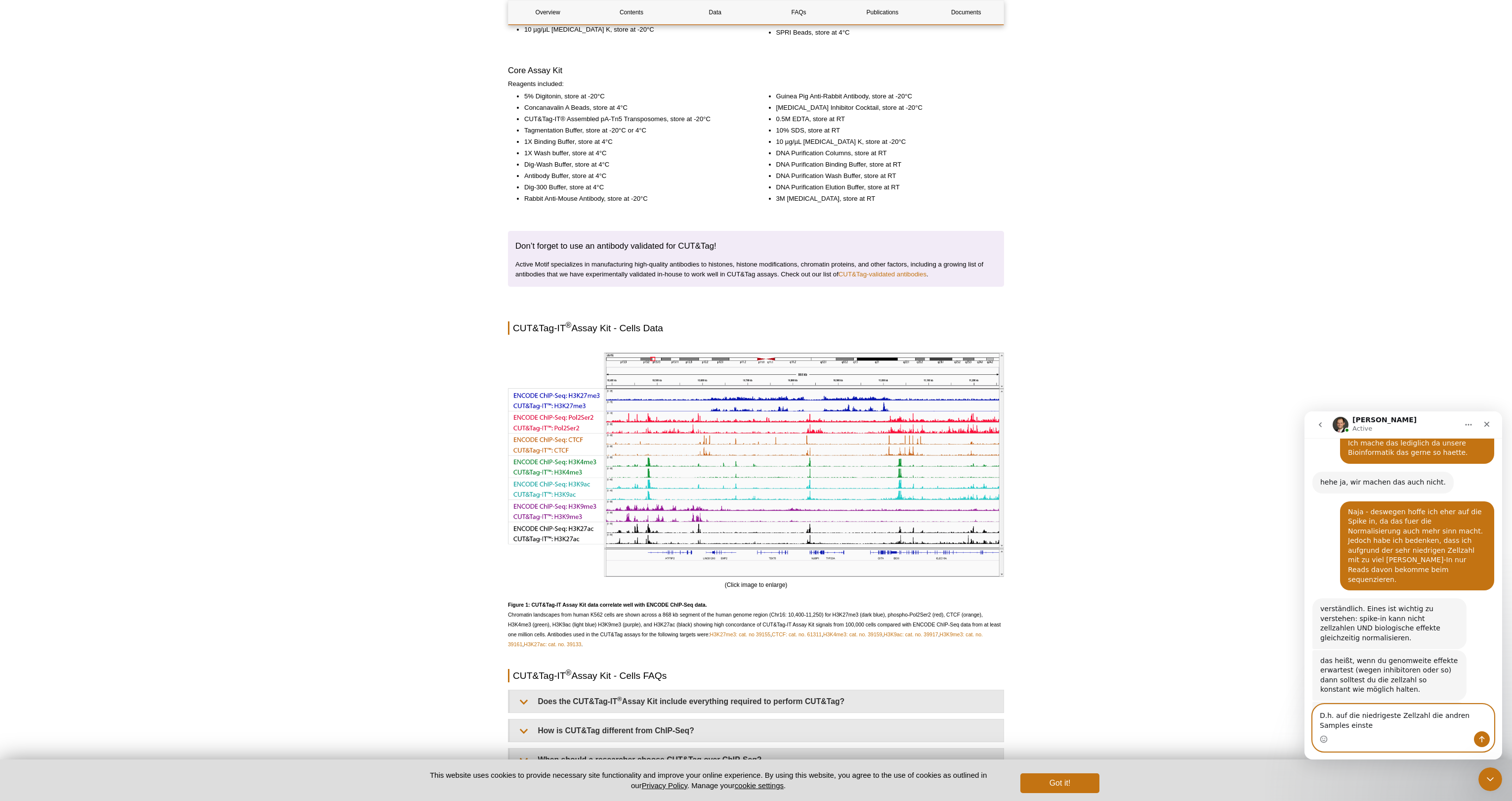
scroll to position [1333, 0]
type textarea "D.h. auf die niedrigeste Zellzahl die andren Samples einstellen."
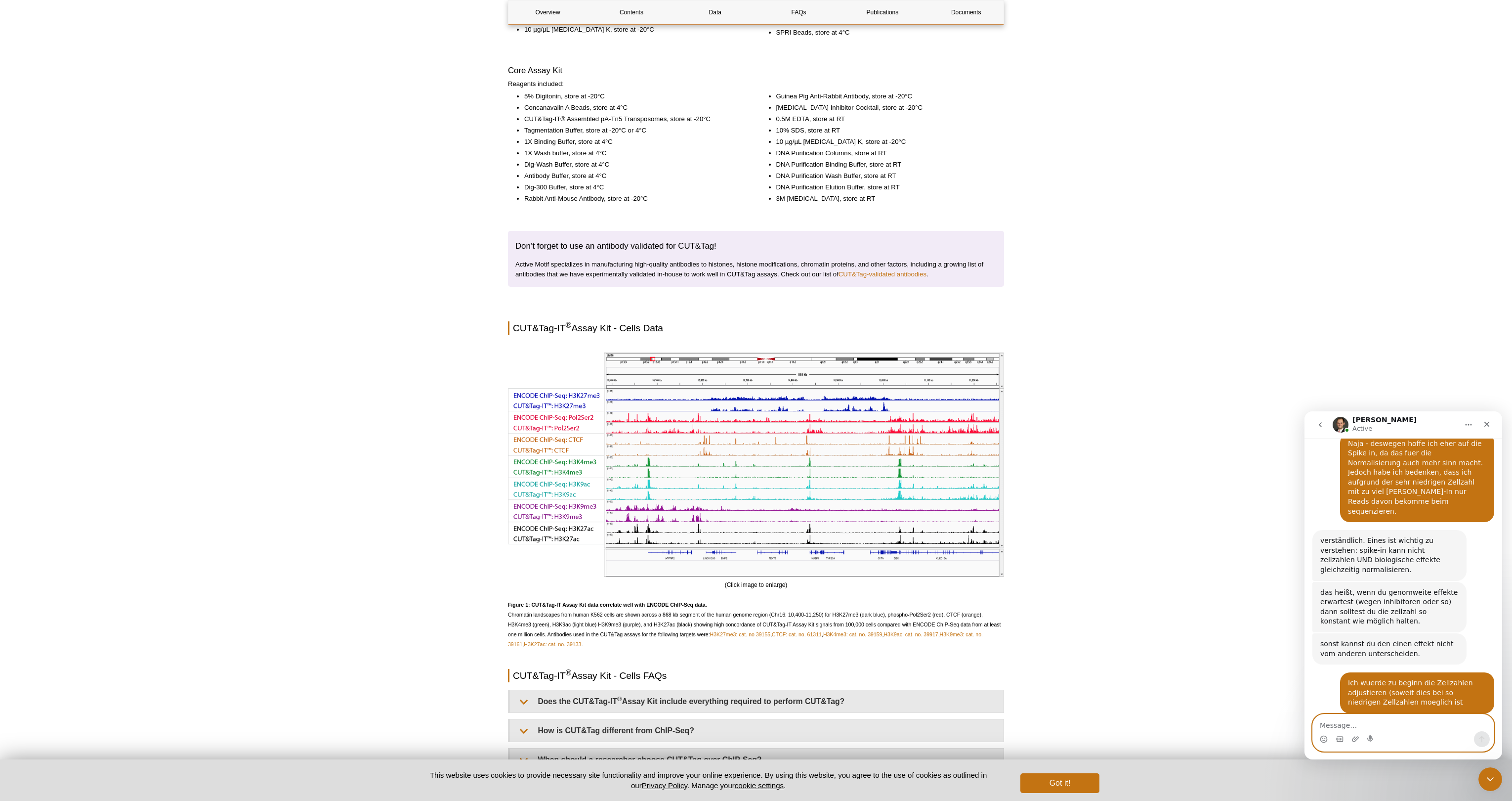
scroll to position [1402, 0]
click at [751, 729] on textarea "Message…" at bounding box center [1403, 722] width 181 height 17
type textarea "A"
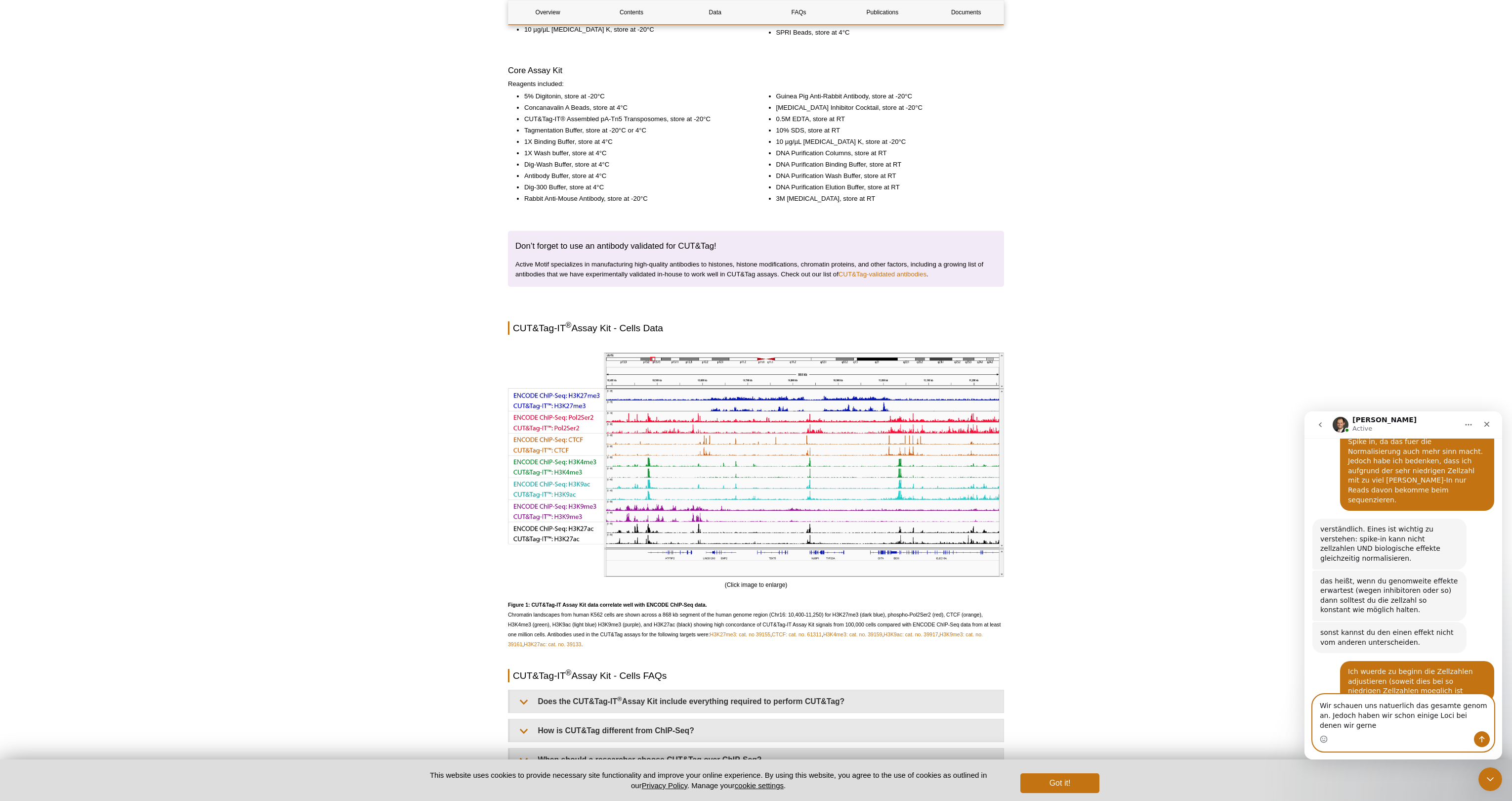
scroll to position [1422, 0]
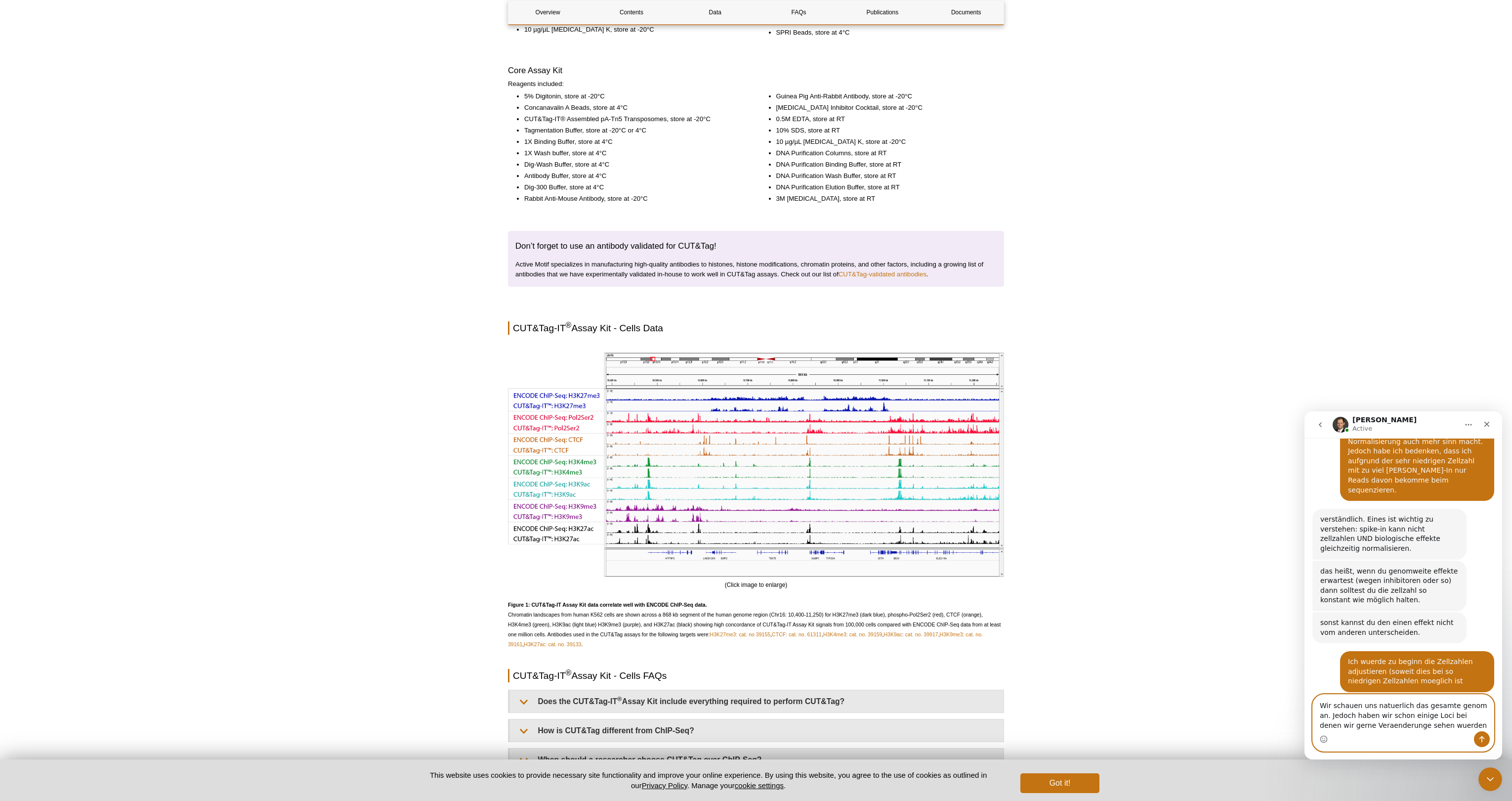
type textarea "Wir schauen uns natuerlich das gesamte genom an. Jedoch haben wir schon einige …"
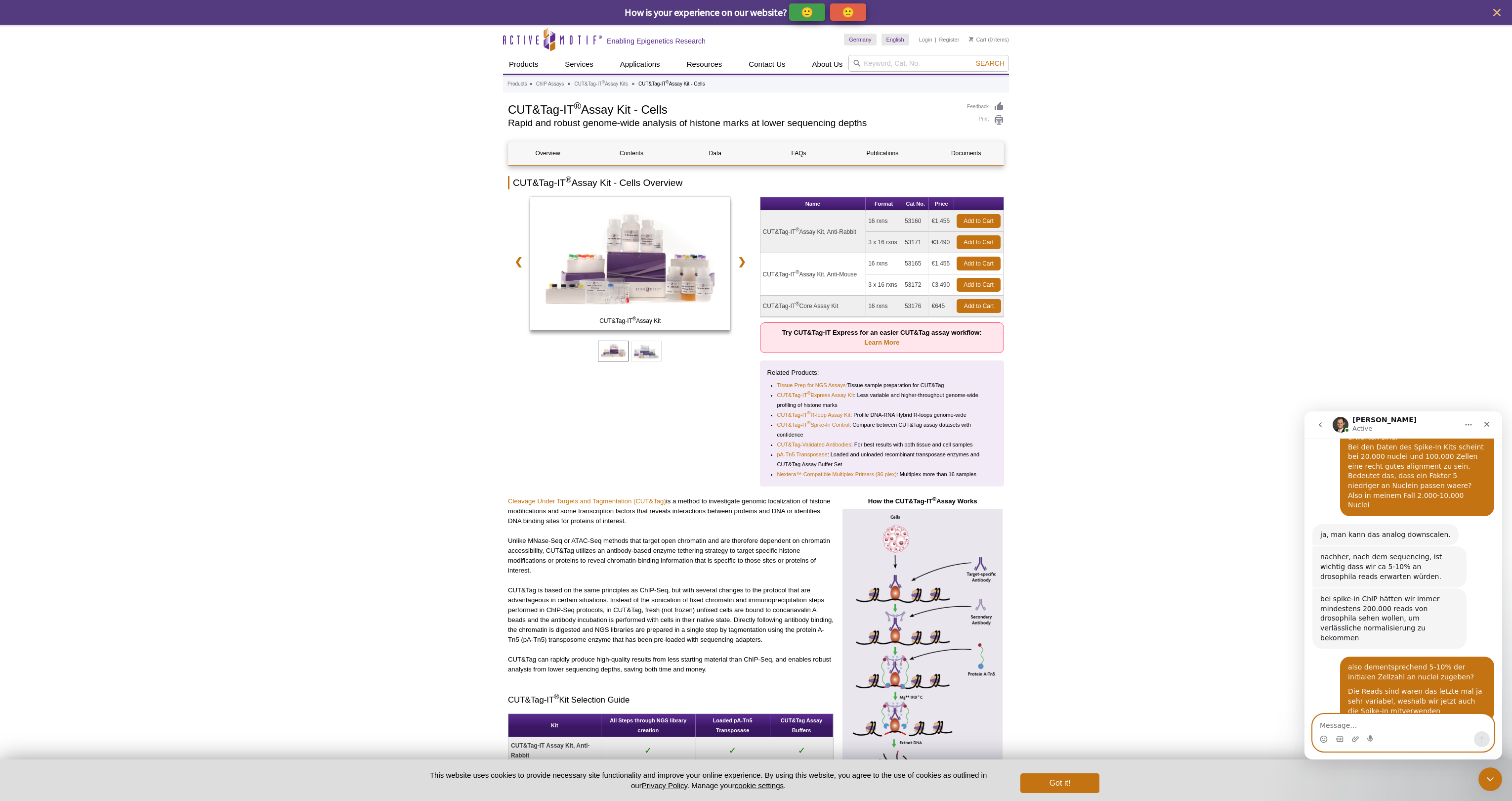
scroll to position [2021, 0]
click at [751, 723] on textarea "Message…" at bounding box center [1403, 722] width 181 height 17
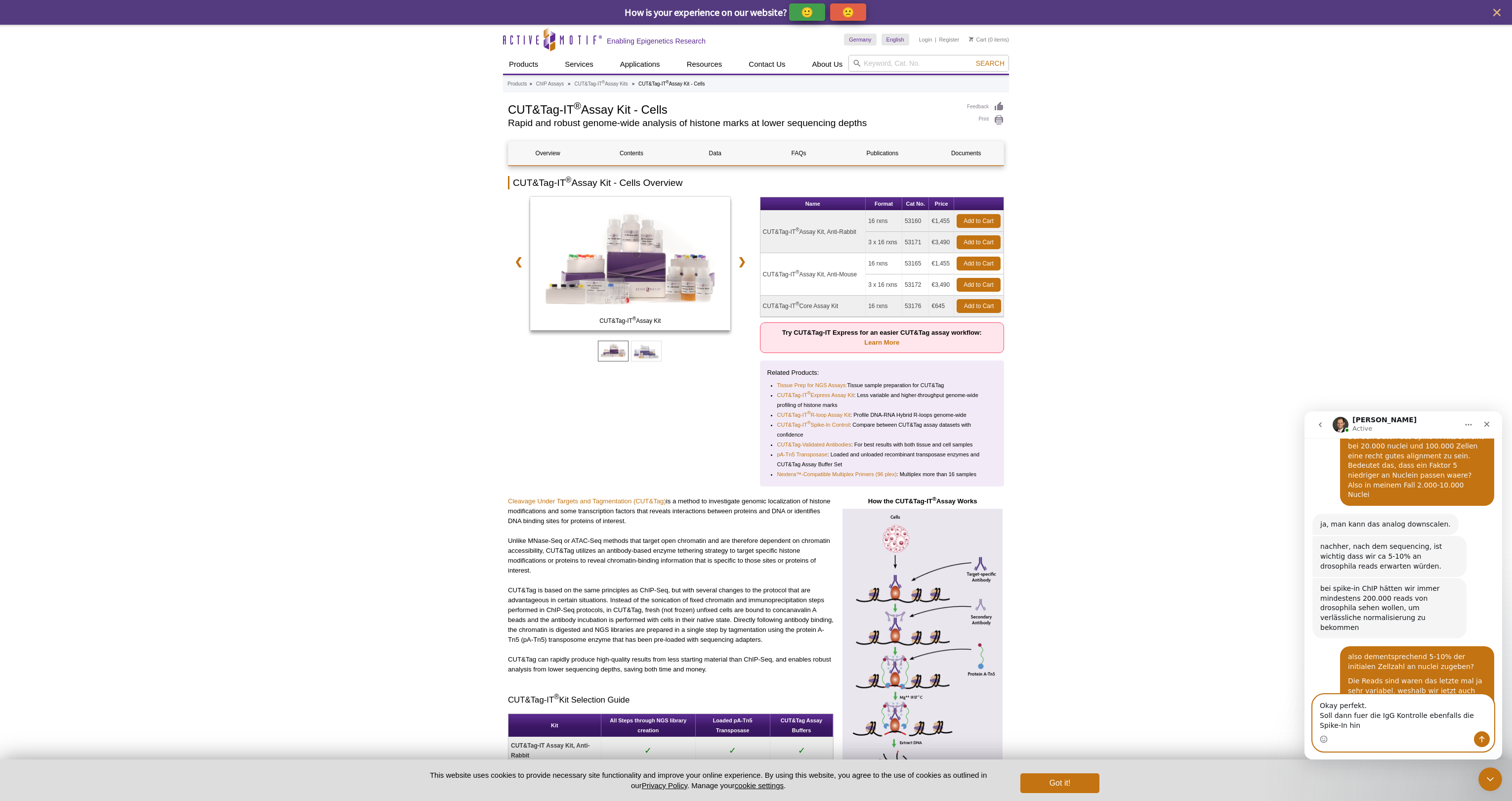
scroll to position [2040, 0]
type textarea "Okay perfekt. Soll dann fuer die IgG Kontrolle ebenfalls die Spike-In hinzugege…"
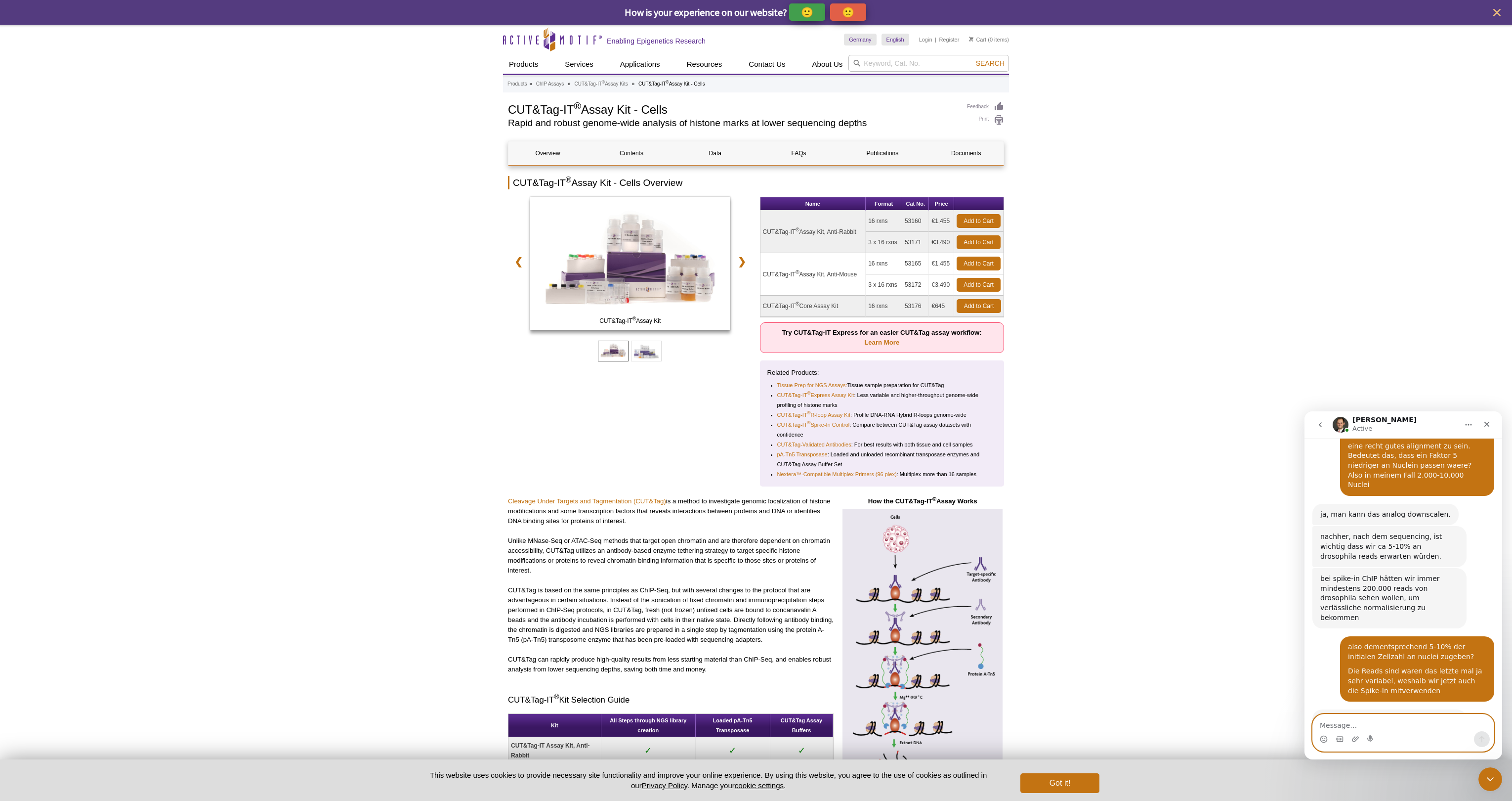
scroll to position [2069, 0]
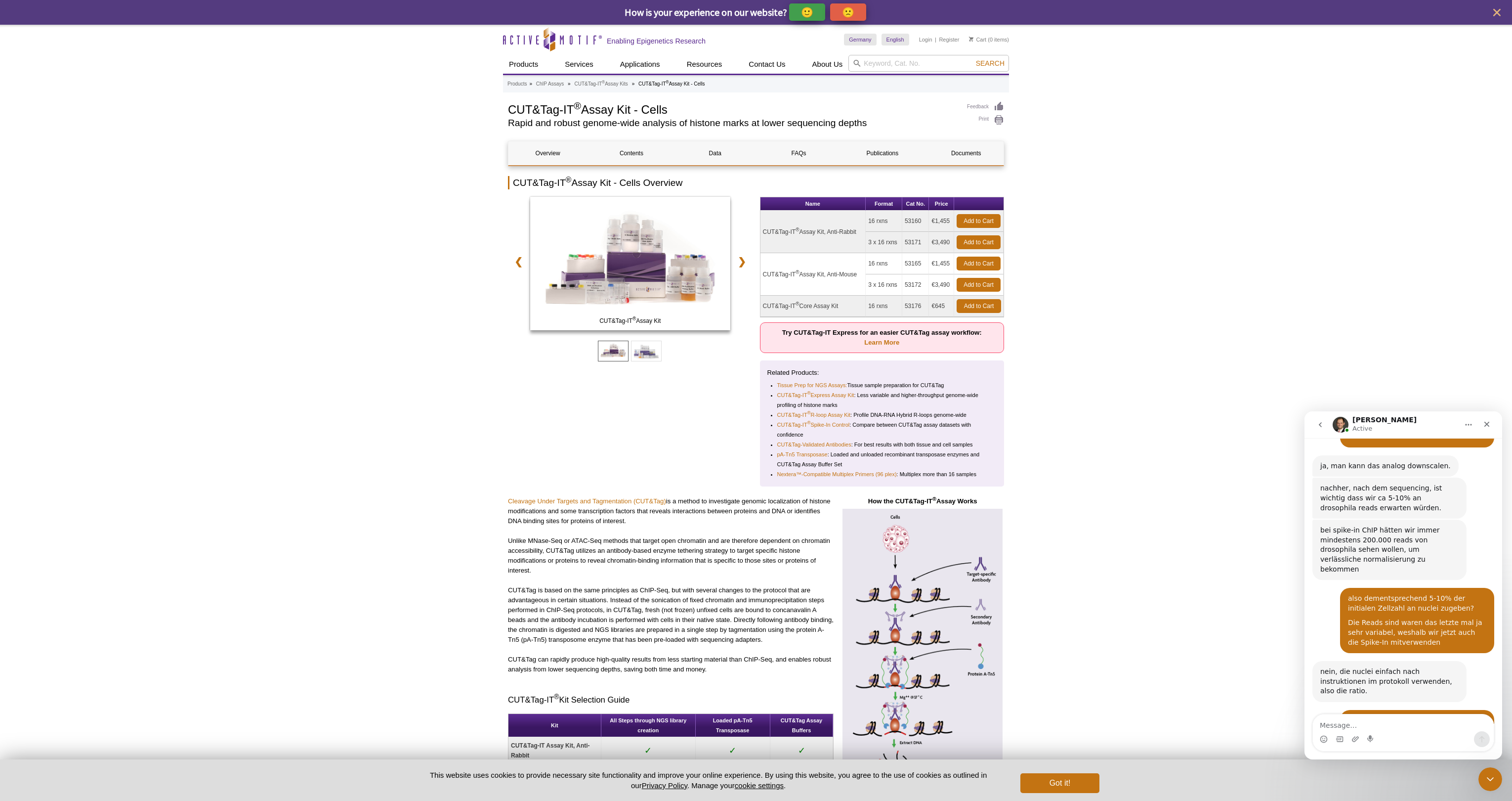
scroll to position [2147, 0]
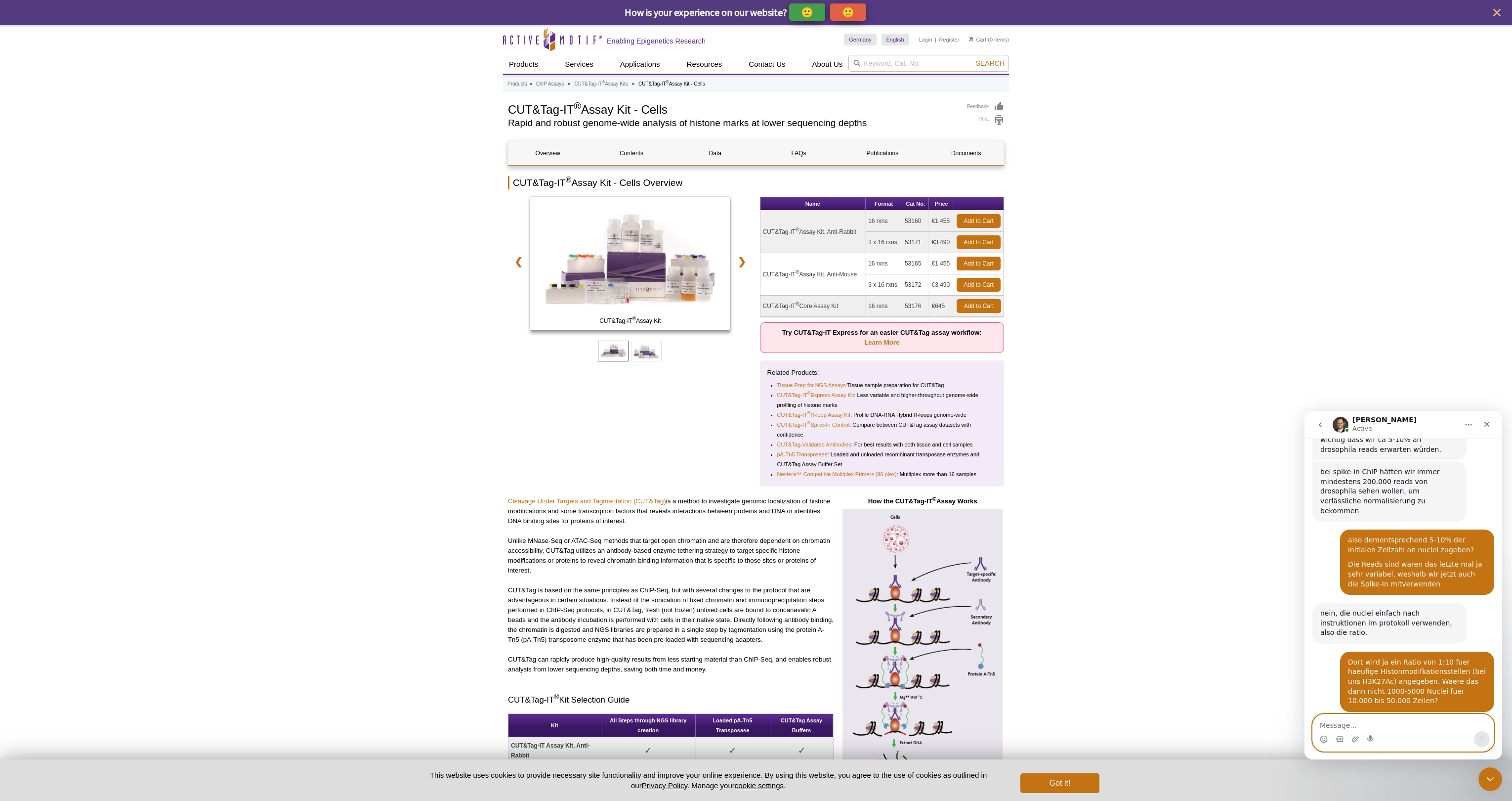
click at [751, 729] on textarea "Message…" at bounding box center [1403, 722] width 181 height 17
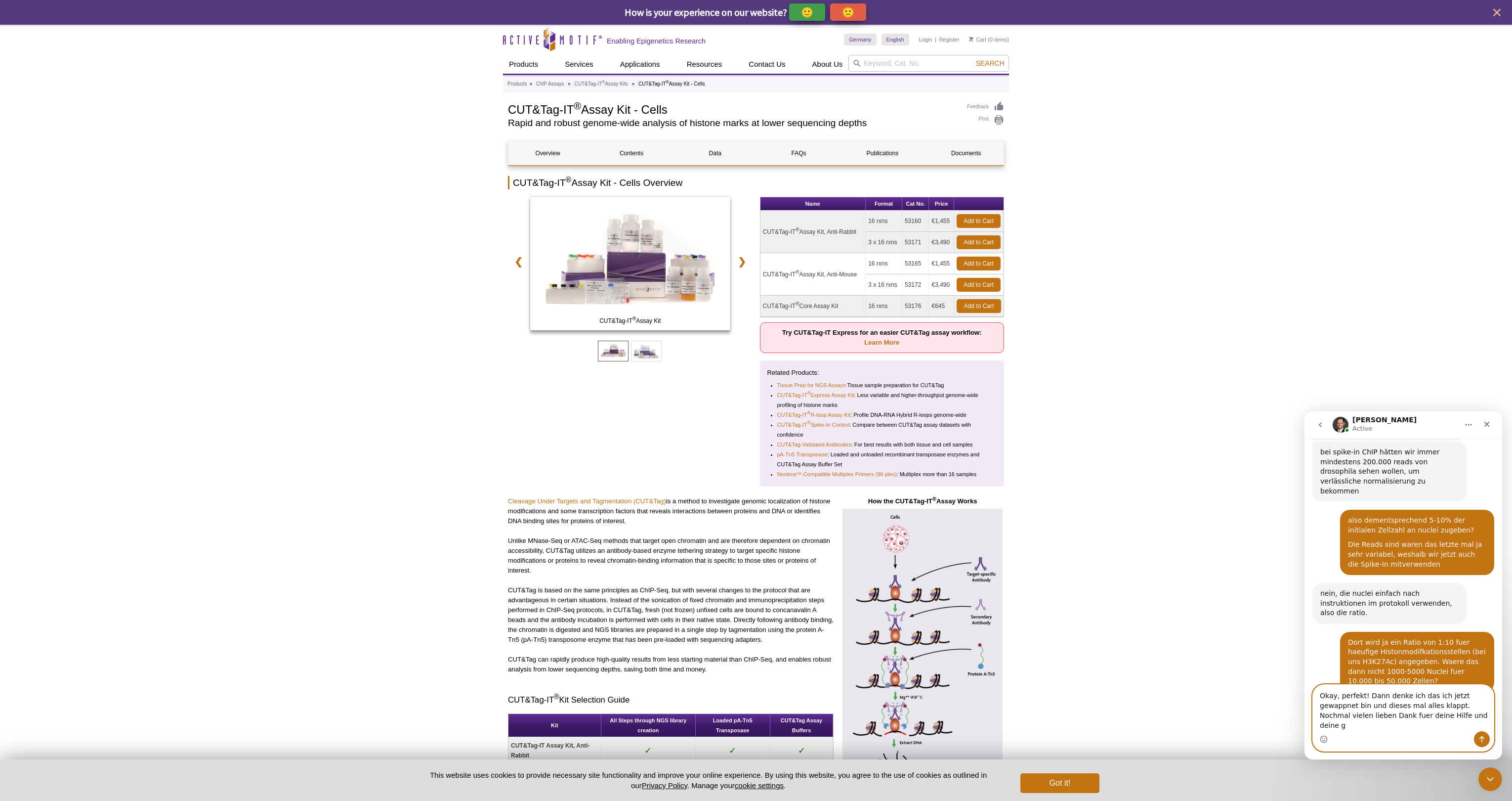
scroll to position [2177, 0]
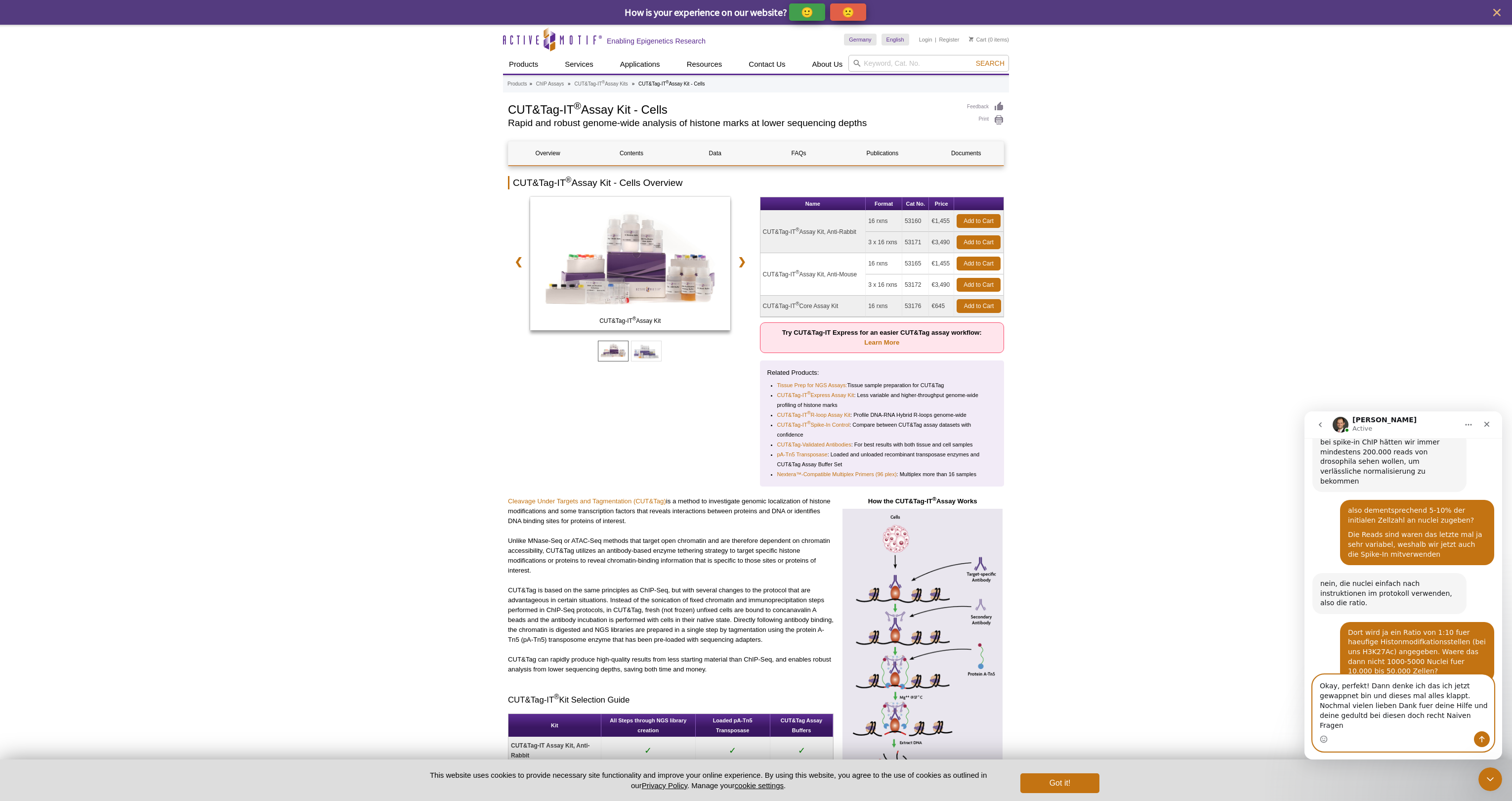
drag, startPoint x: 1419, startPoint y: 726, endPoint x: 1439, endPoint y: 721, distance: 20.6
click at [751, 726] on textarea "Okay, perfekt! Dann denke ich das ich jetzt gewappnet bin und dieses mal alles …" at bounding box center [1403, 703] width 181 height 56
click at [751, 729] on textarea "Okay, perfekt! Dann denke ich das ich jetzt gewappnet bin und dieses mal alles …" at bounding box center [1403, 703] width 181 height 56
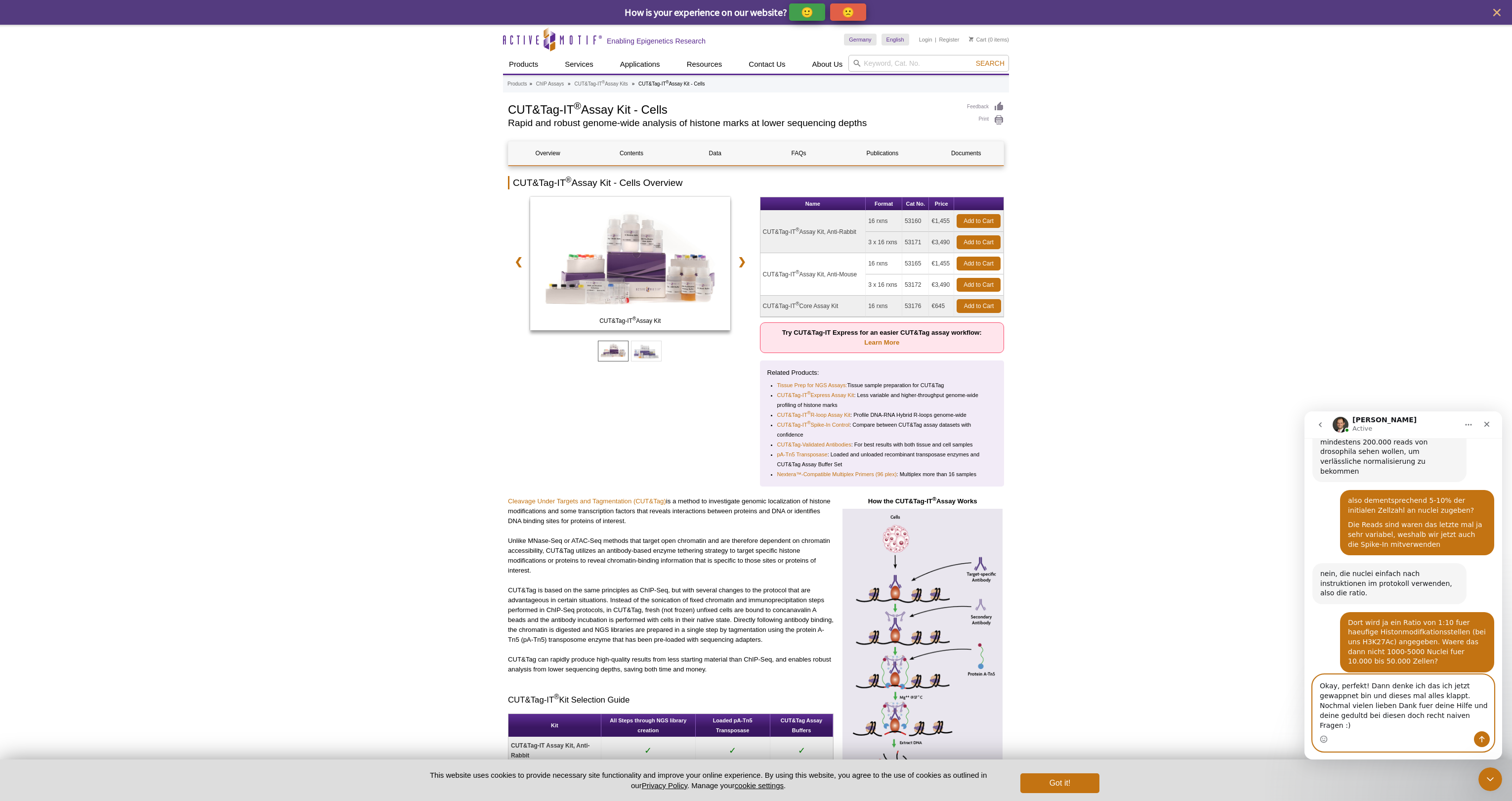
click at [751, 719] on textarea "Okay, perfekt! Dann denke ich das ich jetzt gewappnet bin und dieses mal alles …" at bounding box center [1403, 703] width 181 height 56
type textarea "Okay, perfekt! Dann denke ich das ich jetzt gewappnet bin und dieses mal alles …"
click at [751, 739] on icon "Send a message…" at bounding box center [1481, 739] width 8 height 8
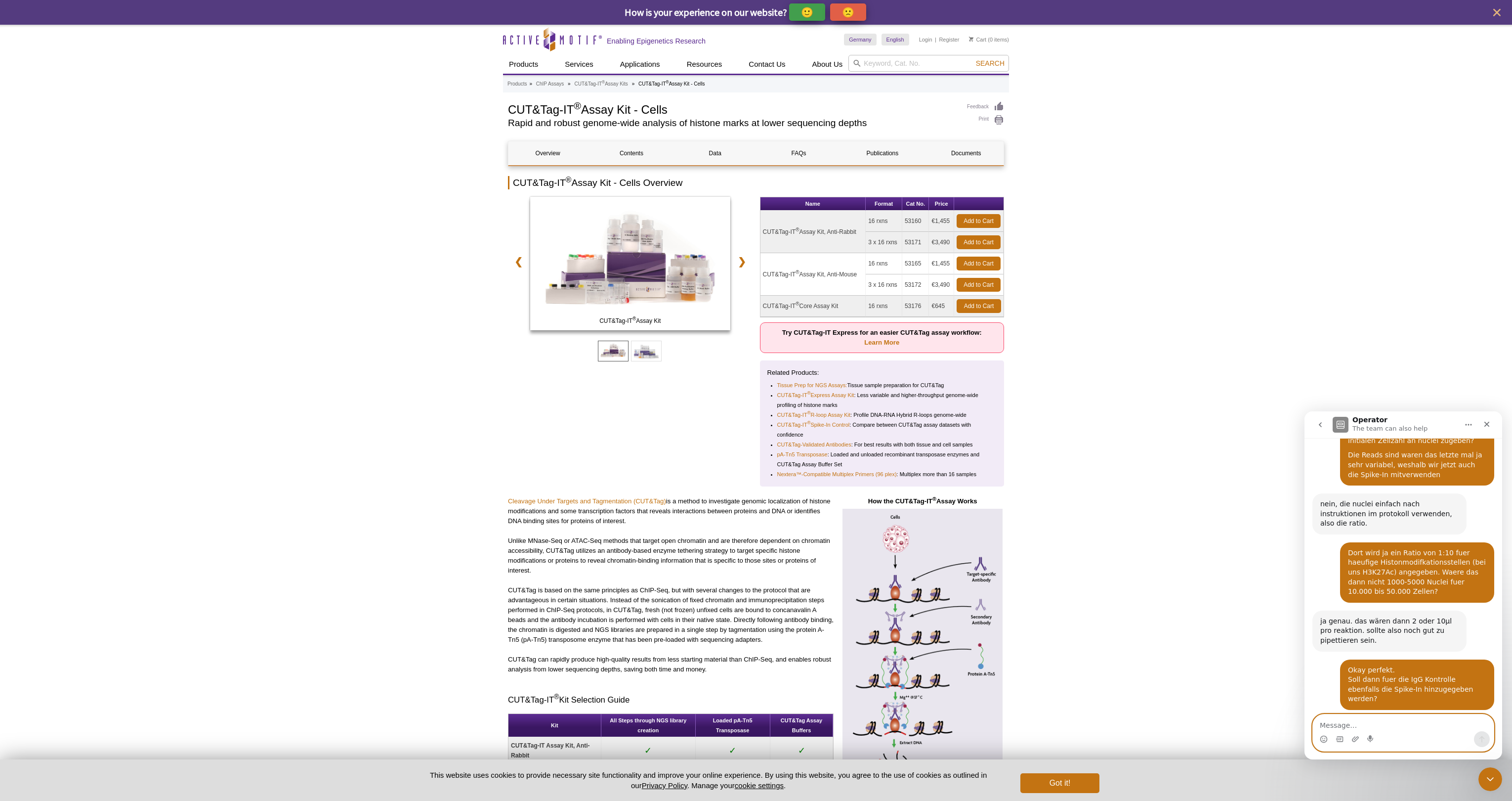
scroll to position [2264, 0]
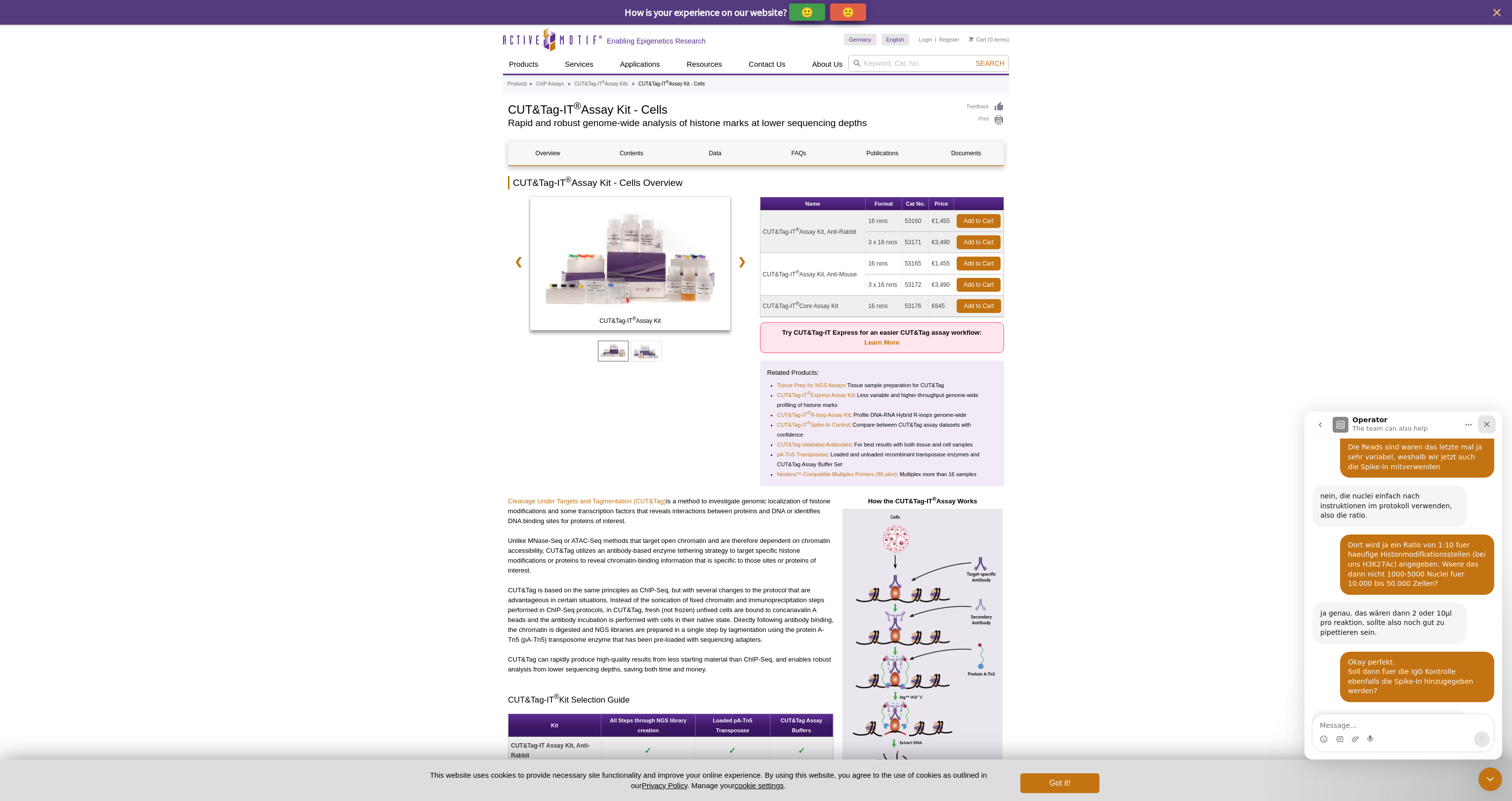
click at [751, 428] on icon "Close" at bounding box center [1486, 424] width 8 height 8
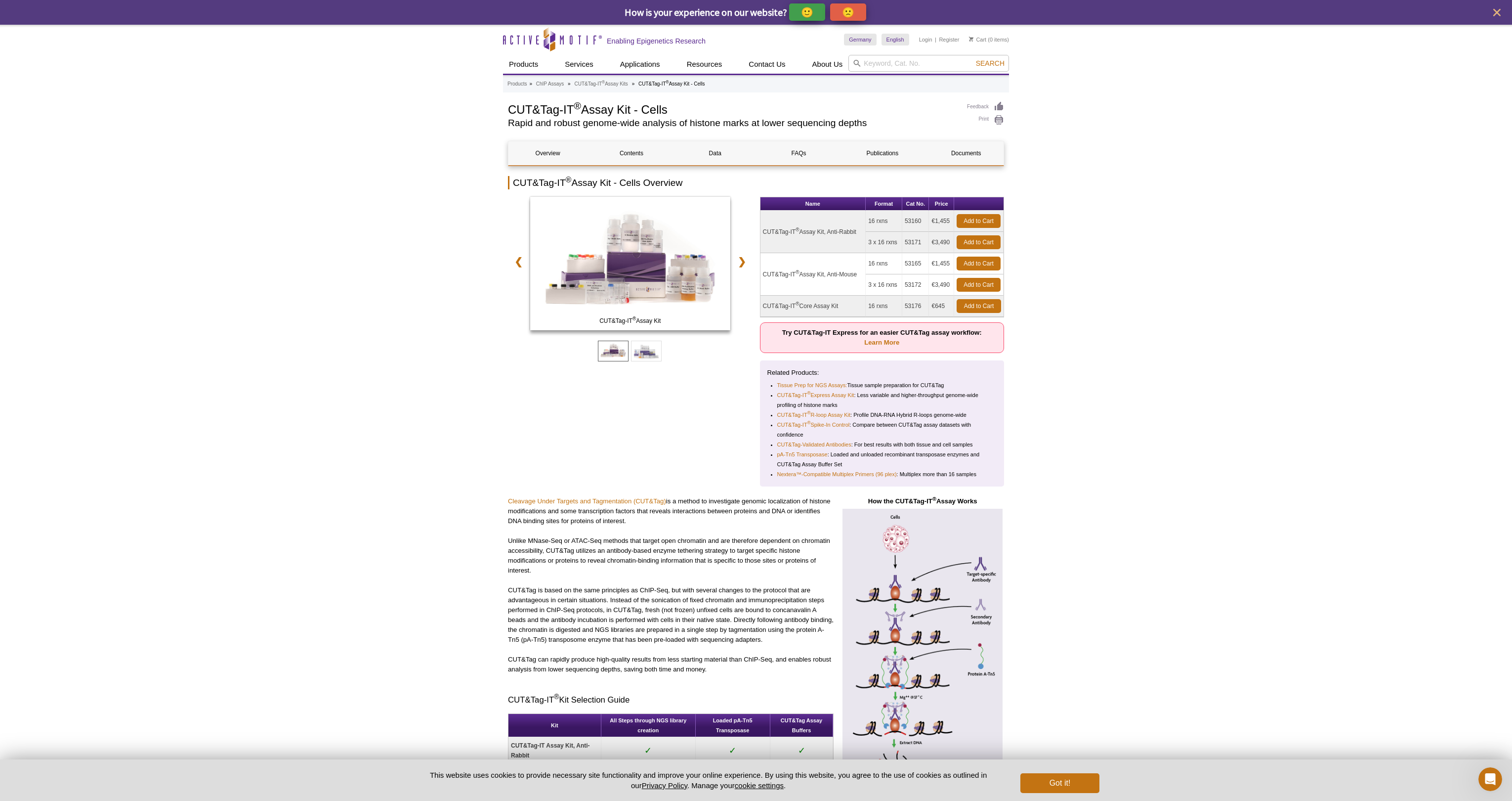
scroll to position [2254, 0]
click at [751, 783] on icon "Open Intercom Messenger" at bounding box center [1489, 778] width 16 height 16
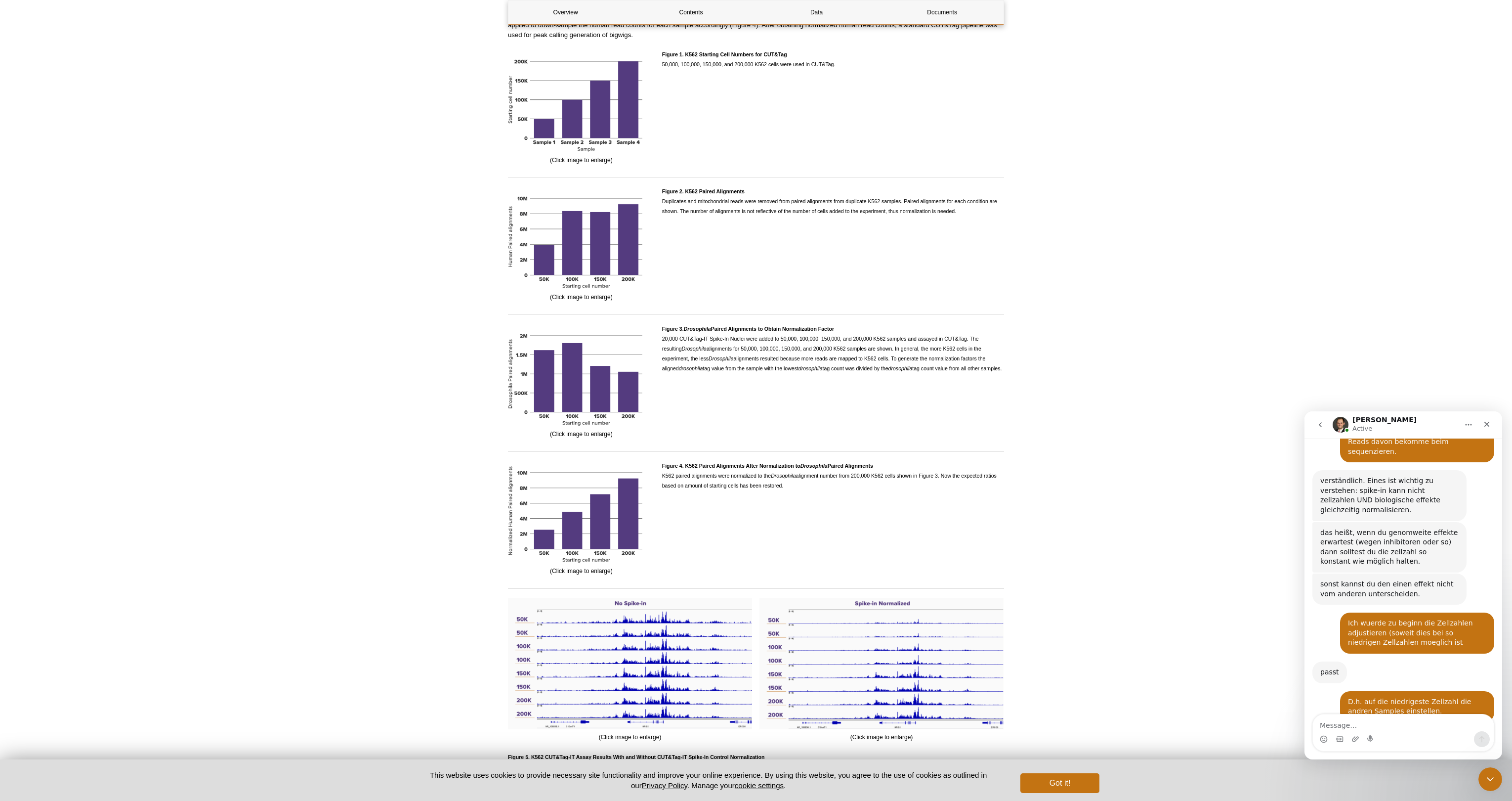
scroll to position [1092, 0]
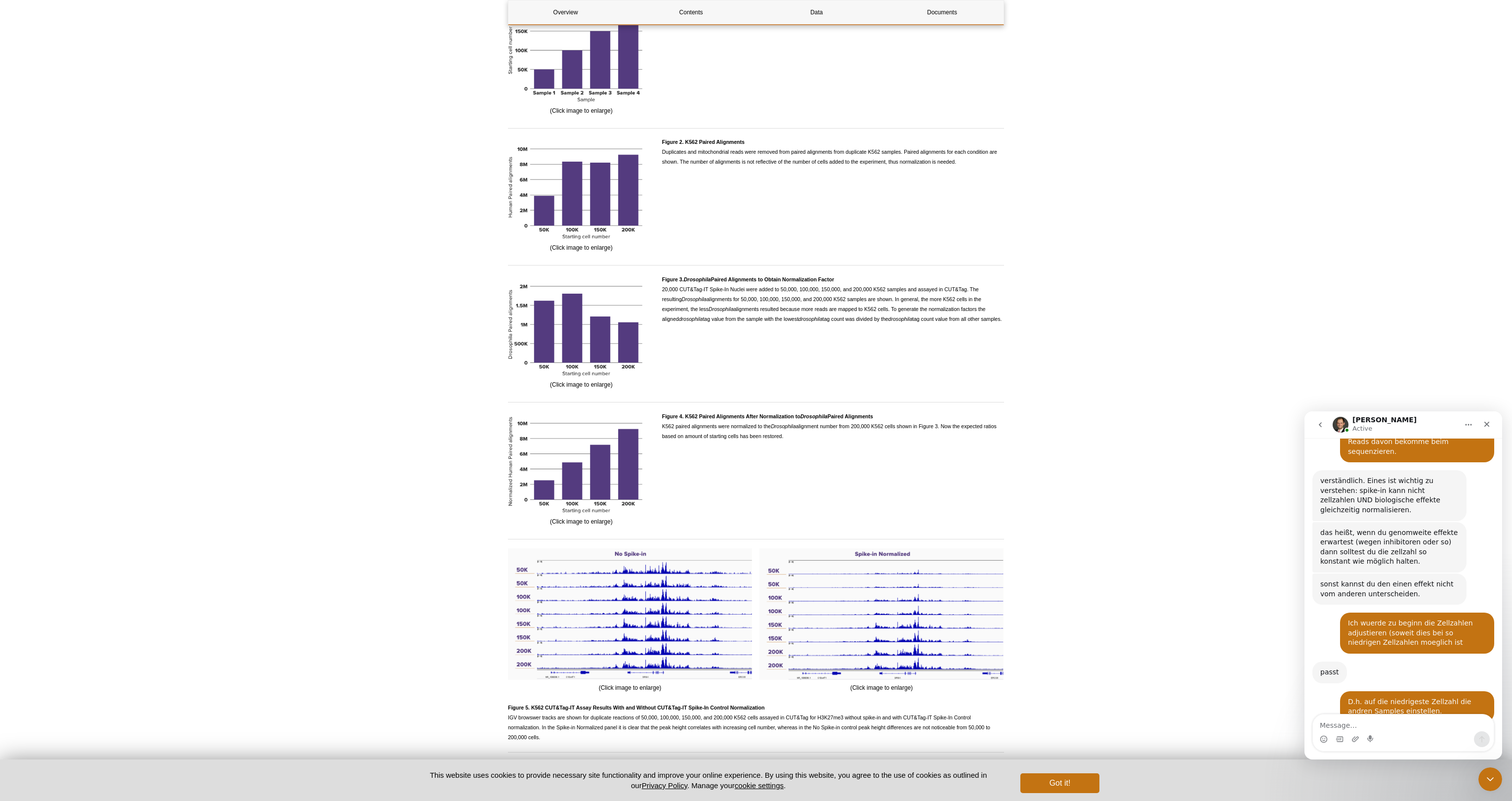
click at [1339, 730] on textarea "Message…" at bounding box center [1403, 722] width 181 height 17
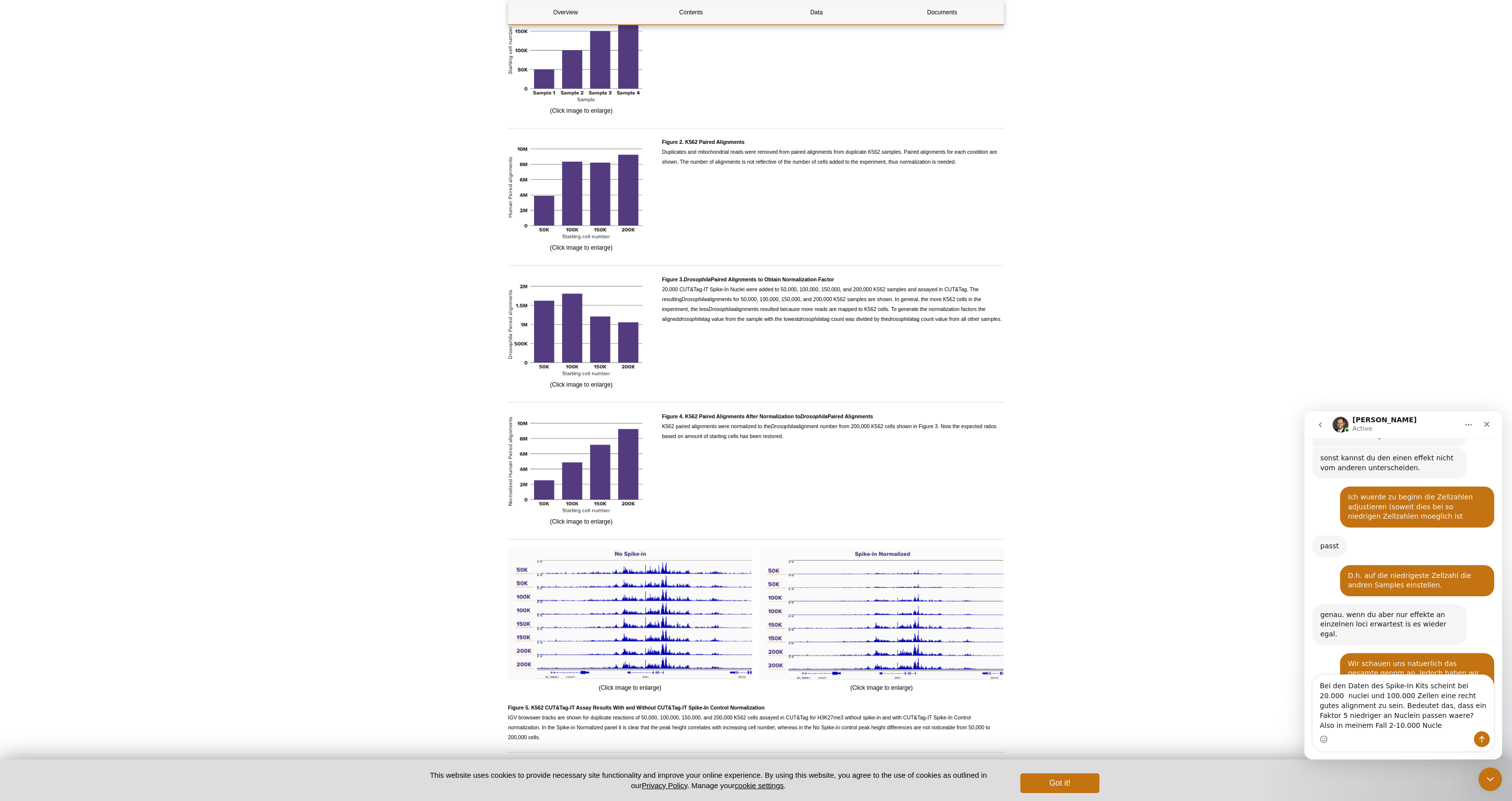
scroll to position [1586, 0]
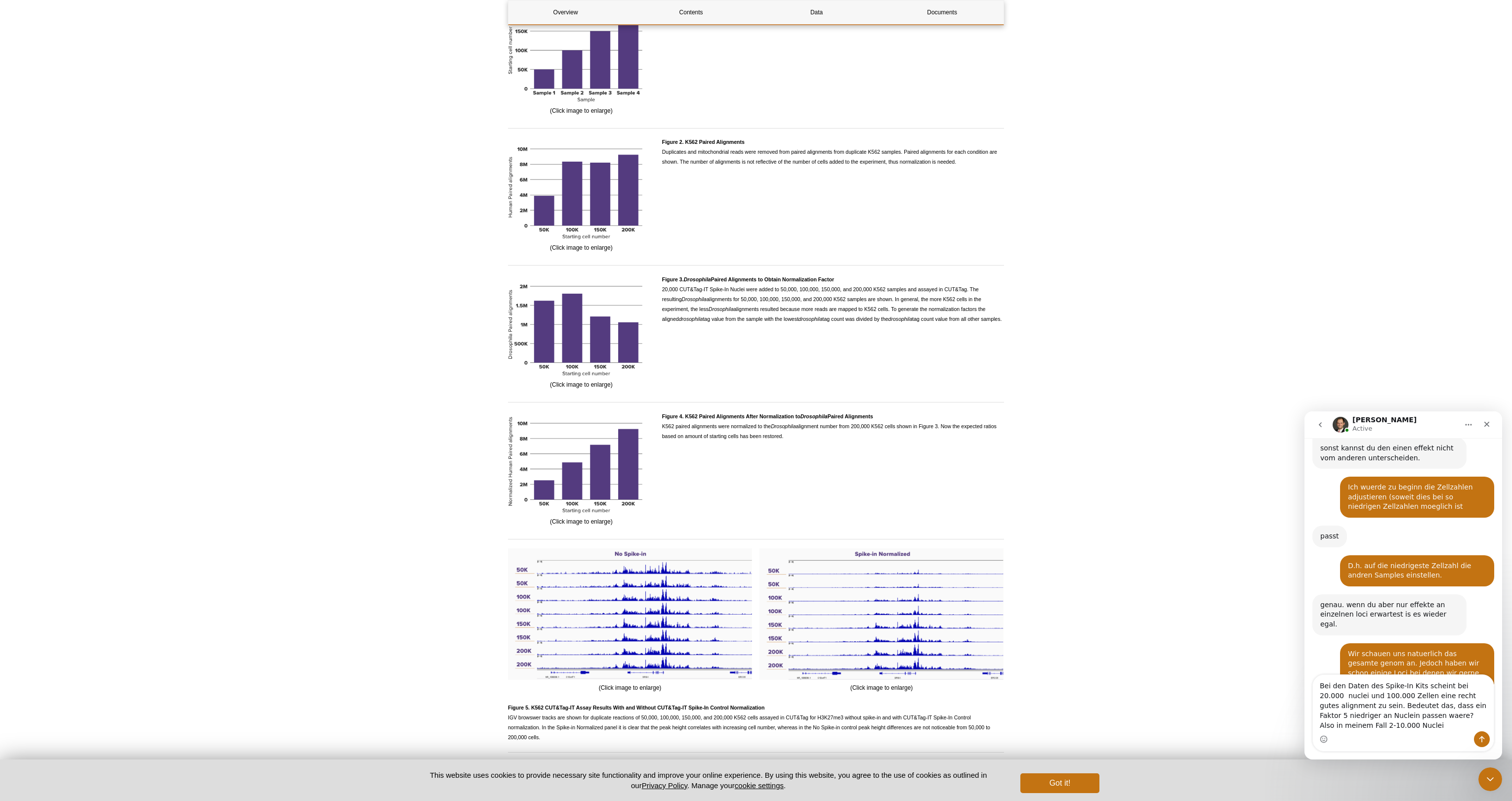
click at [1453, 716] on textarea "Bei den Daten des Spike-In Kits scheint bei 20.000 nuclei und 100.000 Zellen ei…" at bounding box center [1403, 703] width 181 height 56
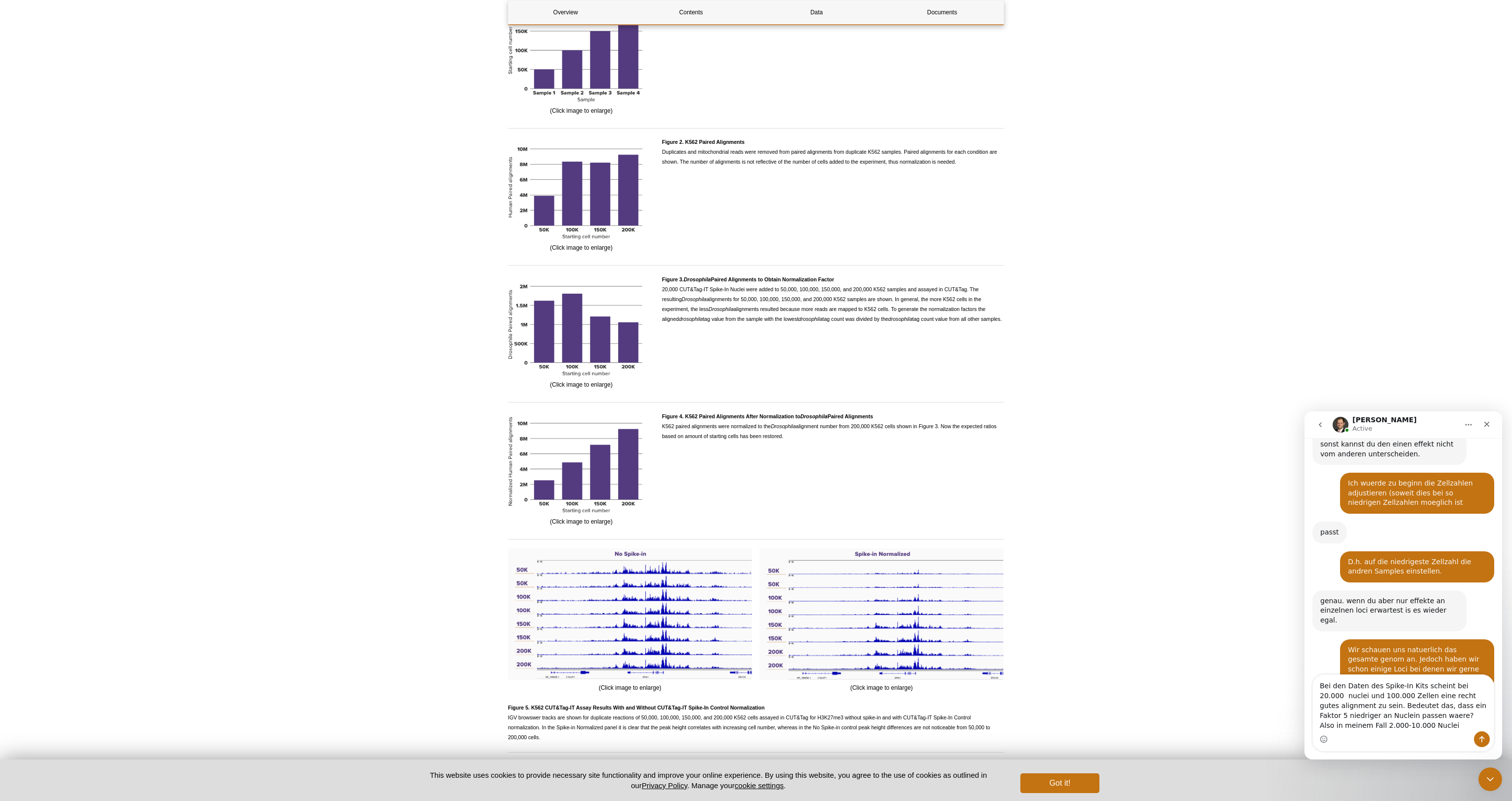
click at [1320, 686] on textarea "Bei den Daten des Spike-In Kits scheint bei 20.000 nuclei und 100.000 Zellen ei…" at bounding box center [1403, 703] width 181 height 56
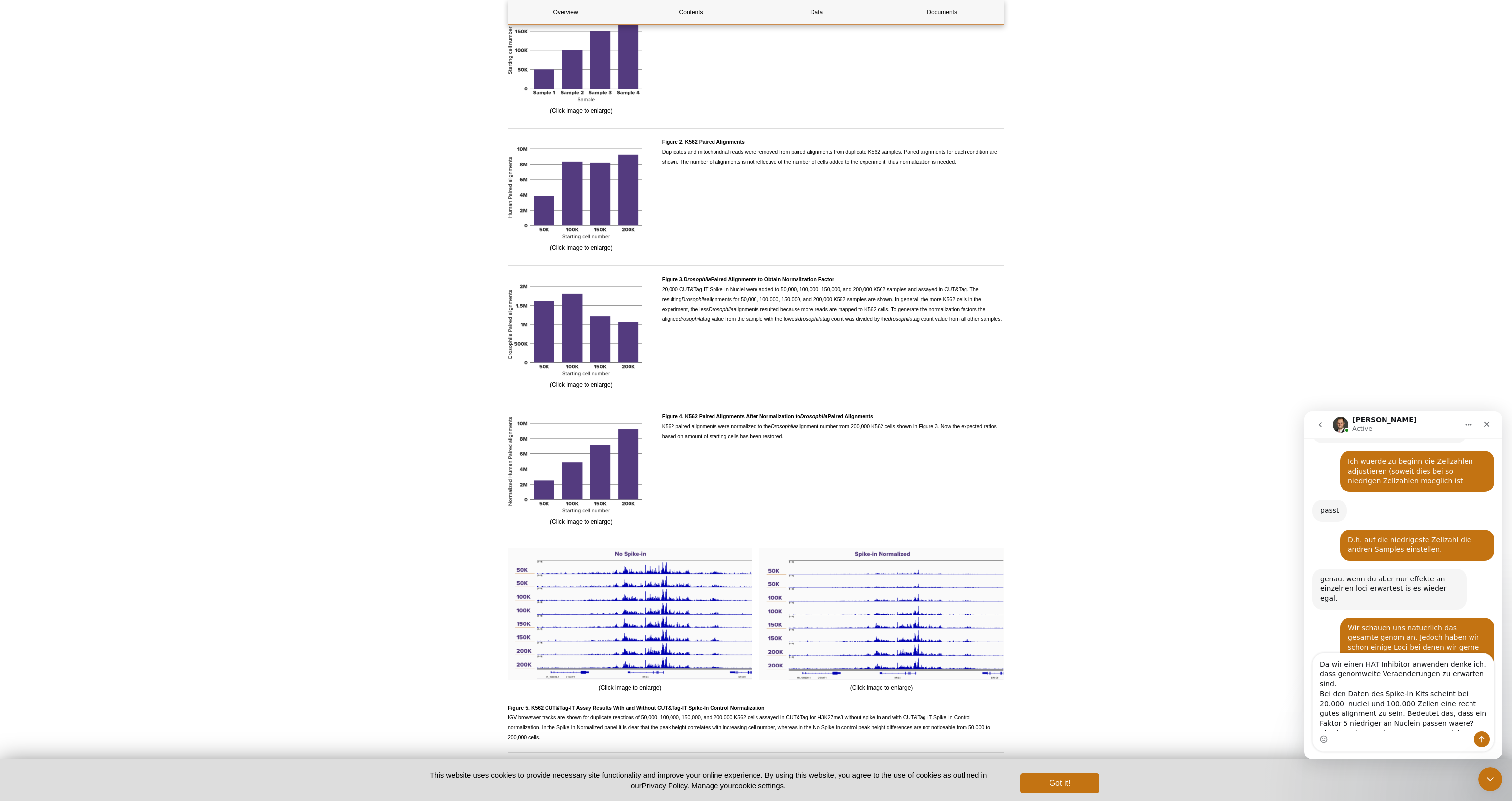
scroll to position [1610, 0]
click at [1436, 664] on textarea "Da wir einen HAT Inhibitor anwenden denke ich, dass genomweite Veraenderungen z…" at bounding box center [1403, 692] width 181 height 78
type textarea "Da wir einen HAT Inhibitor anwenden (vergleich zu Kontrolle) denke ich, dass ge…"
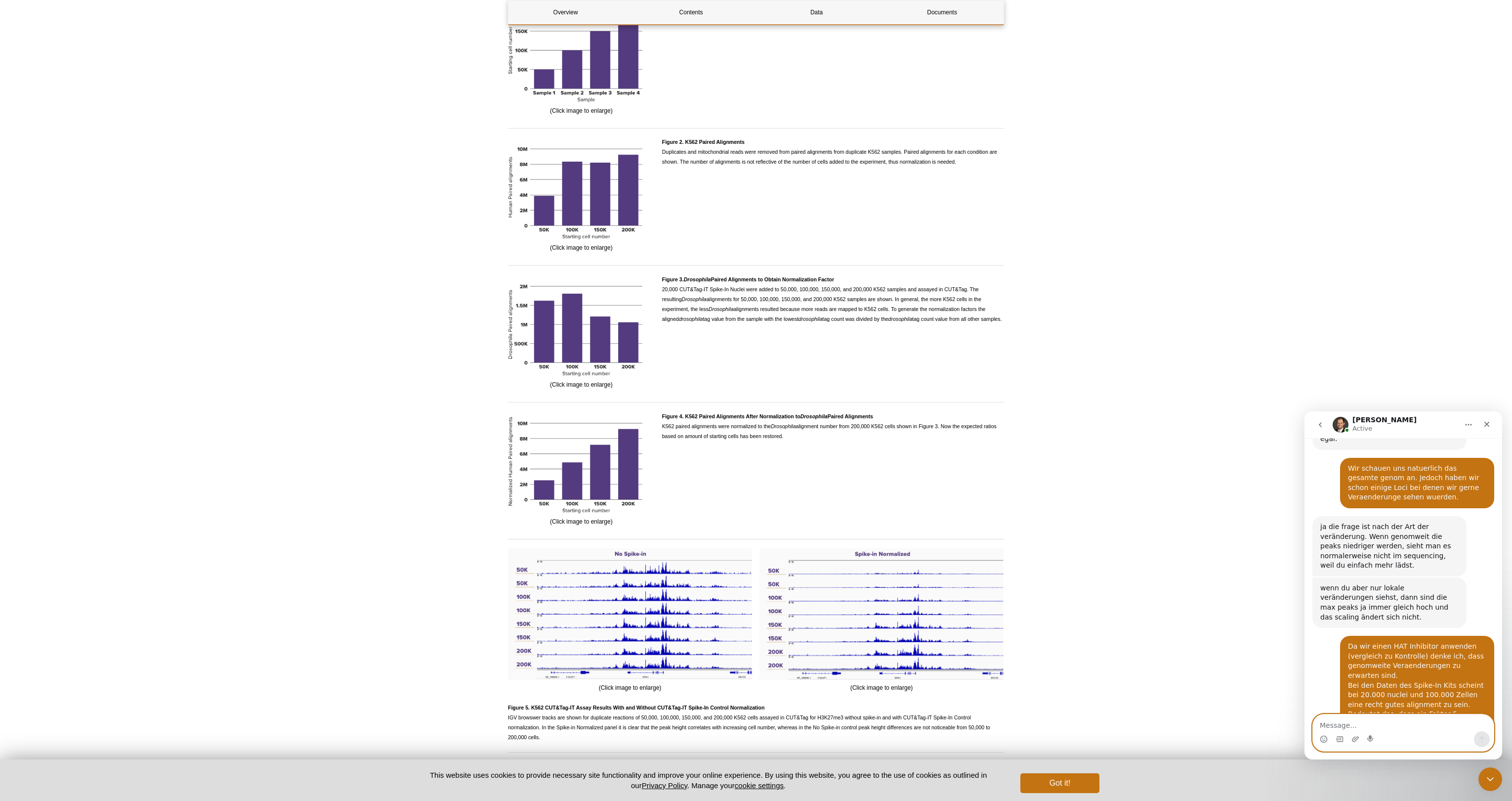
scroll to position [1777, 0]
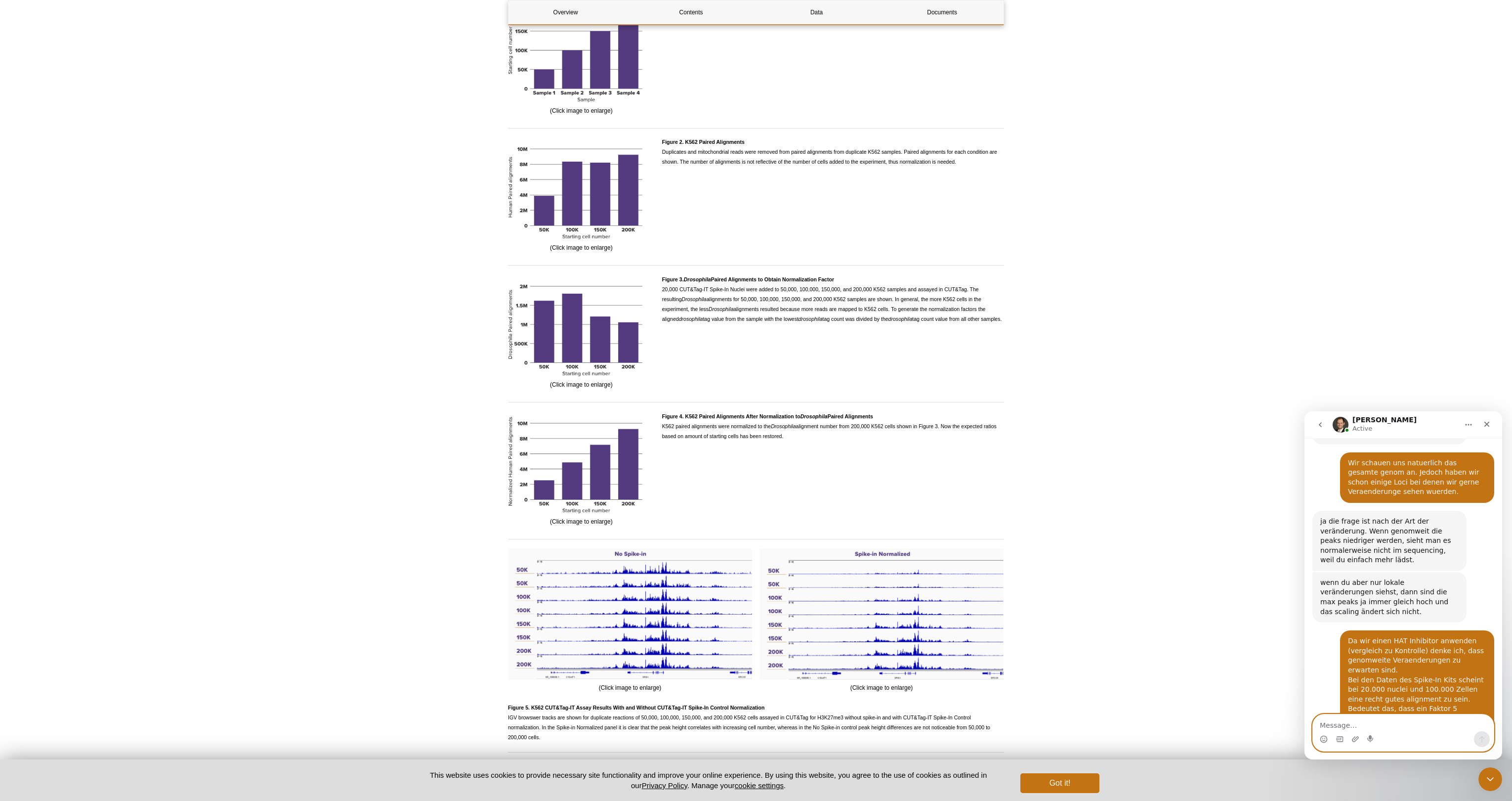
click at [1349, 723] on textarea "Message…" at bounding box center [1403, 722] width 181 height 17
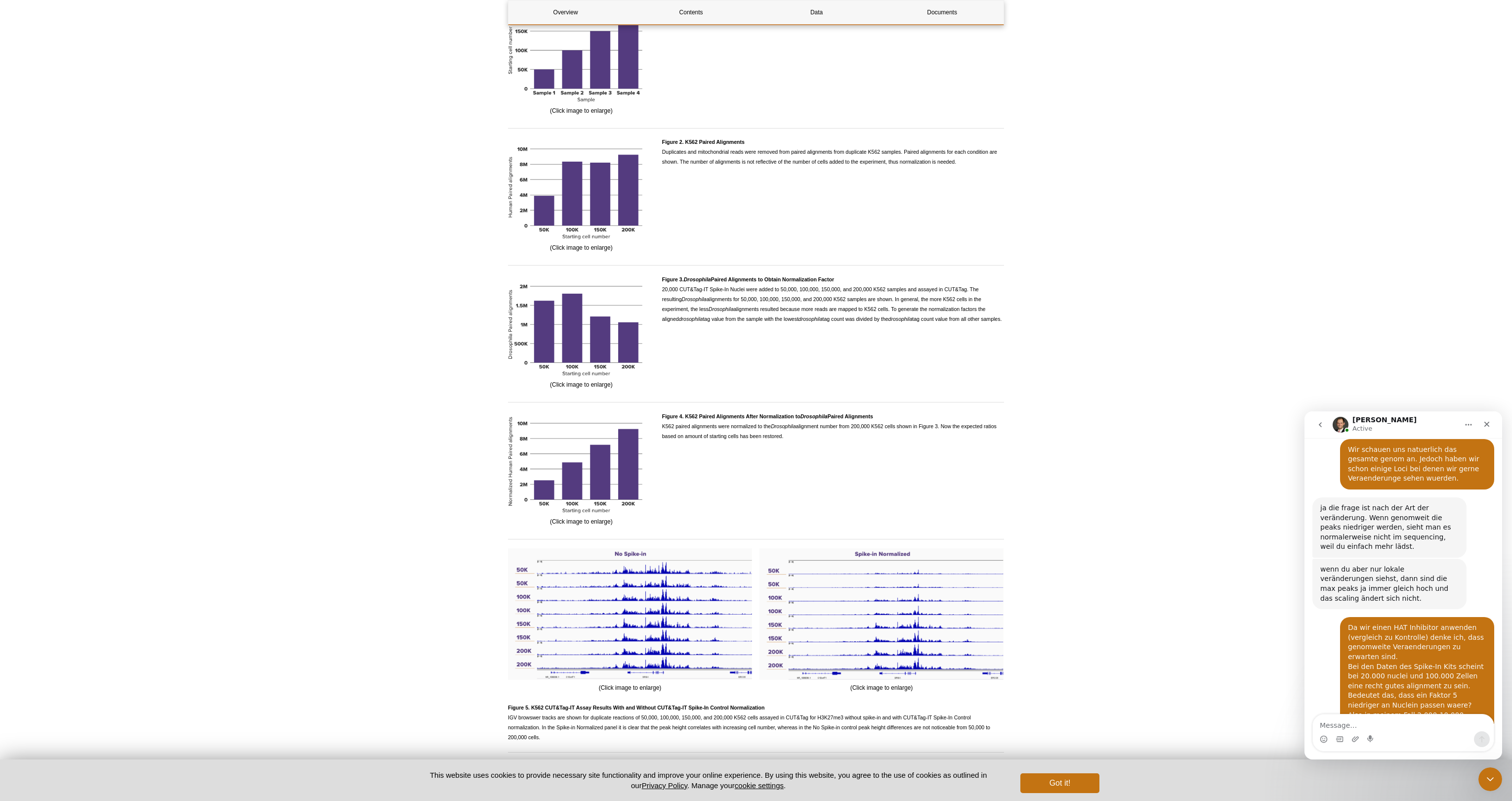
drag, startPoint x: 1326, startPoint y: 589, endPoint x: 1437, endPoint y: 596, distance: 111.2
click at [1437, 743] on div "ja, man kann das analog downscalen. [PERSON_NAME] • 4m ago" at bounding box center [1385, 754] width 146 height 22
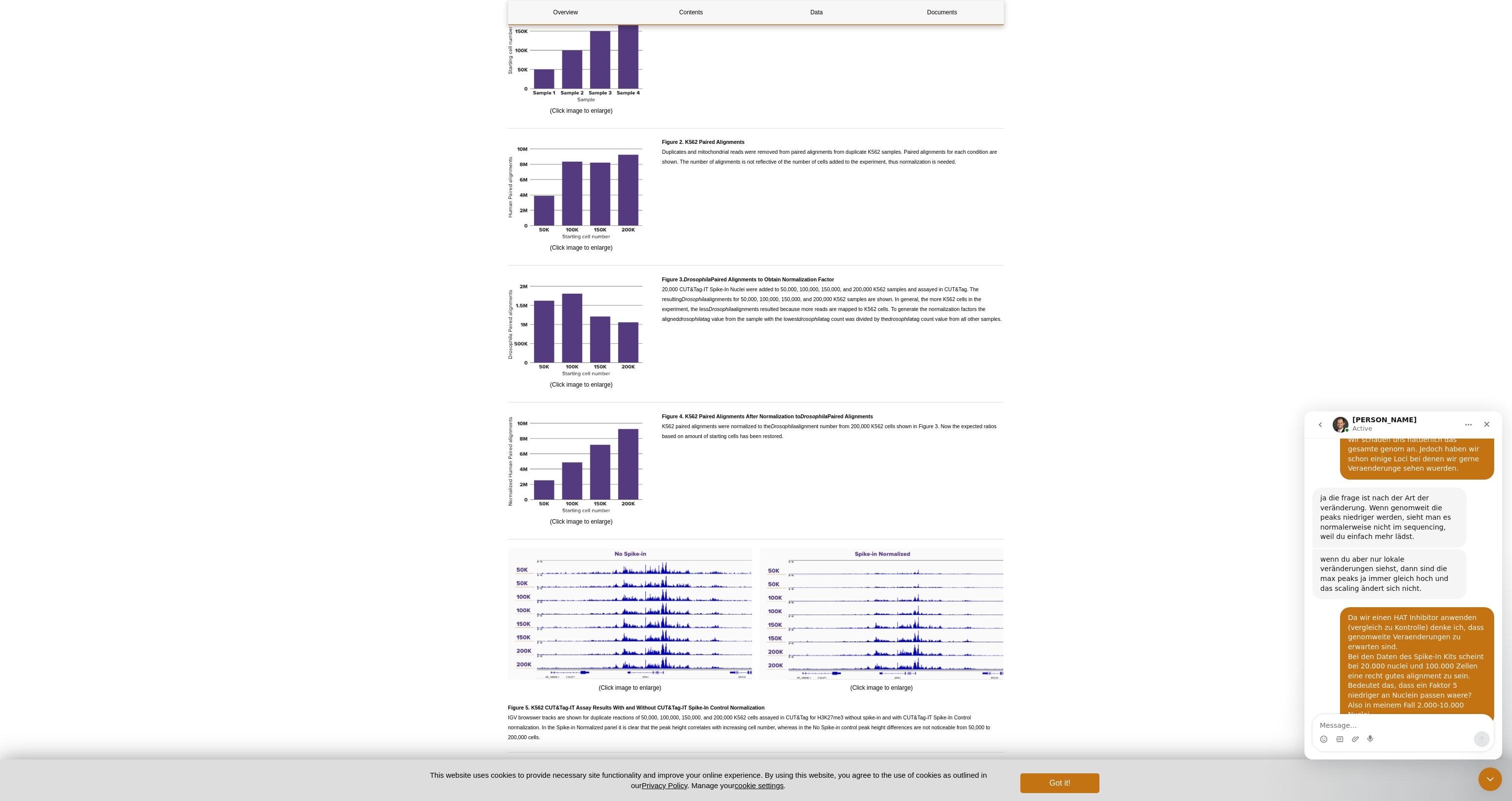
drag, startPoint x: 1332, startPoint y: 613, endPoint x: 1395, endPoint y: 627, distance: 64.5
click at [1395, 772] on div "nachher, nach dem sequencing, ist wichtig dass wir ca 5-10% an drosophila reads…" at bounding box center [1389, 786] width 139 height 29
click at [1379, 766] on div "nachher, nach dem sequencing, ist wichtig dass wir ca 5-10% an drosophila reads…" at bounding box center [1389, 786] width 154 height 41
click at [1348, 724] on textarea "Message…" at bounding box center [1403, 722] width 181 height 17
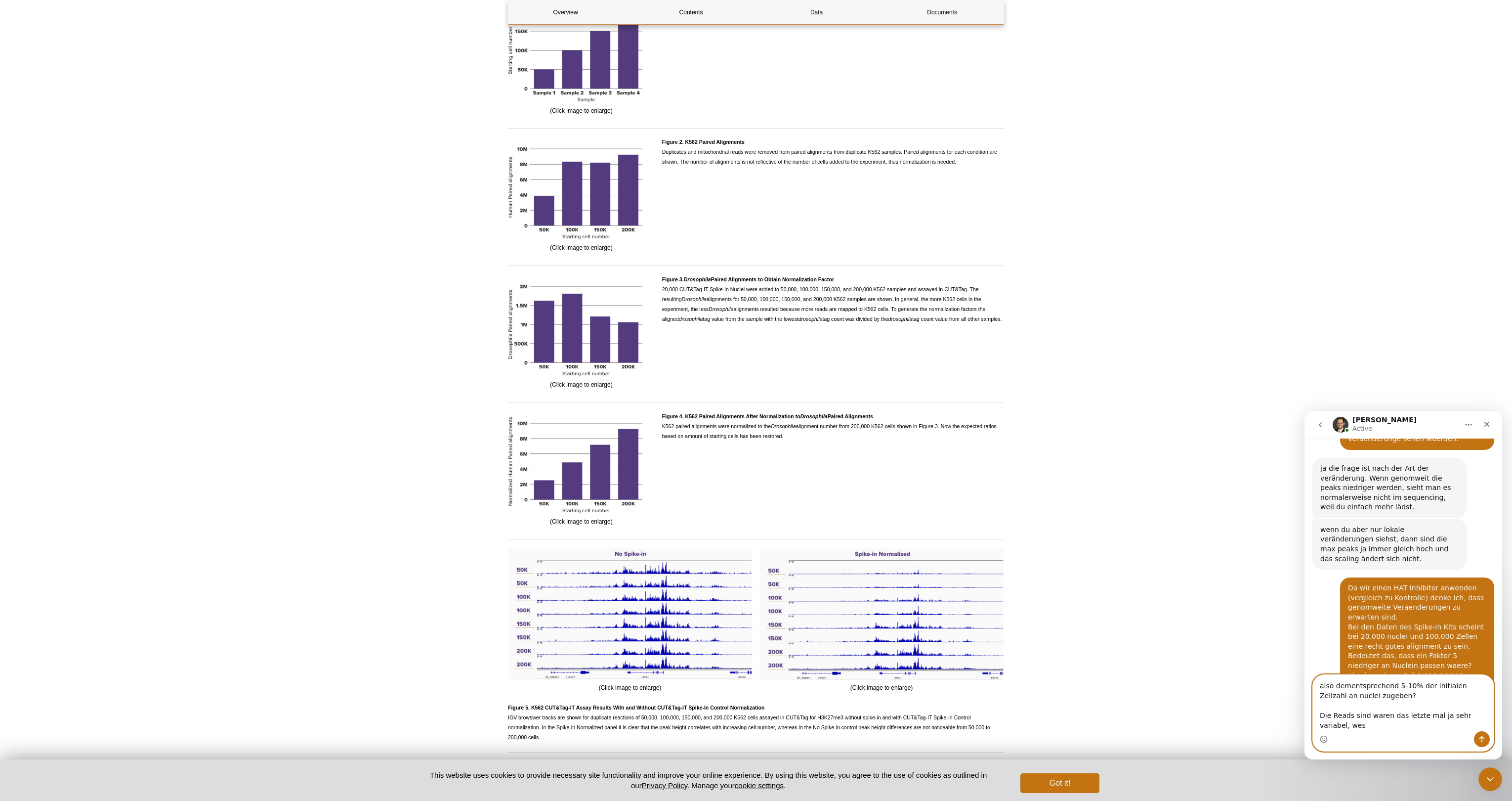
scroll to position [1840, 0]
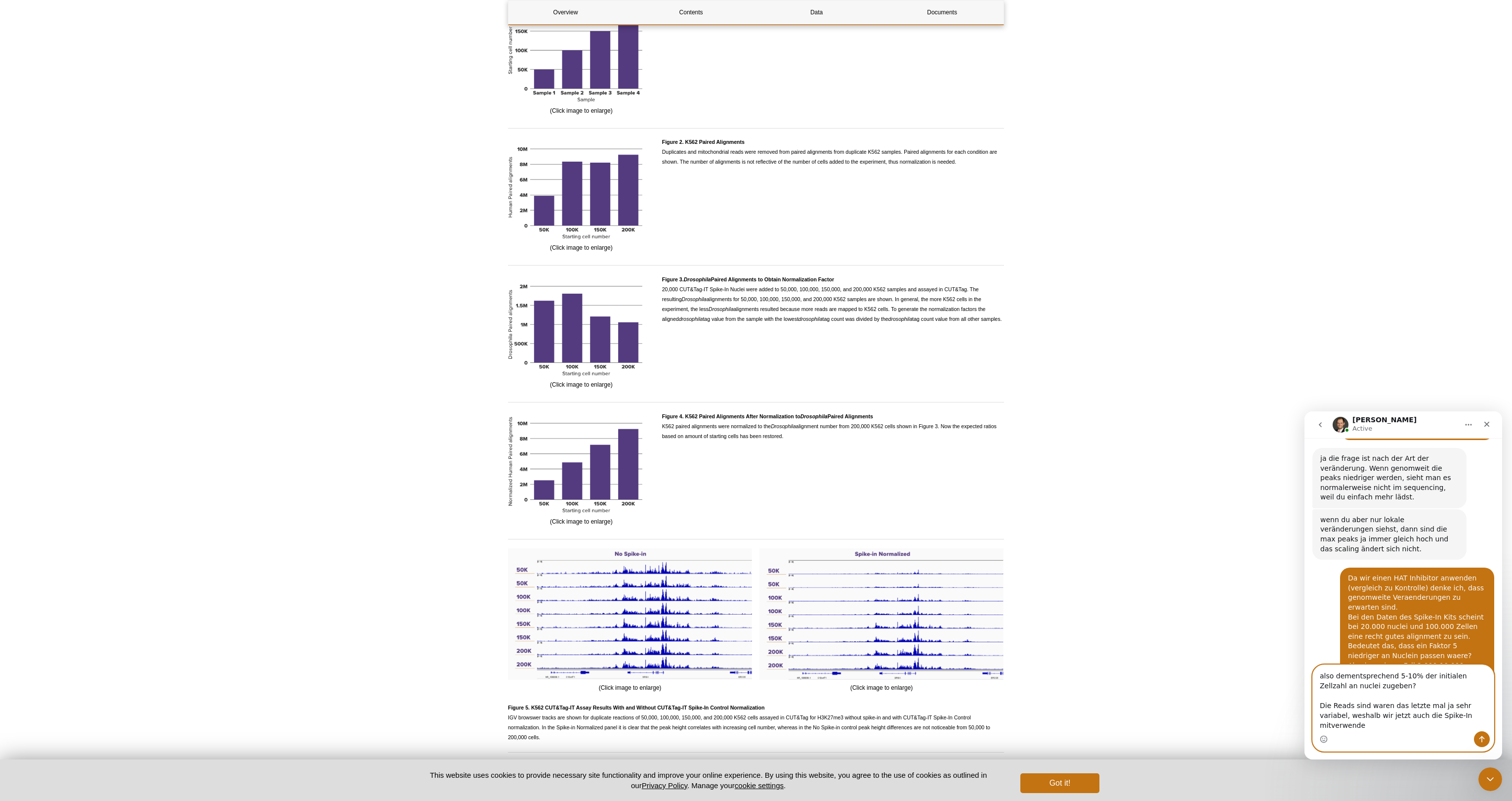
type textarea "also dementsprechend 5-10% der initialen Zellzahl an nuclei zugeben? Die Reads …"
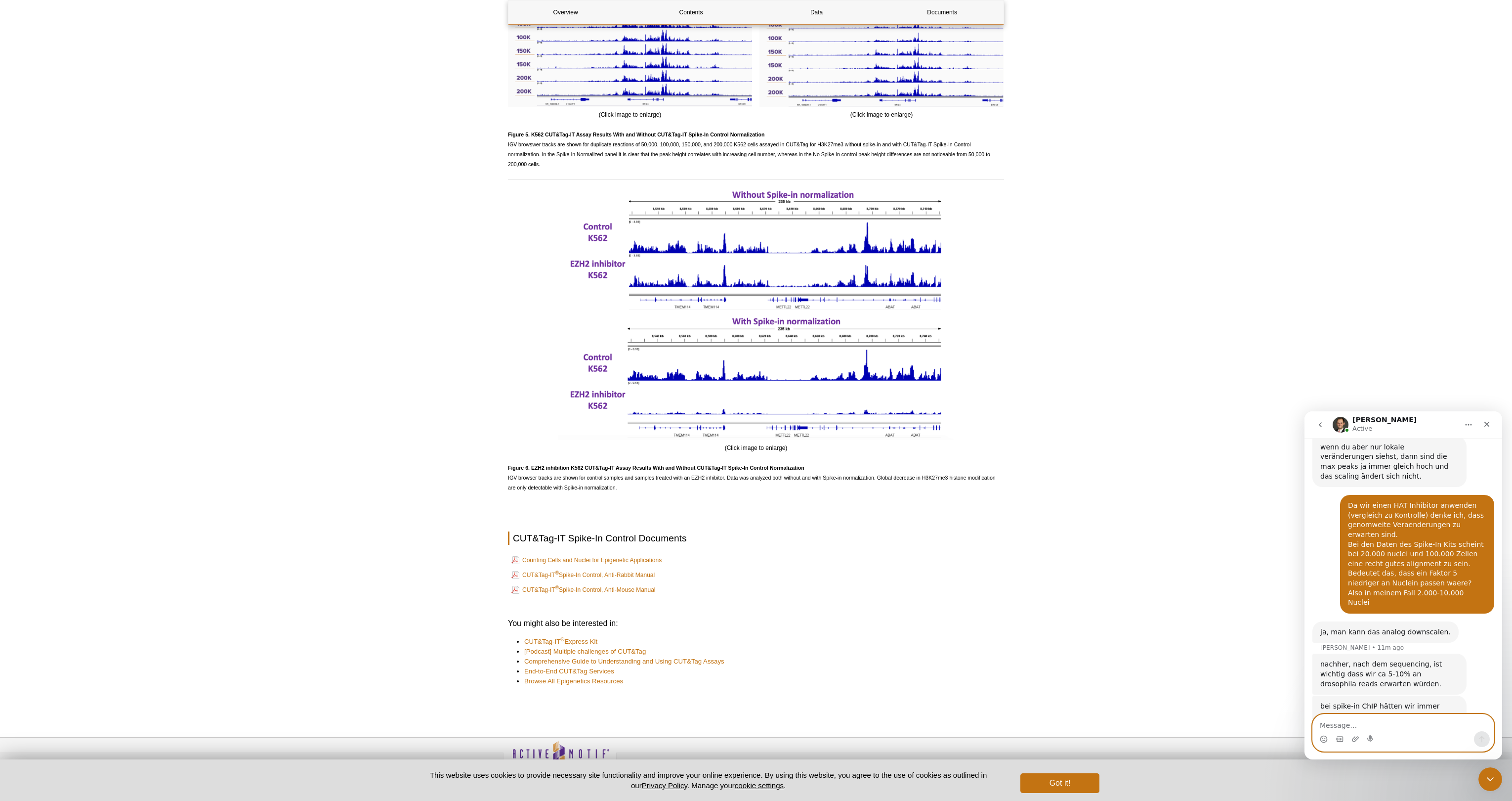
scroll to position [1688, 0]
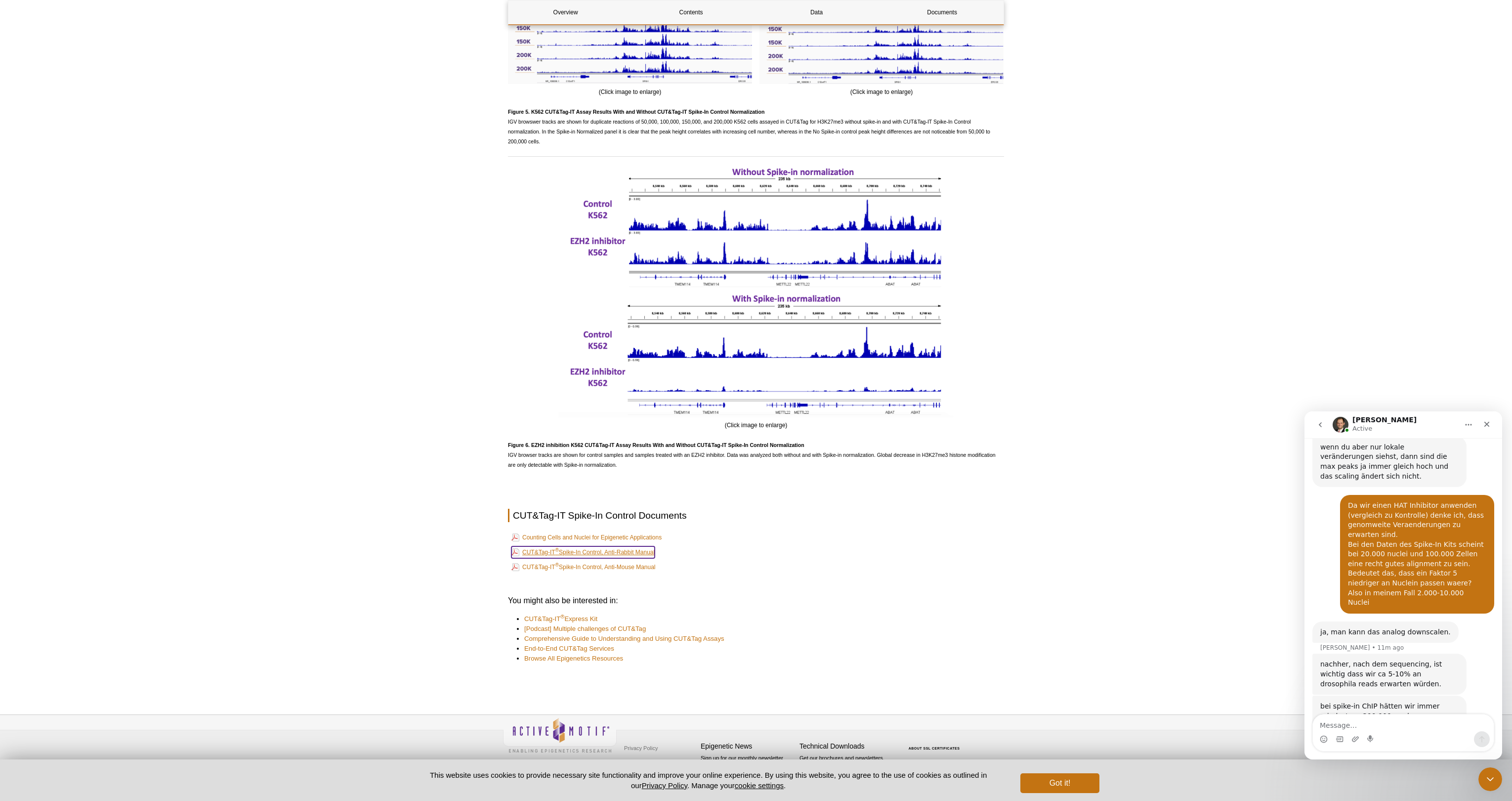
click at [571, 554] on link "CUT&Tag-IT ® Spike-In Control, Anti-Rabbit Manual" at bounding box center [583, 552] width 143 height 12
click at [1329, 729] on textarea "Message…" at bounding box center [1403, 722] width 181 height 17
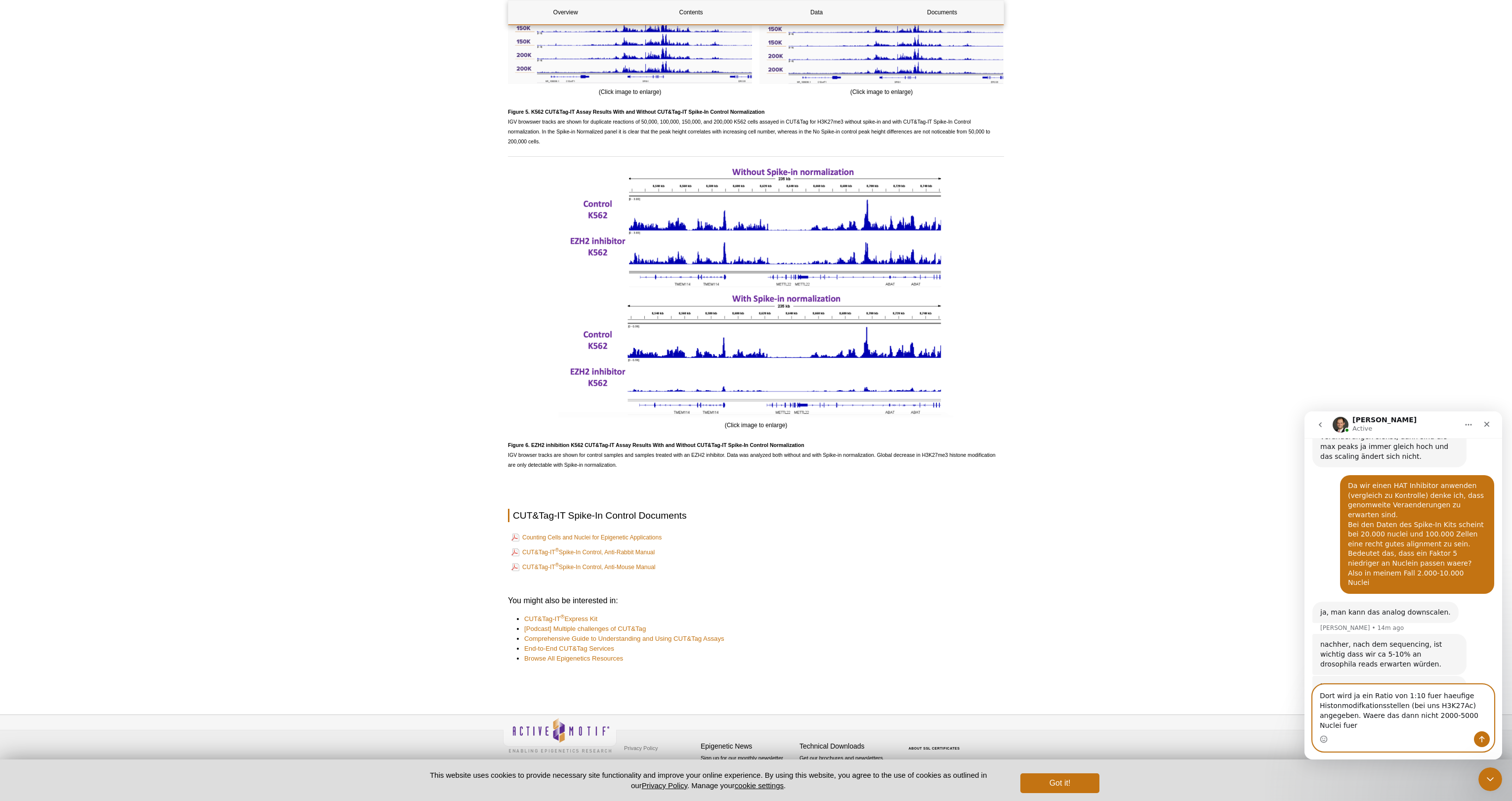
scroll to position [1943, 0]
drag, startPoint x: 1432, startPoint y: 718, endPoint x: 1432, endPoint y: 705, distance: 13.0
click at [1432, 718] on textarea "Dort wird ja ein Ratio von 1:10 fuer haeufige Histonmodifkationsstellen (bei un…" at bounding box center [1403, 708] width 181 height 46
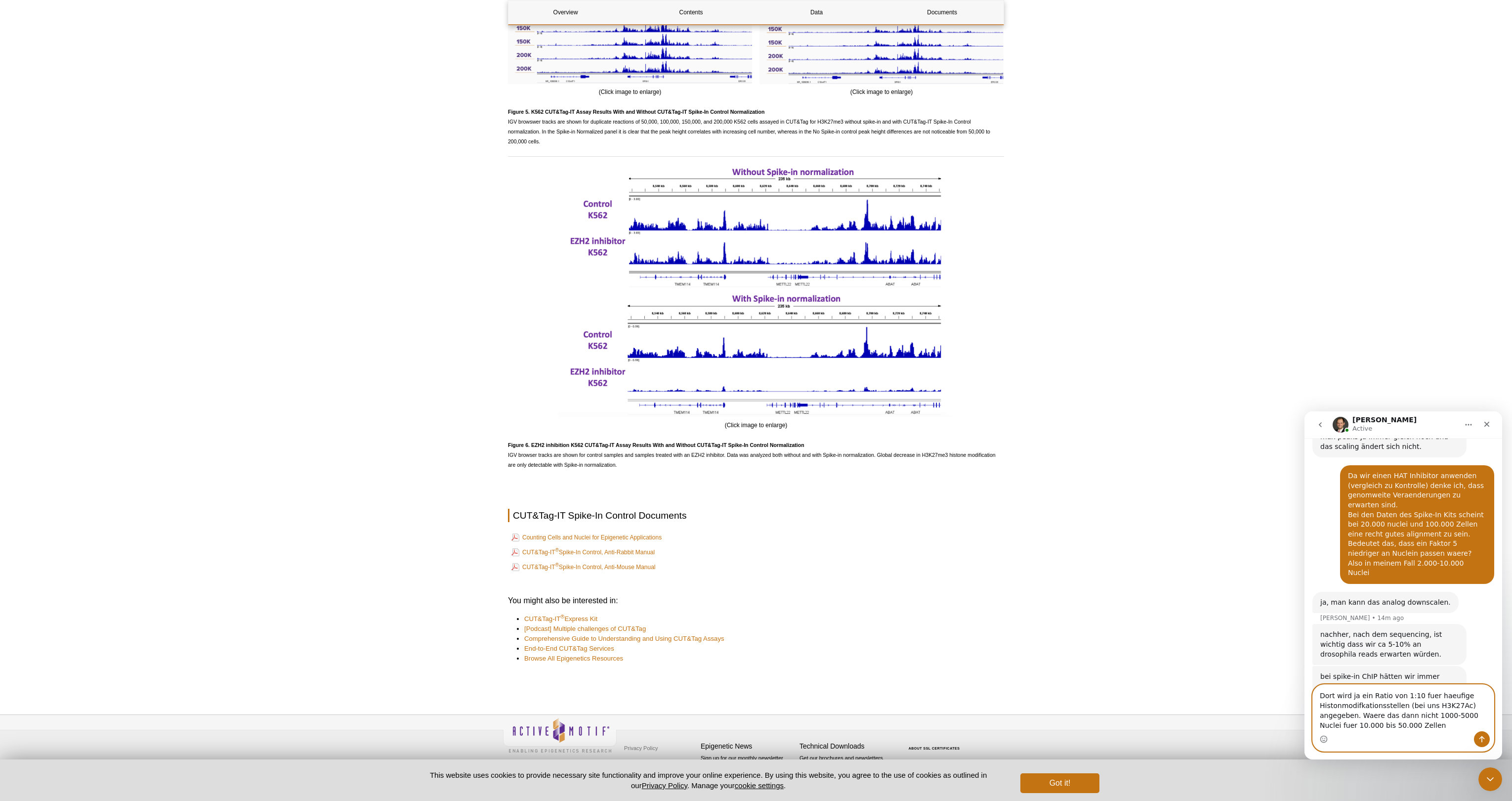
type textarea "Dort wird ja ein Ratio von 1:10 fuer haeufige Histonmodifkationsstellen (bei un…"
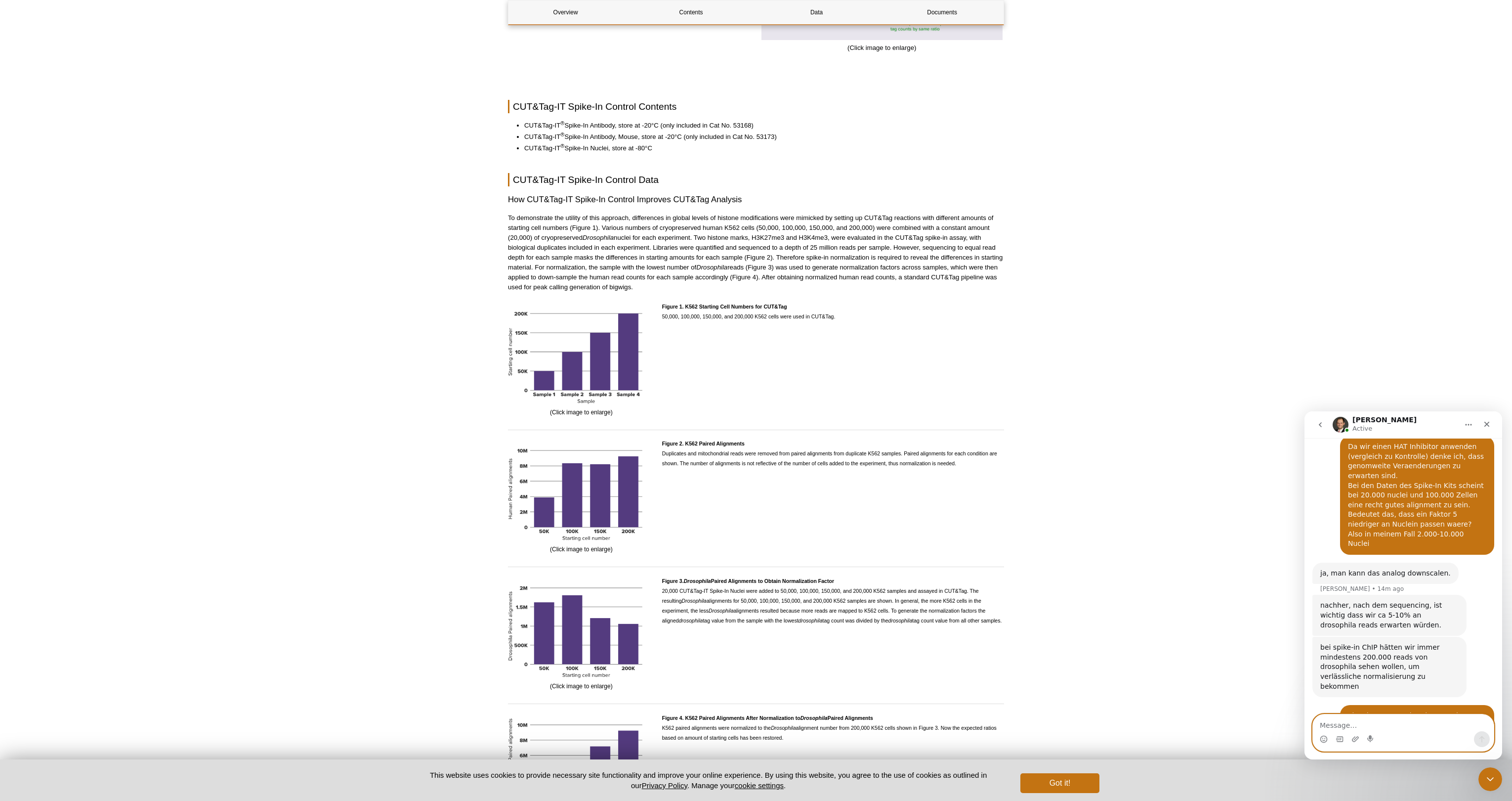
scroll to position [581, 0]
